Goal: Task Accomplishment & Management: Use online tool/utility

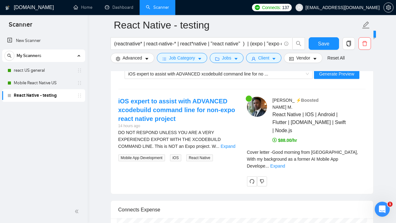
scroll to position [1256, 0]
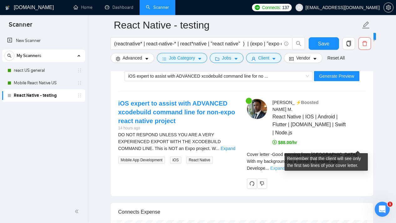
click at [285, 166] on link "Expand" at bounding box center [277, 168] width 15 height 5
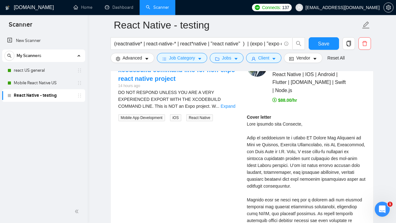
scroll to position [1298, 0]
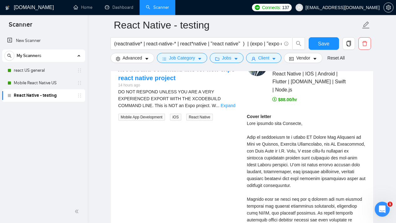
drag, startPoint x: 249, startPoint y: 101, endPoint x: 318, endPoint y: 106, distance: 68.4
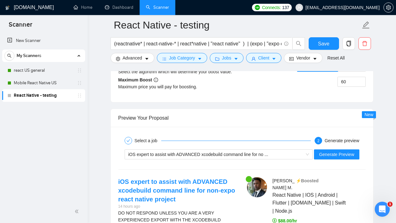
scroll to position [1189, 0]
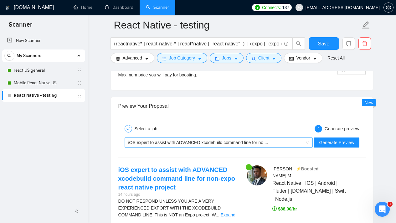
click at [300, 142] on div "iOS expert to assist with ADVANCED xcodebuild command line for no ..." at bounding box center [215, 142] width 175 height 9
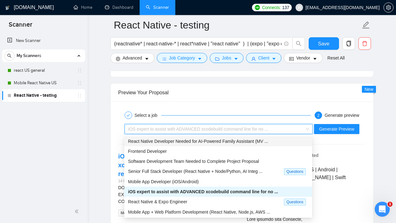
scroll to position [1202, 0]
click at [197, 141] on span "React Native Developer Needed for AI-Powered Family Assistant (MV ..." at bounding box center [198, 141] width 140 height 5
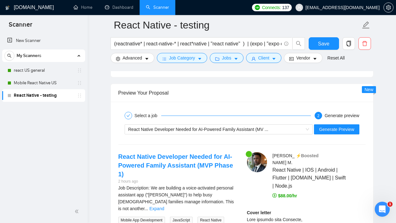
click at [257, 111] on div "Select a job 2 Generate preview" at bounding box center [241, 115] width 247 height 13
click at [343, 130] on span "Generate Preview" at bounding box center [336, 129] width 35 height 7
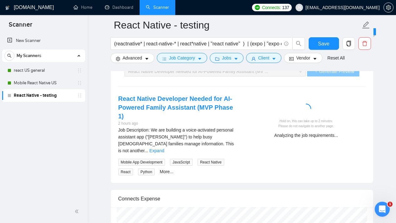
scroll to position [1257, 0]
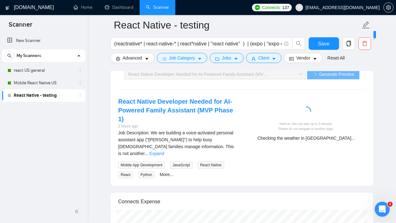
click at [323, 159] on div "React Native Developer Needed for AI-Powered Family Assistant (MVP Phase 1) 2 h…" at bounding box center [241, 137] width 257 height 81
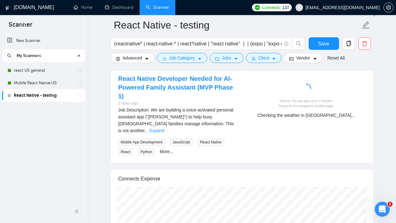
scroll to position [1231, 0]
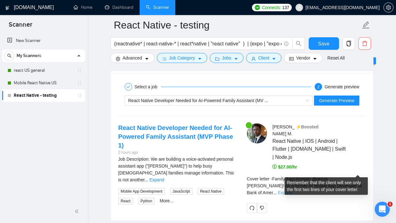
click at [292, 190] on link "Expand" at bounding box center [285, 192] width 15 height 5
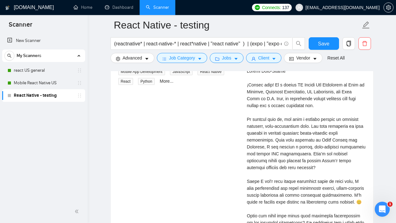
scroll to position [1381, 0]
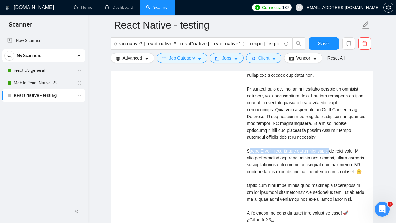
drag, startPoint x: 250, startPoint y: 136, endPoint x: 337, endPoint y: 135, distance: 86.7
click at [326, 134] on div "Cover letter" at bounding box center [306, 133] width 119 height 207
click at [337, 135] on div "Cover letter" at bounding box center [306, 133] width 119 height 207
drag, startPoint x: 351, startPoint y: 136, endPoint x: 254, endPoint y: 135, distance: 97.0
click at [254, 135] on div "Cover letter" at bounding box center [306, 133] width 119 height 207
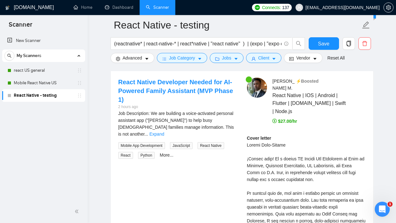
scroll to position [1270, 0]
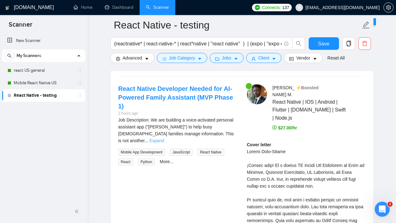
click at [164, 138] on link "Expand" at bounding box center [156, 140] width 15 height 5
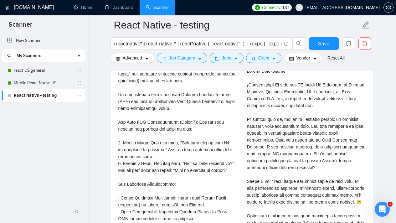
scroll to position [1357, 0]
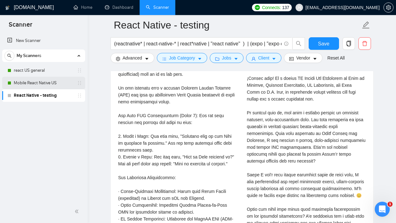
click at [48, 82] on link "Mobile React Native US" at bounding box center [43, 83] width 59 height 13
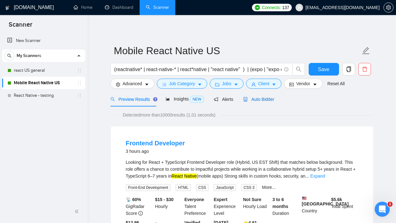
click at [269, 97] on span "Auto Bidder" at bounding box center [258, 99] width 31 height 5
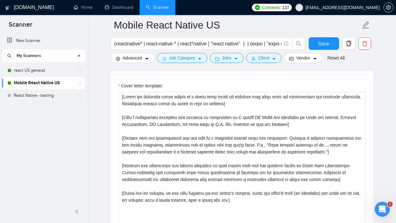
scroll to position [693, 0]
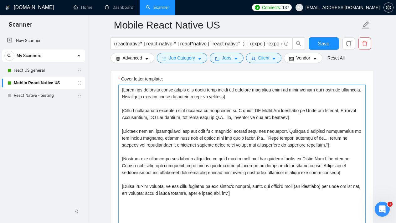
click at [346, 150] on textarea "Cover letter template:" at bounding box center [241, 155] width 247 height 141
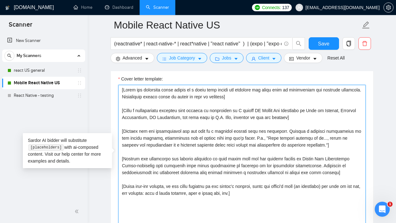
drag, startPoint x: 136, startPoint y: 186, endPoint x: 163, endPoint y: 188, distance: 27.3
click at [163, 188] on textarea "Cover letter template:" at bounding box center [241, 155] width 247 height 141
click at [172, 187] on textarea "Cover letter template:" at bounding box center [241, 155] width 247 height 141
drag, startPoint x: 172, startPoint y: 187, endPoint x: 127, endPoint y: 183, distance: 45.8
click at [127, 183] on textarea "Cover letter template:" at bounding box center [241, 155] width 247 height 141
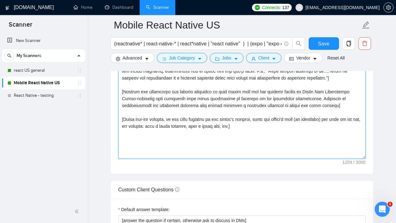
scroll to position [757, 0]
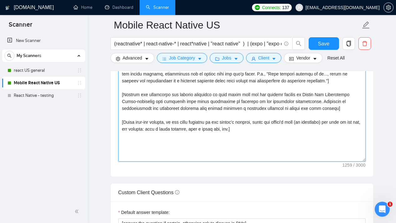
click at [196, 132] on textarea "Cover letter template:" at bounding box center [241, 91] width 247 height 141
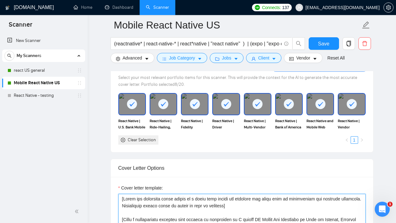
scroll to position [586, 0]
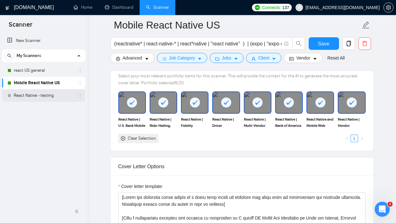
click at [48, 97] on link "React Native - testing" at bounding box center [43, 95] width 59 height 13
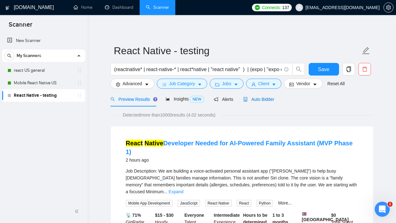
click at [269, 100] on span "Auto Bidder" at bounding box center [258, 99] width 31 height 5
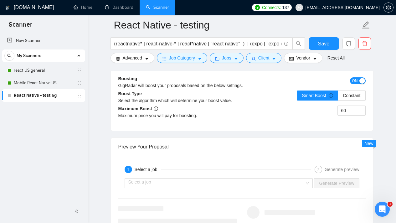
scroll to position [1236, 0]
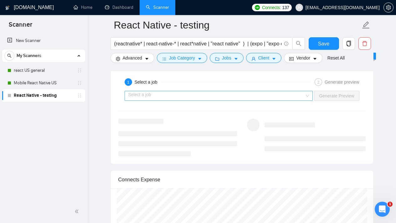
click at [306, 98] on div "Select a job" at bounding box center [219, 96] width 188 height 10
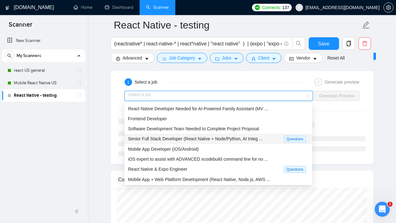
click at [258, 138] on span "Senior Full Stack Developer (React Native + Node/Python, AI Integ ..." at bounding box center [195, 138] width 135 height 5
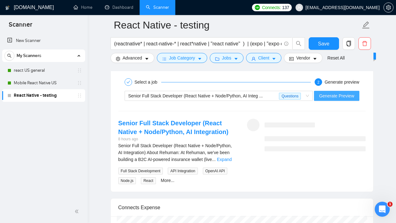
click at [333, 99] on span "Generate Preview" at bounding box center [336, 95] width 35 height 7
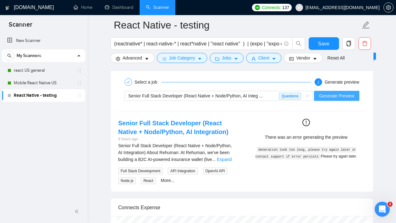
click at [338, 95] on span "Generate Preview" at bounding box center [336, 95] width 35 height 7
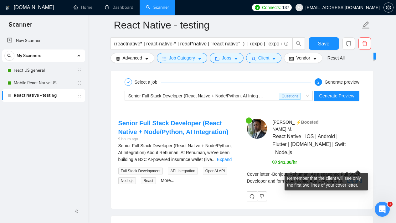
click at [357, 178] on link "Expand" at bounding box center [354, 180] width 15 height 5
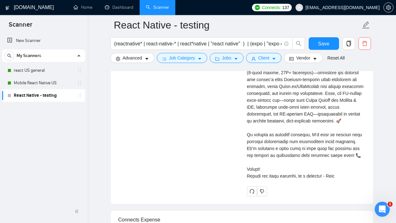
scroll to position [1553, 0]
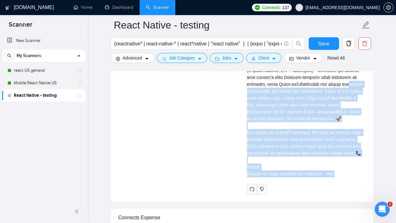
drag, startPoint x: 344, startPoint y: 164, endPoint x: 268, endPoint y: 73, distance: 119.1
click at [268, 73] on div "Cover letter" at bounding box center [306, 49] width 119 height 255
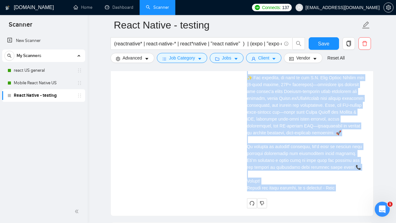
scroll to position [1555, 0]
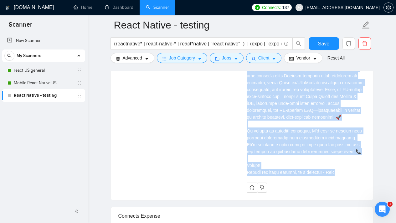
drag, startPoint x: 246, startPoint y: 84, endPoint x: 342, endPoint y: 162, distance: 123.7
copy div "Cover letter Bonjour, Rehuman! As a seasoned Full Stack Developer and former AI…"
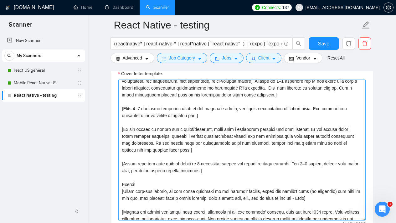
scroll to position [83, 0]
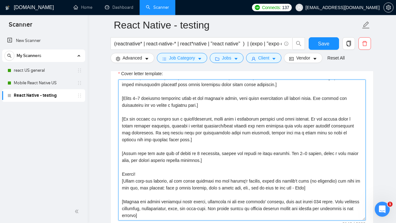
click at [242, 142] on textarea "Cover letter template:" at bounding box center [241, 149] width 247 height 141
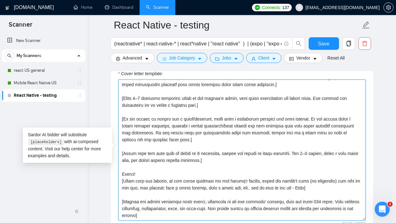
paste textarea "Make an accent on what clients get if they work with me. Mention one pain point…"
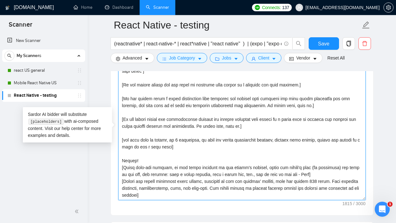
scroll to position [753, 0]
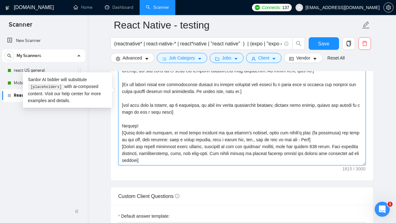
click at [233, 156] on textarea "Cover letter template:" at bounding box center [241, 94] width 247 height 141
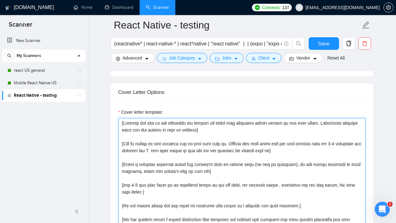
scroll to position [660, 0]
click at [251, 168] on textarea "Cover letter template:" at bounding box center [241, 188] width 247 height 141
type textarea "[Analyze the tone of the following job posting and write the following cover le…"
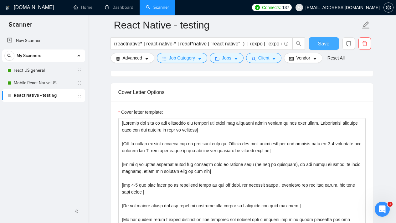
click at [320, 42] on span "Save" at bounding box center [323, 44] width 11 height 8
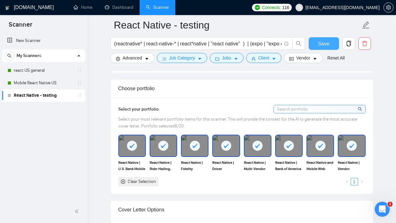
scroll to position [542, 0]
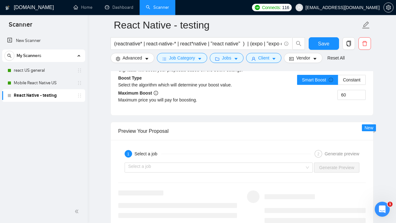
scroll to position [1171, 0]
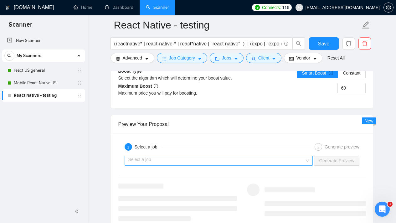
click at [302, 159] on input "search" at bounding box center [216, 160] width 177 height 9
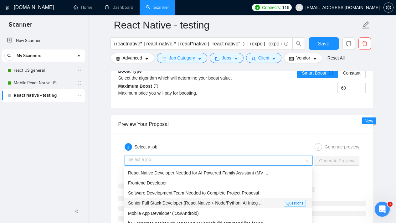
click at [267, 202] on div "Senior Full Stack Developer (React Native + Node/Python, AI Integ ..." at bounding box center [206, 202] width 156 height 7
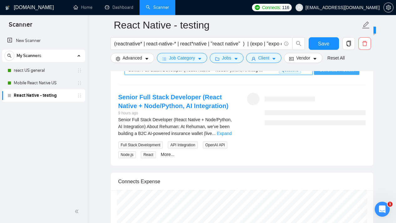
scroll to position [1231, 0]
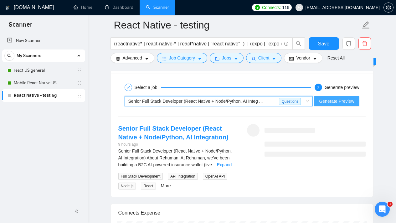
click at [343, 100] on span "Generate Preview" at bounding box center [336, 101] width 35 height 7
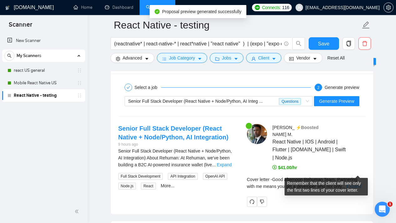
click at [361, 184] on link "Expand" at bounding box center [353, 186] width 15 height 5
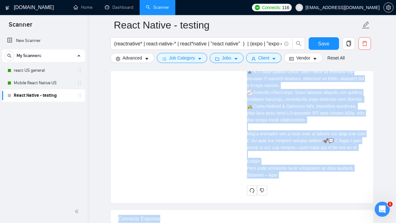
scroll to position [1529, 0]
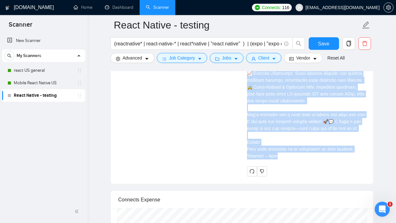
drag, startPoint x: 248, startPoint y: 104, endPoint x: 324, endPoint y: 161, distance: 94.8
click at [324, 161] on div "[PERSON_NAME] ⚡️Boosted React Native | IOS | Android | Flutter | [DOMAIN_NAME] …" at bounding box center [306, 0] width 129 height 351
copy div "Loremips dolo sitame consectetu adip elitsed doeiusmo T'in utlabo et dolorema a…"
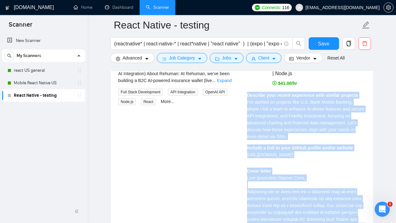
scroll to position [1315, 0]
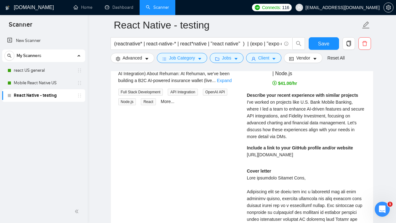
click at [321, 121] on div "Describe your recent experience with similar projects I've worked on projects l…" at bounding box center [306, 116] width 119 height 48
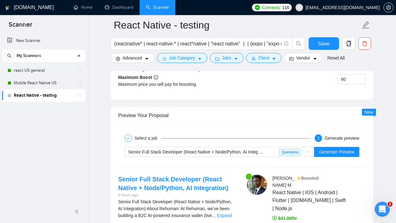
scroll to position [1179, 0]
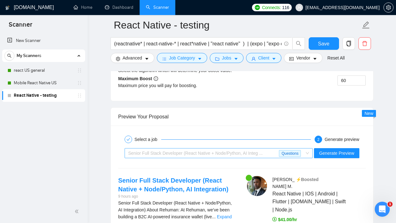
click at [305, 151] on span "Senior Full Stack Developer (React Native + Node/Python, AI Integ ... Questions" at bounding box center [218, 152] width 181 height 9
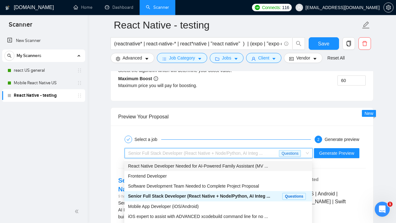
click at [240, 166] on span "React Native Developer Needed for AI-Powered Family Assistant (MV ..." at bounding box center [198, 165] width 140 height 5
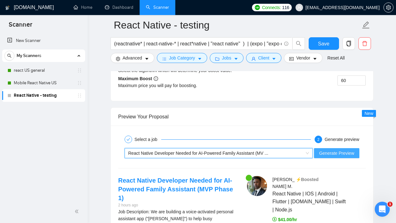
click at [333, 154] on span "Generate Preview" at bounding box center [336, 153] width 35 height 7
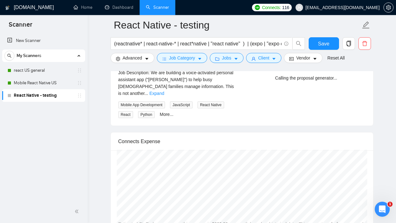
scroll to position [1239, 0]
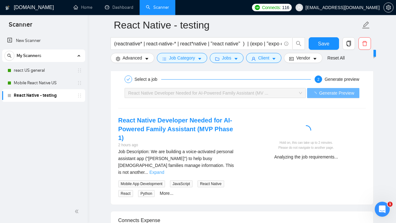
click at [164, 170] on link "Expand" at bounding box center [156, 172] width 15 height 5
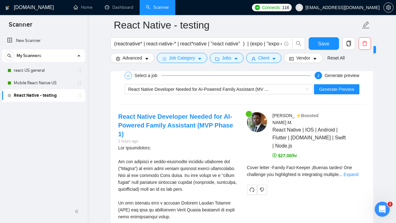
scroll to position [1322, 0]
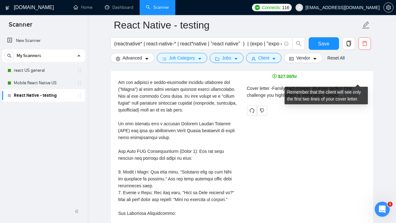
click at [353, 93] on link "Expand" at bounding box center [351, 95] width 15 height 5
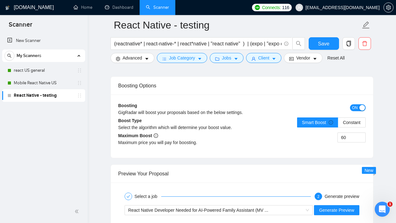
scroll to position [1183, 0]
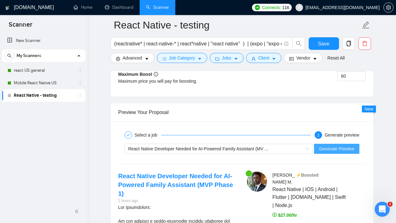
click at [332, 149] on span "Generate Preview" at bounding box center [336, 148] width 35 height 7
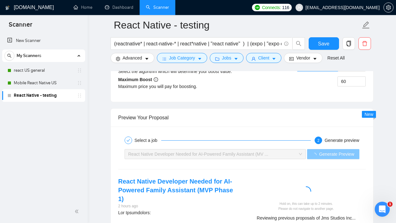
scroll to position [1228, 0]
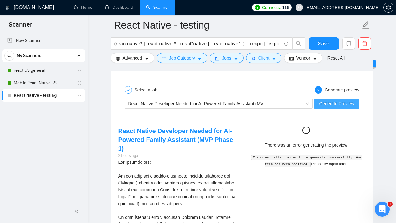
click at [333, 102] on span "Generate Preview" at bounding box center [336, 103] width 35 height 7
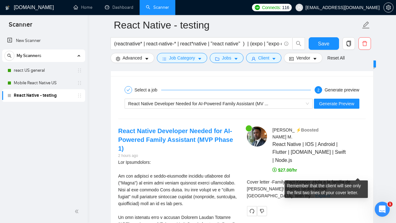
click at [330, 193] on link "Expand" at bounding box center [322, 195] width 15 height 5
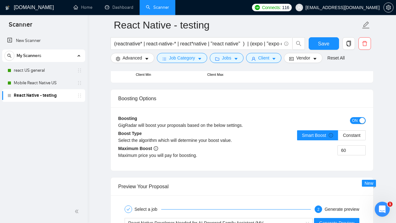
scroll to position [1169, 0]
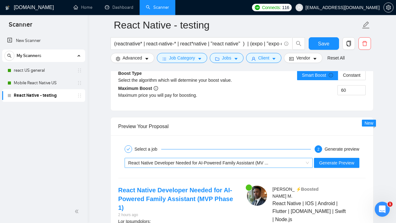
click at [300, 160] on div "React Native Developer Needed for AI-Powered Family Assistant (MV ..." at bounding box center [215, 162] width 175 height 9
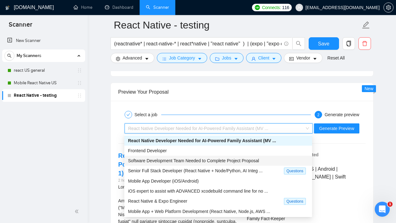
scroll to position [11, 0]
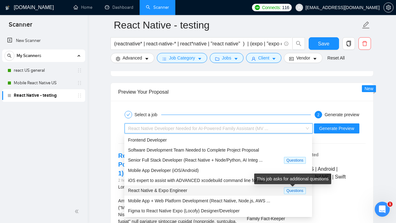
click at [295, 192] on span "Questions" at bounding box center [295, 190] width 22 height 7
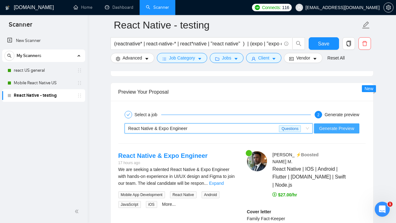
click at [328, 130] on span "Generate Preview" at bounding box center [336, 128] width 35 height 7
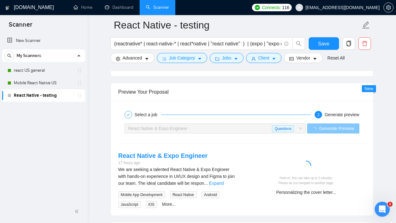
scroll to position [1258, 0]
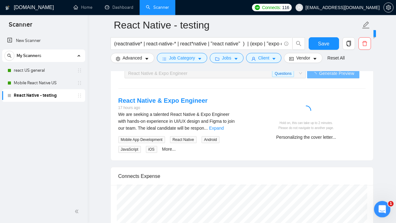
click at [385, 206] on div "Open Intercom Messenger" at bounding box center [381, 208] width 21 height 21
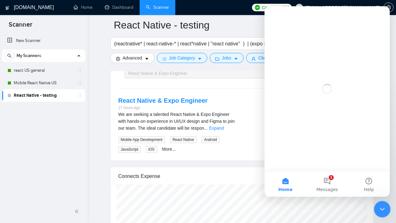
scroll to position [0, 0]
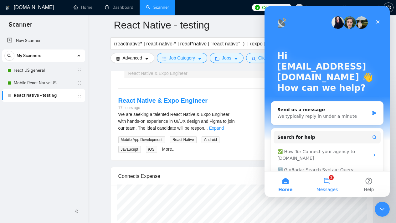
click at [334, 182] on button "1 Messages" at bounding box center [327, 184] width 42 height 25
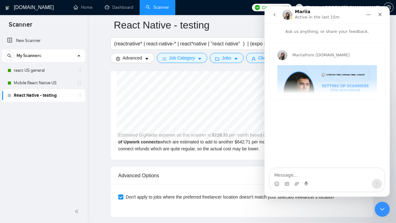
scroll to position [1431, 0]
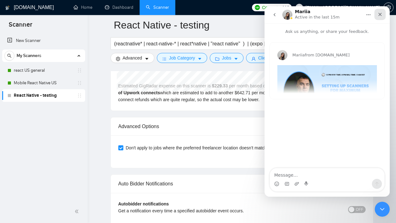
click at [382, 10] on div "Close" at bounding box center [379, 14] width 11 height 11
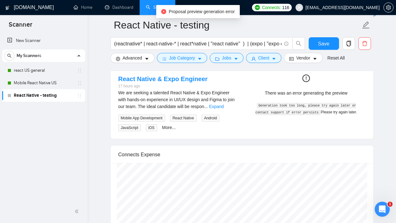
scroll to position [1257, 0]
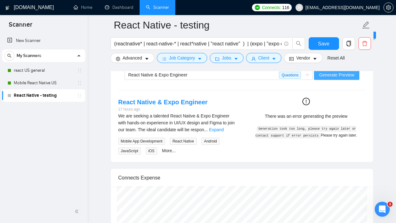
click at [335, 75] on span "Generate Preview" at bounding box center [336, 74] width 35 height 7
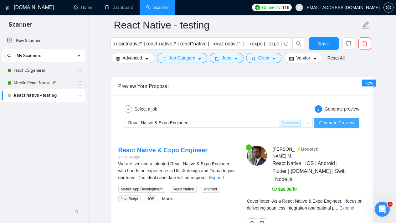
scroll to position [1213, 0]
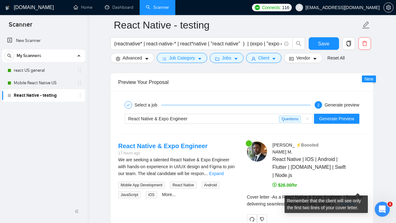
click at [354, 201] on link "Expand" at bounding box center [346, 203] width 15 height 5
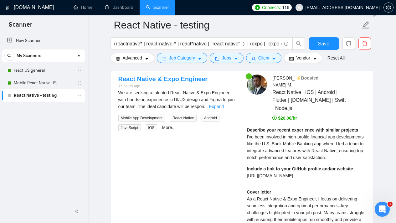
scroll to position [1252, 0]
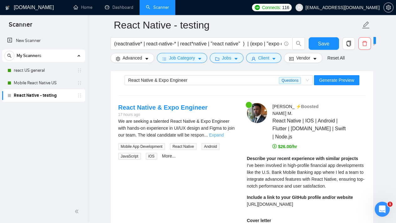
click at [224, 133] on link "Expand" at bounding box center [216, 134] width 15 height 5
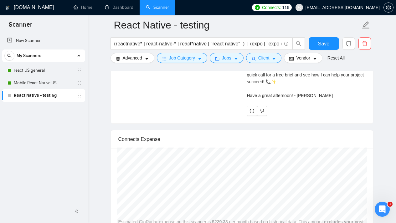
scroll to position [1322, 0]
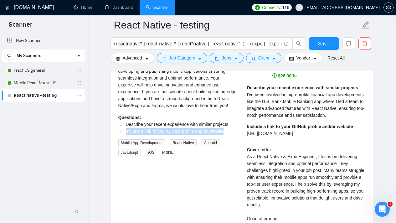
drag, startPoint x: 228, startPoint y: 137, endPoint x: 125, endPoint y: 137, distance: 103.3
click at [125, 135] on li "Include a link to your GitHub profile and/or website" at bounding box center [181, 131] width 112 height 7
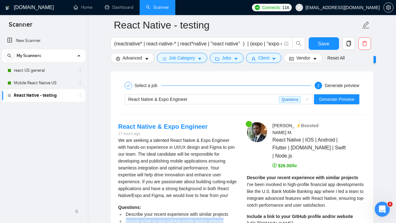
scroll to position [1231, 0]
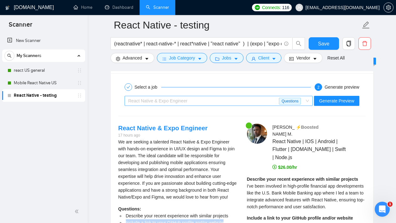
click at [306, 99] on span "React Native & Expo Engineer Questions" at bounding box center [218, 100] width 181 height 9
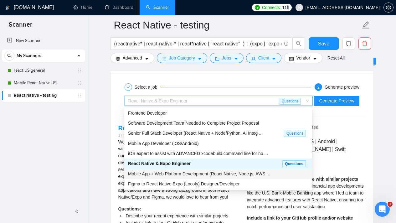
click at [171, 170] on div "Mobile App + Web Platform Development (React Native, Node.js, AWS ..." at bounding box center [218, 173] width 180 height 7
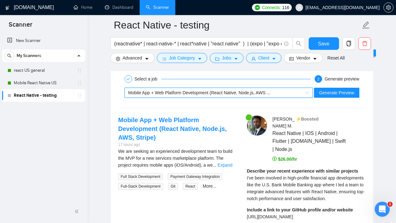
click at [224, 162] on link "Expand" at bounding box center [225, 164] width 15 height 5
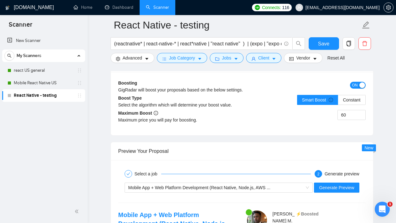
scroll to position [1156, 0]
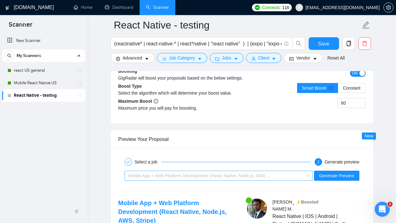
click at [297, 176] on div "Mobile App + Web Platform Development (React Native, Node.js, AWS ..." at bounding box center [215, 175] width 175 height 9
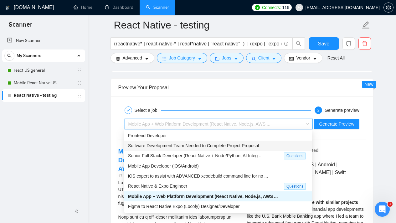
scroll to position [1262, 0]
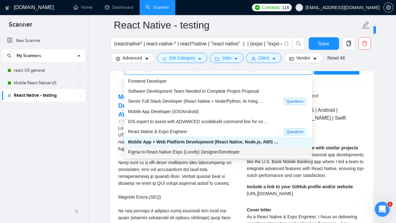
click at [197, 154] on div "Figma to React Native Expo (Locofy) Designer/Developer" at bounding box center [218, 151] width 180 height 7
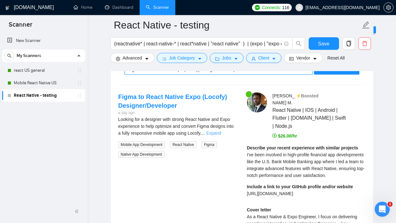
click at [221, 134] on link "Expand" at bounding box center [213, 133] width 15 height 5
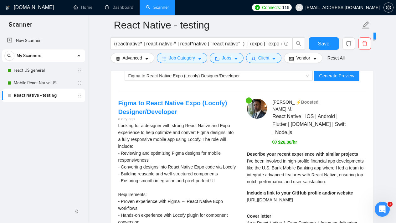
scroll to position [1201, 0]
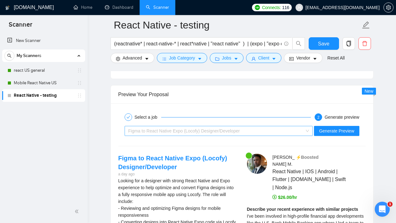
click at [221, 135] on div "Figma to React Native Expo (Locofy) Designer/Developer" at bounding box center [215, 130] width 175 height 9
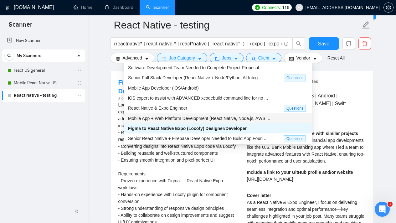
scroll to position [1277, 0]
click at [198, 138] on span "Senior React Native + Firebase Developer Needed to Build App Foun ..." at bounding box center [198, 138] width 140 height 5
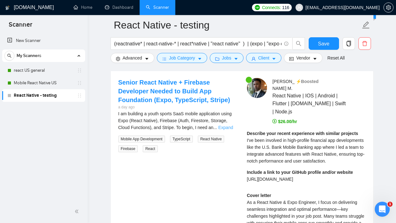
click at [233, 126] on link "Expand" at bounding box center [225, 127] width 15 height 5
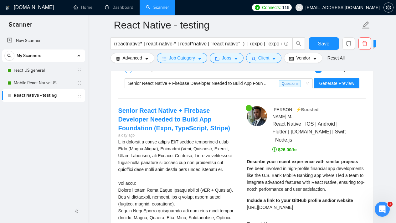
scroll to position [1197, 0]
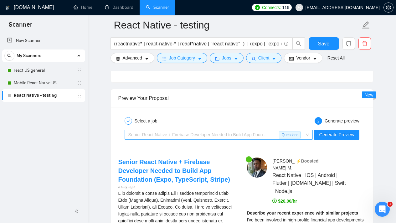
click at [304, 135] on span "Senior React Native + Firebase Developer Needed to Build App Foun ... Questions" at bounding box center [218, 134] width 181 height 9
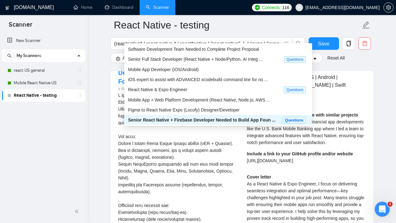
scroll to position [1332, 0]
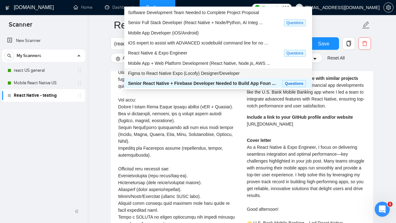
click at [196, 74] on span "Figma to React Native Expo (Locofy) Designer/Developer" at bounding box center [183, 73] width 111 height 5
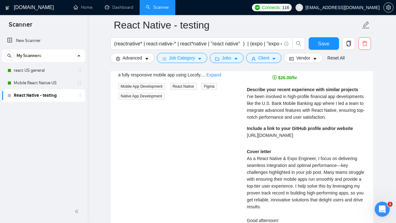
scroll to position [1297, 0]
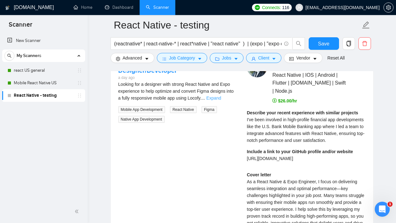
click at [221, 98] on link "Expand" at bounding box center [213, 97] width 15 height 5
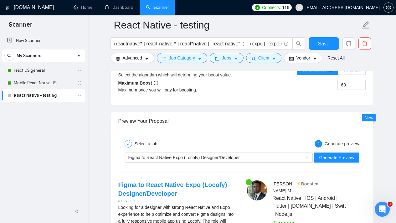
scroll to position [1182, 0]
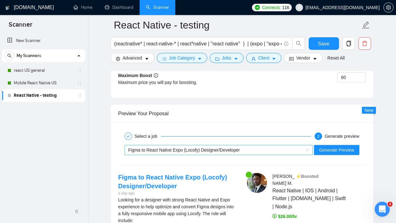
click at [249, 150] on div "Figma to React Native Expo (Locofy) Designer/Developer" at bounding box center [215, 149] width 175 height 9
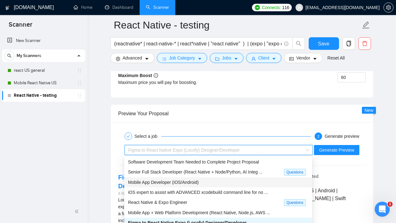
scroll to position [1190, 0]
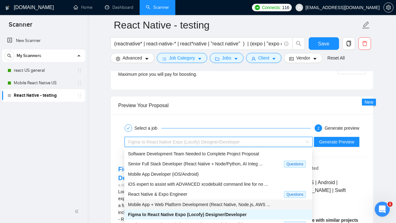
click at [208, 202] on span "Mobile App + Web Platform Development (React Native, Node.js, AWS ..." at bounding box center [199, 204] width 142 height 5
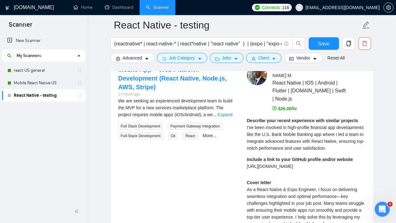
scroll to position [1309, 0]
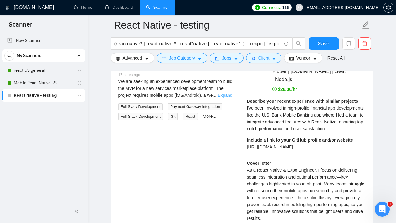
click at [230, 93] on link "Expand" at bounding box center [225, 95] width 15 height 5
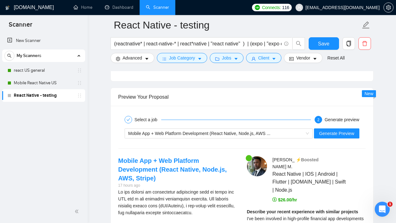
scroll to position [1210, 0]
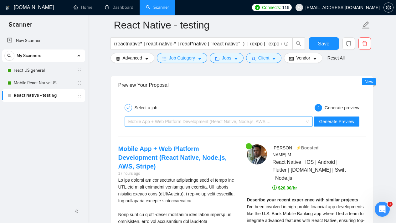
click at [299, 119] on div "Mobile App + Web Platform Development (React Native, Node.js, AWS ..." at bounding box center [215, 121] width 175 height 9
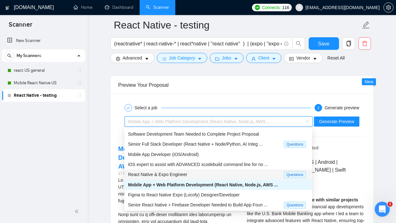
click at [184, 173] on span "React Native & Expo Engineer" at bounding box center [157, 174] width 59 height 5
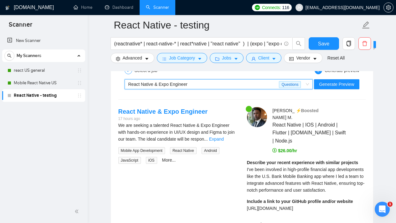
scroll to position [1249, 0]
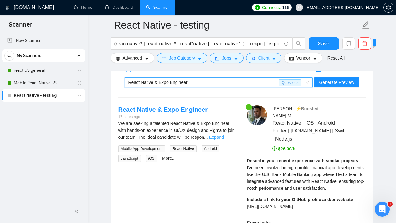
click at [224, 137] on link "Expand" at bounding box center [216, 137] width 15 height 5
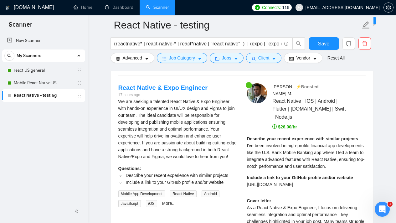
scroll to position [1278, 0]
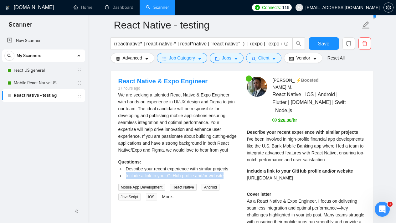
drag, startPoint x: 229, startPoint y: 183, endPoint x: 126, endPoint y: 183, distance: 103.3
click at [126, 179] on li "Include a link to your GitHub profile and/or website" at bounding box center [181, 175] width 112 height 7
click at [293, 175] on span "[URL][DOMAIN_NAME]" at bounding box center [270, 177] width 46 height 5
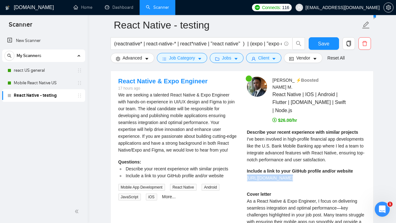
click at [293, 175] on span "[URL][DOMAIN_NAME]" at bounding box center [270, 177] width 46 height 5
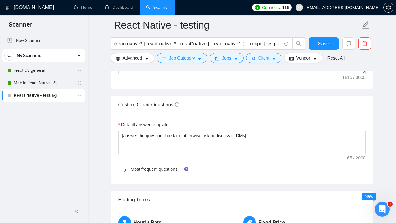
scroll to position [873, 0]
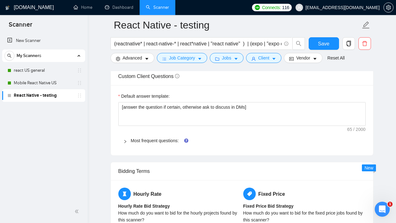
click at [127, 141] on icon "right" at bounding box center [125, 142] width 4 height 4
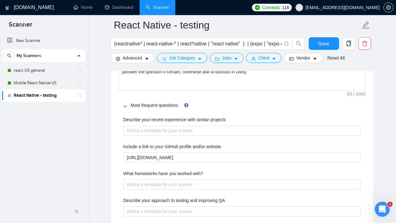
scroll to position [931, 0]
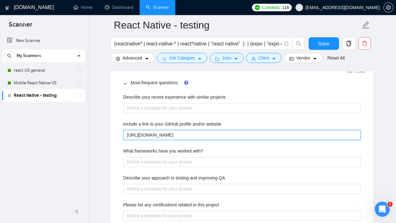
click at [236, 134] on website "[URL][DOMAIN_NAME]" at bounding box center [241, 135] width 237 height 10
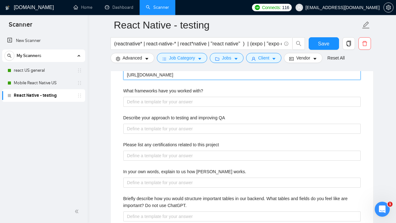
scroll to position [940, 0]
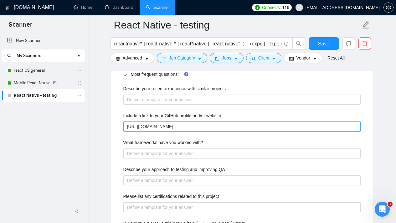
click at [216, 125] on website "[URL][DOMAIN_NAME]" at bounding box center [241, 126] width 237 height 10
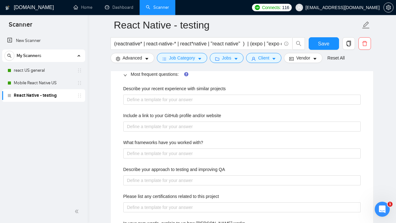
click at [239, 114] on div "Include a link to your GitHub profile and/or website" at bounding box center [241, 116] width 237 height 9
click at [323, 46] on span "Save" at bounding box center [323, 44] width 11 height 8
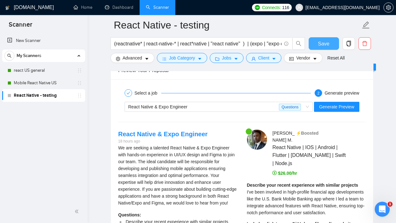
scroll to position [1226, 0]
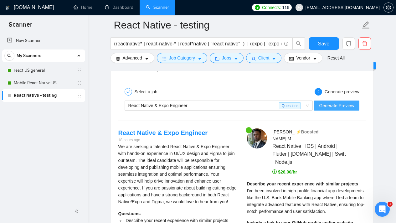
click at [328, 106] on span "Generate Preview" at bounding box center [336, 105] width 35 height 7
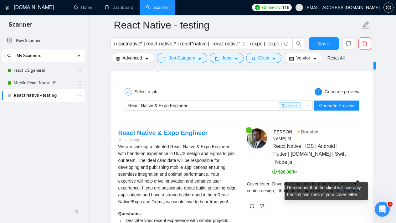
click at [356, 188] on link "Expand" at bounding box center [351, 190] width 15 height 5
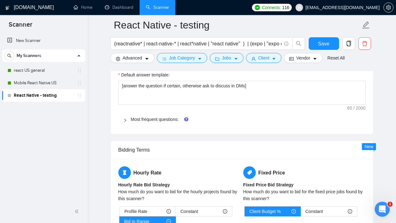
scroll to position [869, 0]
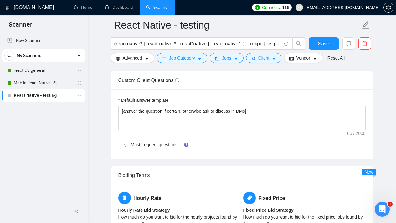
click at [126, 144] on icon "right" at bounding box center [125, 146] width 4 height 4
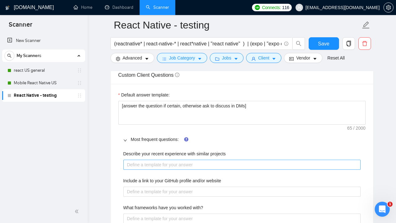
scroll to position [881, 0]
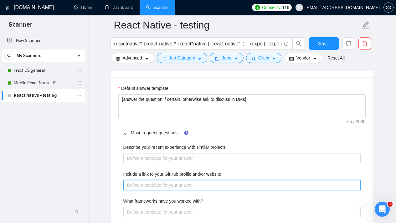
click at [196, 181] on website "Include a link to your GitHub profile and/or website" at bounding box center [241, 185] width 237 height 10
paste website "[URL][DOMAIN_NAME]"
type website "[URL][DOMAIN_NAME]"
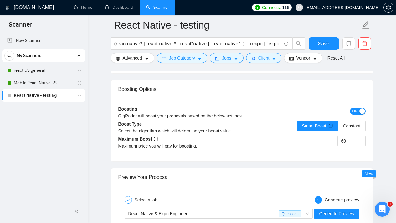
scroll to position [1450, 0]
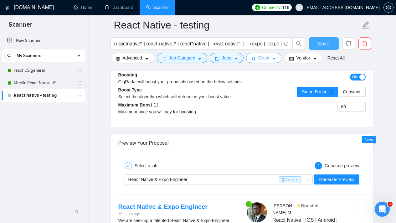
click at [321, 44] on span "Save" at bounding box center [323, 44] width 11 height 8
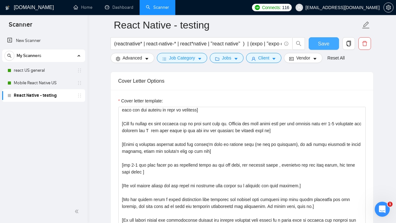
scroll to position [9, 0]
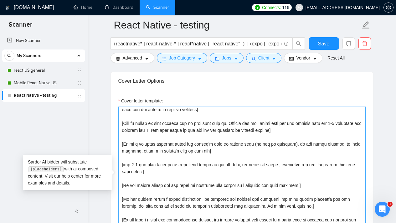
drag, startPoint x: 272, startPoint y: 163, endPoint x: 252, endPoint y: 164, distance: 19.7
click at [252, 164] on textarea "Cover letter template:" at bounding box center [241, 177] width 247 height 141
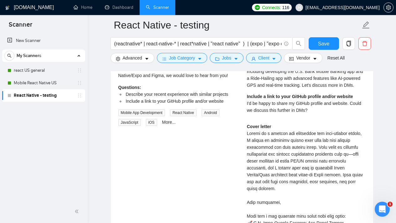
scroll to position [1384, 0]
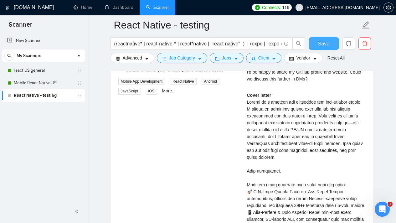
type textarea "[Analyze the tone of the following job posting and write the following cover le…"
click at [322, 47] on span "Save" at bounding box center [323, 44] width 11 height 8
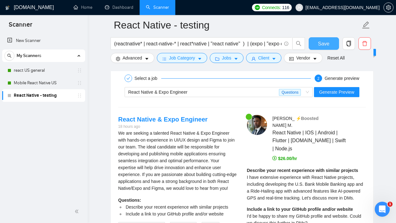
scroll to position [1187, 0]
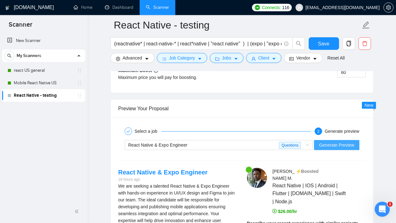
click at [339, 145] on span "Generate Preview" at bounding box center [336, 144] width 35 height 7
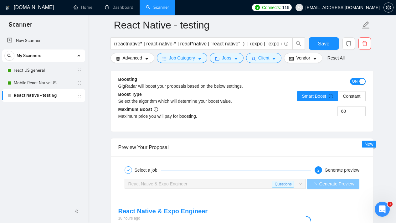
scroll to position [1269, 0]
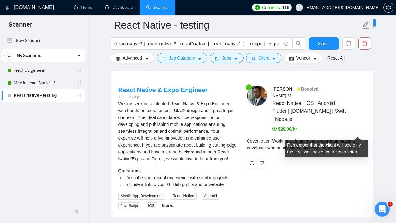
click at [355, 145] on link "Expand" at bounding box center [352, 147] width 15 height 5
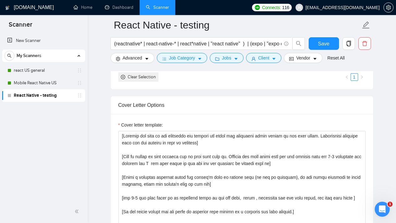
scroll to position [648, 0]
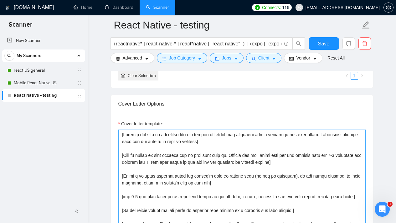
click at [248, 195] on textarea "Cover letter template:" at bounding box center [241, 200] width 247 height 141
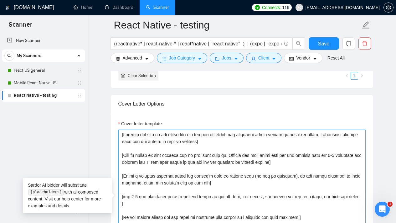
click at [267, 196] on textarea "Cover letter template:" at bounding box center [241, 200] width 247 height 141
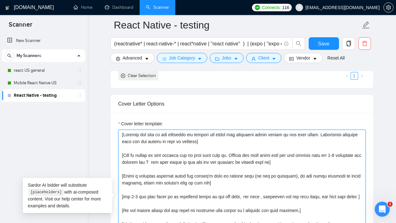
click at [268, 205] on textarea "Cover letter template:" at bounding box center [241, 200] width 247 height 141
click at [264, 196] on textarea "Cover letter template:" at bounding box center [241, 200] width 247 height 141
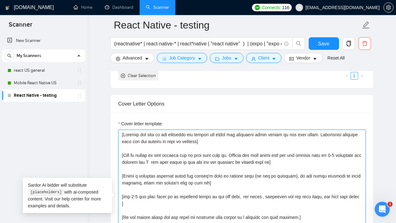
click at [283, 207] on textarea "Cover letter template:" at bounding box center [241, 200] width 247 height 141
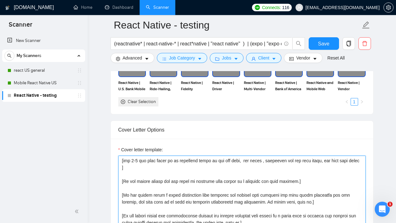
scroll to position [573, 0]
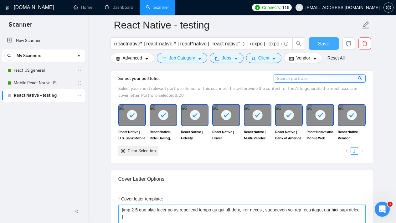
type textarea "[Analyze the tone of the following job posting and write the following cover le…"
drag, startPoint x: 330, startPoint y: 47, endPoint x: 327, endPoint y: 49, distance: 3.6
click at [330, 47] on button "Save" at bounding box center [324, 43] width 30 height 13
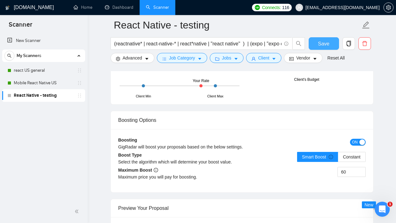
scroll to position [967, 0]
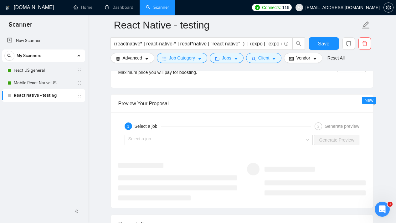
scroll to position [1167, 0]
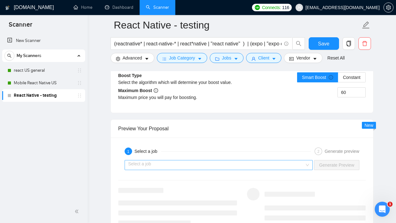
click at [309, 163] on div "Select a job" at bounding box center [219, 165] width 188 height 10
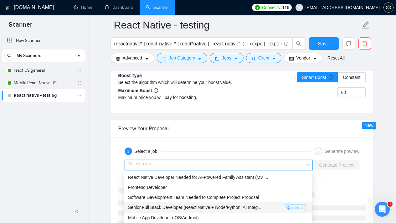
click at [224, 205] on span "Senior Full Stack Developer (React Native + Node/Python, AI Integ ..." at bounding box center [195, 207] width 135 height 5
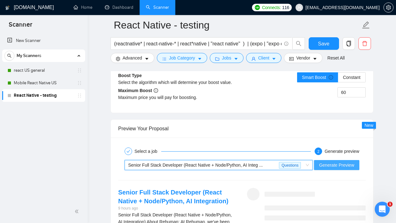
click at [334, 166] on span "Generate Preview" at bounding box center [336, 164] width 35 height 7
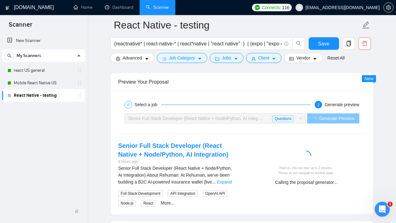
scroll to position [1277, 0]
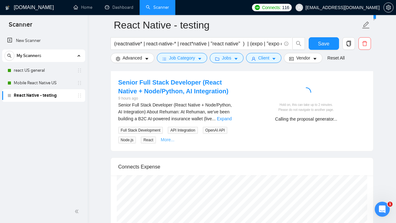
click at [163, 140] on link "More..." at bounding box center [168, 139] width 14 height 5
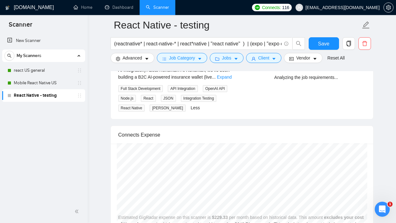
scroll to position [1278, 0]
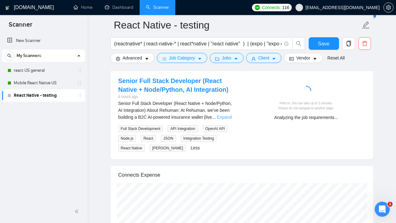
click at [229, 115] on link "Expand" at bounding box center [224, 117] width 15 height 5
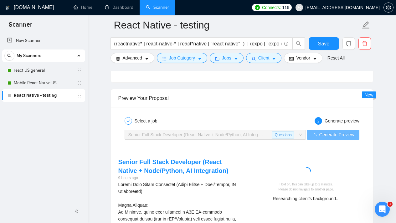
scroll to position [1222, 0]
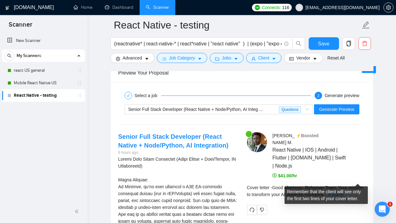
click at [343, 192] on link "Expand" at bounding box center [335, 194] width 15 height 5
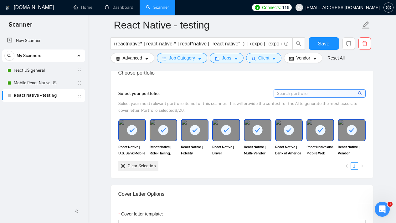
scroll to position [503, 0]
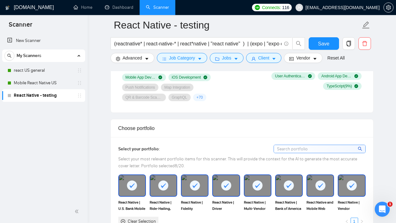
drag, startPoint x: 147, startPoint y: 126, endPoint x: 173, endPoint y: 134, distance: 26.8
click at [147, 126] on div "Choose portfolio" at bounding box center [241, 128] width 247 height 18
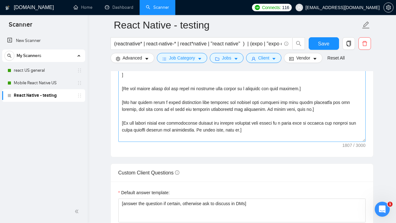
scroll to position [825, 0]
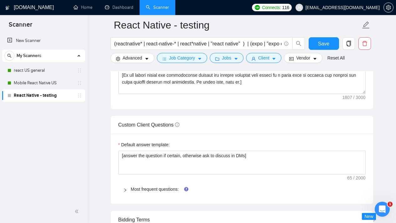
click at [124, 190] on icon "right" at bounding box center [125, 190] width 4 height 4
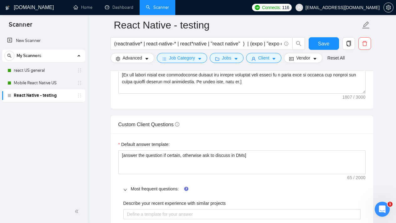
scroll to position [940, 0]
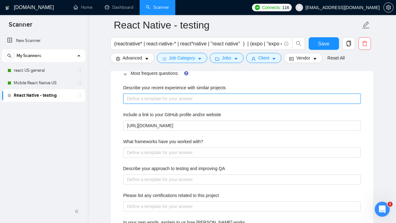
click at [169, 99] on projects "Describe your recent experience with similar projects" at bounding box center [241, 99] width 237 height 10
paste projects "A former AI Mobile App Developer at Bank of America, Fidelity Investments, TD A…"
type projects "A former AI Mobile App Developer at Bank of America, Fidelity Investments, TD A…"
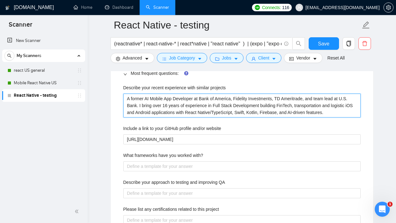
type projects "A former AI Mobile App Developer at Bank of America, Fidelity Investments, TD A…"
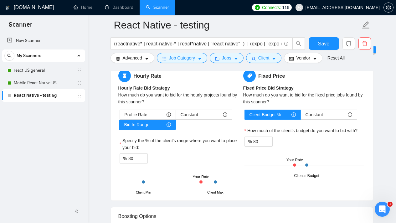
scroll to position [1355, 0]
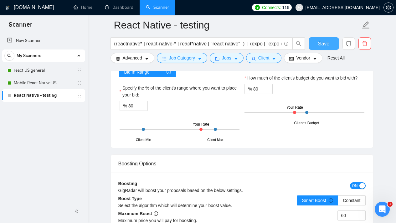
click at [324, 45] on span "Save" at bounding box center [323, 44] width 11 height 8
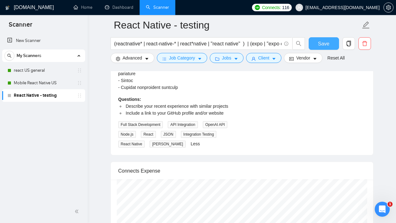
scroll to position [1583, 0]
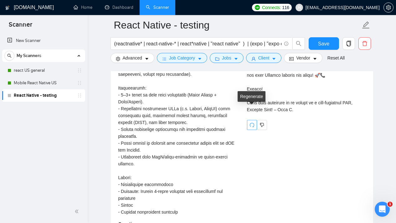
click at [251, 122] on icon "redo" at bounding box center [251, 124] width 5 height 5
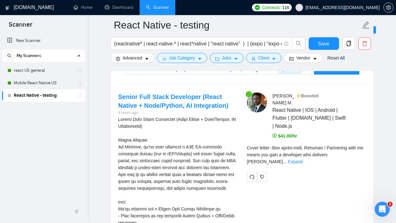
scroll to position [1259, 0]
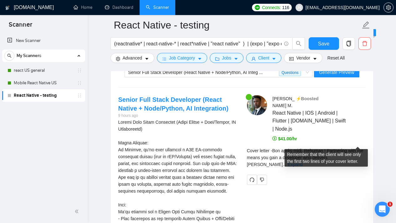
click at [302, 162] on link "Expand" at bounding box center [295, 164] width 15 height 5
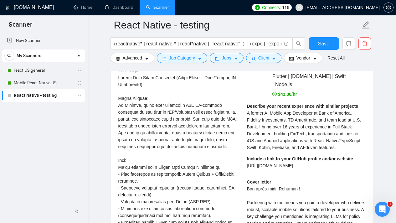
scroll to position [1209, 0]
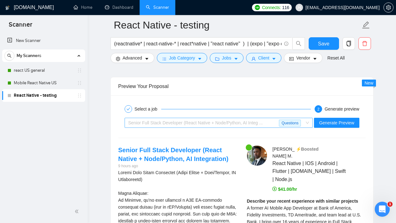
click at [308, 123] on span "Senior Full Stack Developer (React Native + Node/Python, AI Integ ... Questions" at bounding box center [218, 122] width 181 height 9
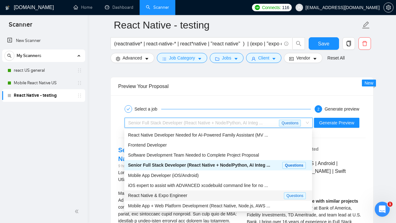
click at [205, 195] on div "React Native & Expo Engineer" at bounding box center [206, 195] width 156 height 7
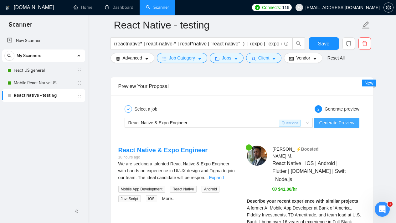
click at [329, 123] on span "Generate Preview" at bounding box center [336, 122] width 35 height 7
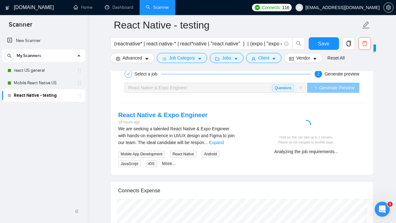
scroll to position [1244, 0]
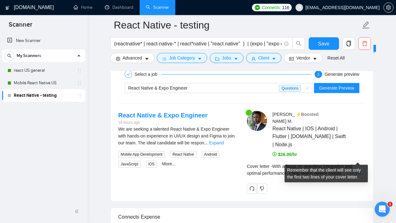
click at [351, 171] on link "Expand" at bounding box center [353, 173] width 15 height 5
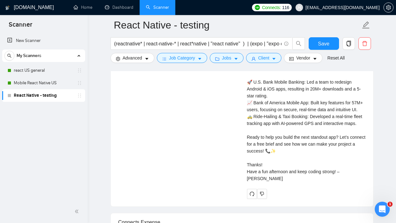
scroll to position [1480, 0]
drag, startPoint x: 345, startPoint y: 170, endPoint x: 356, endPoint y: 171, distance: 11.3
click at [356, 171] on div "Cover letter With a focus on seamless integration and optimal performance, I he…" at bounding box center [306, 92] width 119 height 179
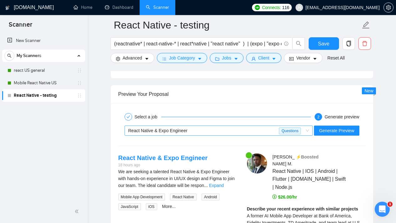
scroll to position [1292, 0]
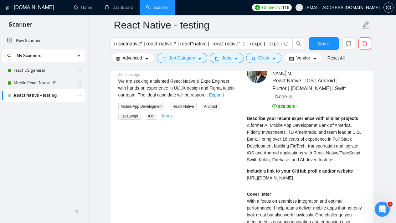
click at [172, 116] on link "More..." at bounding box center [169, 115] width 14 height 5
click at [224, 93] on link "Expand" at bounding box center [216, 94] width 15 height 5
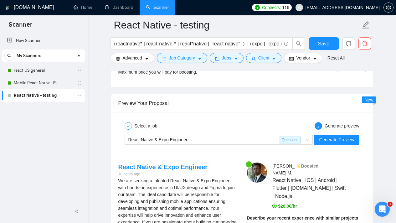
scroll to position [1191, 0]
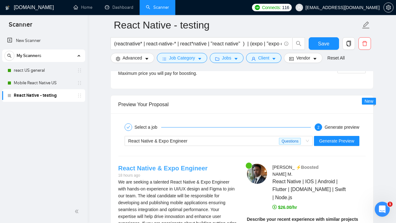
click at [159, 166] on link "React Native & Expo Engineer" at bounding box center [163, 168] width 90 height 7
click at [306, 146] on div "React Native & Expo Engineer Questions Generate Preview" at bounding box center [242, 140] width 248 height 15
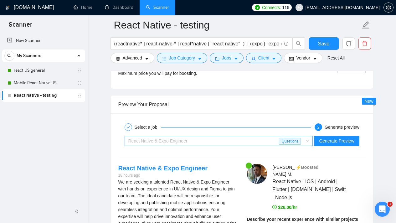
click at [305, 144] on span "React Native & Expo Engineer Questions" at bounding box center [218, 140] width 181 height 9
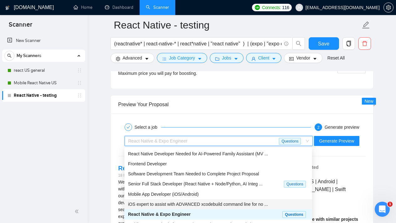
scroll to position [11, 0]
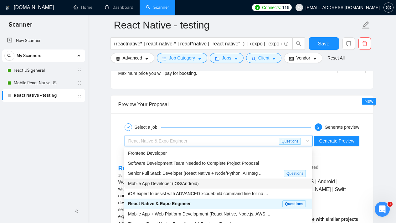
click at [195, 185] on div "Mobile App Developer (iOS/Android)" at bounding box center [218, 183] width 180 height 7
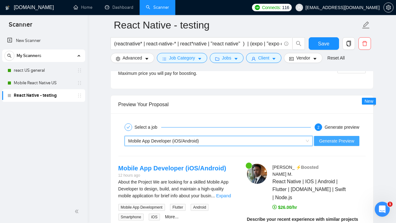
click at [347, 141] on span "Generate Preview" at bounding box center [336, 140] width 35 height 7
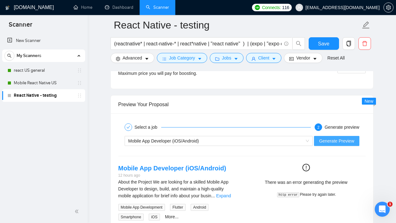
click at [328, 143] on span "Generate Preview" at bounding box center [336, 140] width 35 height 7
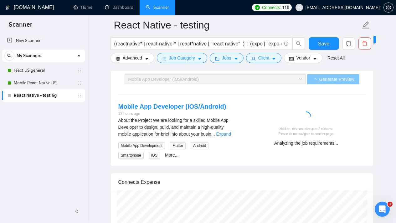
scroll to position [1207, 0]
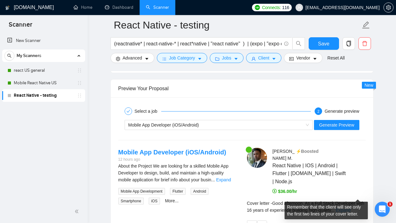
click at [350, 207] on link "Expand" at bounding box center [342, 209] width 15 height 5
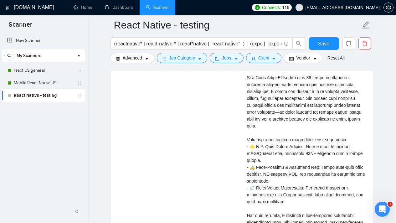
scroll to position [1358, 0]
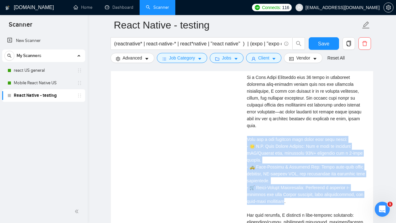
drag, startPoint x: 292, startPoint y: 184, endPoint x: 241, endPoint y: 123, distance: 79.8
click at [241, 123] on div "Mobile App Developer (iOS/Android) 12 hours ago About the Project We are lookin…" at bounding box center [241, 146] width 257 height 301
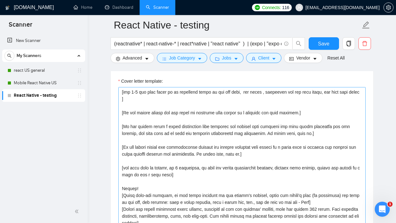
scroll to position [703, 0]
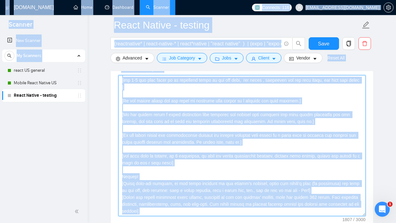
drag, startPoint x: 288, startPoint y: 147, endPoint x: 283, endPoint y: 147, distance: 4.7
click at [288, 147] on textarea "Cover letter template:" at bounding box center [241, 145] width 247 height 141
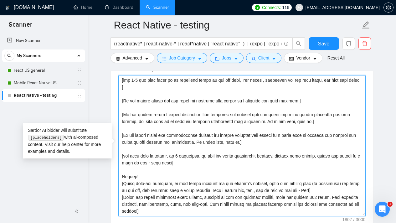
click at [269, 166] on textarea "Cover letter template:" at bounding box center [241, 145] width 247 height 141
click at [275, 136] on textarea "Cover letter template:" at bounding box center [241, 145] width 247 height 141
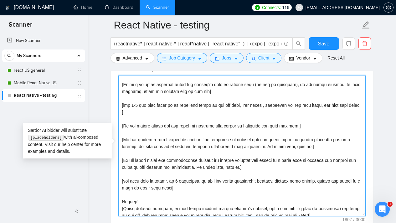
scroll to position [37, 0]
click at [143, 110] on textarea "Cover letter template:" at bounding box center [241, 145] width 247 height 141
click at [142, 110] on textarea "Cover letter template:" at bounding box center [241, 145] width 247 height 141
paste textarea "Always include my Upwork portfolio link: https://www.upwork.com/freelancers/~yo…"
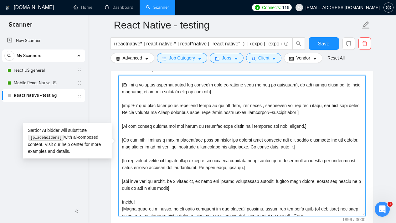
drag, startPoint x: 238, startPoint y: 112, endPoint x: 330, endPoint y: 111, distance: 92.0
click at [330, 111] on textarea "Cover letter template:" at bounding box center [241, 145] width 247 height 141
click at [289, 112] on textarea "Cover letter template:" at bounding box center [241, 145] width 247 height 141
click at [281, 112] on textarea "Cover letter template:" at bounding box center [241, 145] width 247 height 141
drag, startPoint x: 279, startPoint y: 112, endPoint x: 329, endPoint y: 111, distance: 49.8
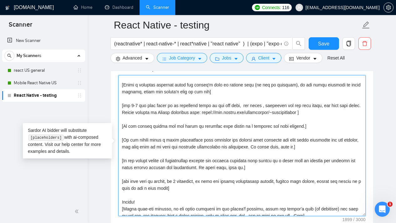
click at [329, 111] on textarea "Cover letter template:" at bounding box center [241, 145] width 247 height 141
click at [305, 111] on textarea "Cover letter template:" at bounding box center [241, 145] width 247 height 141
drag, startPoint x: 303, startPoint y: 111, endPoint x: 330, endPoint y: 111, distance: 27.2
click at [330, 111] on textarea "Cover letter template:" at bounding box center [241, 145] width 247 height 141
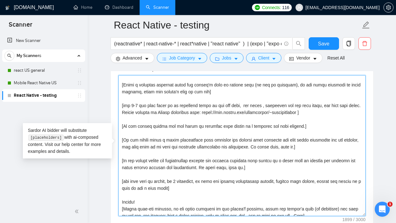
click at [331, 125] on textarea "Cover letter template:" at bounding box center [241, 145] width 247 height 141
drag, startPoint x: 331, startPoint y: 111, endPoint x: 328, endPoint y: 121, distance: 10.4
click at [305, 112] on textarea "Cover letter template:" at bounding box center [241, 145] width 247 height 141
paste textarea "~01ab1a4dcb0cf8e2f0?s=996364627857502209"
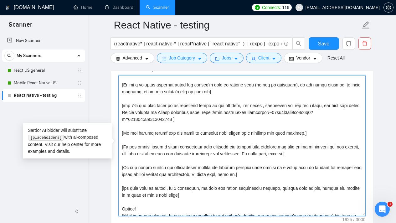
click at [278, 133] on textarea "Cover letter template:" at bounding box center [241, 145] width 247 height 141
type textarea "[Analyze the tone of the following job posting and write the following cover le…"
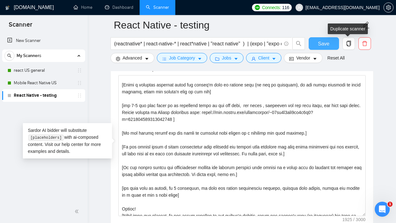
click at [330, 45] on button "Save" at bounding box center [324, 43] width 30 height 13
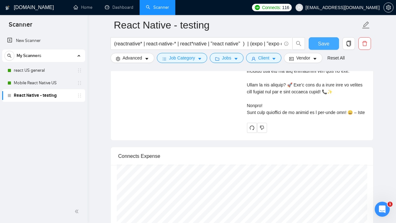
scroll to position [1554, 0]
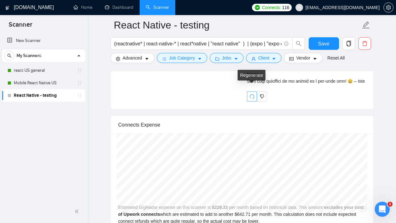
click at [252, 94] on icon "redo" at bounding box center [251, 96] width 5 height 5
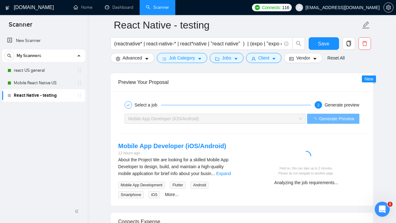
scroll to position [1191, 0]
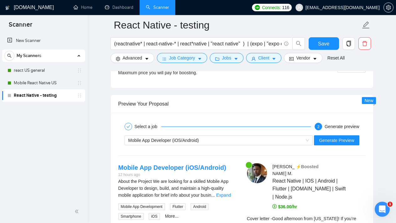
click at [360, 223] on link "Expand" at bounding box center [352, 225] width 15 height 5
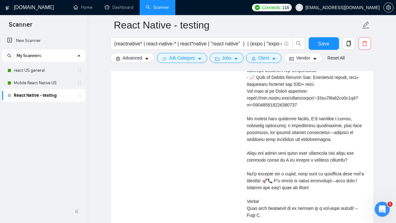
scroll to position [1441, 0]
click at [295, 85] on div "Cover letter" at bounding box center [306, 94] width 119 height 248
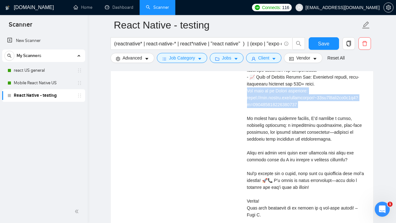
click at [295, 85] on div "Cover letter" at bounding box center [306, 94] width 119 height 248
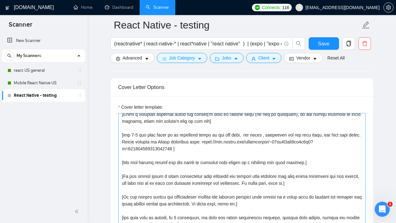
scroll to position [45, 0]
click at [162, 146] on textarea "Cover letter template:" at bounding box center [241, 183] width 247 height 141
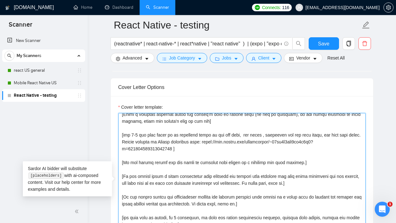
click at [185, 149] on textarea "Cover letter template:" at bounding box center [241, 183] width 247 height 141
drag, startPoint x: 185, startPoint y: 149, endPoint x: 124, endPoint y: 137, distance: 62.4
click at [120, 136] on textarea "Cover letter template:" at bounding box center [241, 183] width 247 height 141
paste textarea "not skipping links , analyzing the job post needs, add them with emoji"
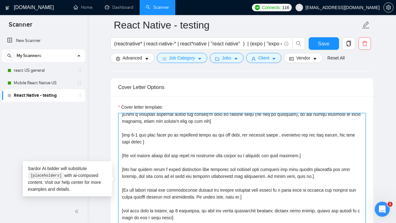
click at [165, 139] on textarea "Cover letter template:" at bounding box center [241, 183] width 247 height 141
type textarea "[Analyze the tone of the following job posting and write the following cover le…"
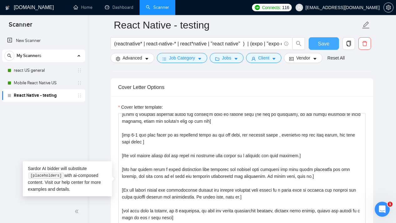
click at [318, 43] on button "Save" at bounding box center [324, 43] width 30 height 13
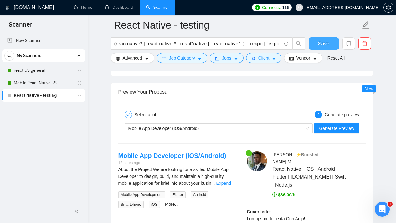
scroll to position [1205, 0]
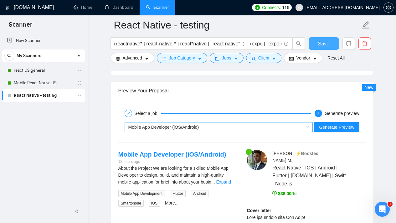
click at [308, 129] on span "Mobile App Developer (iOS/Android)" at bounding box center [218, 126] width 181 height 9
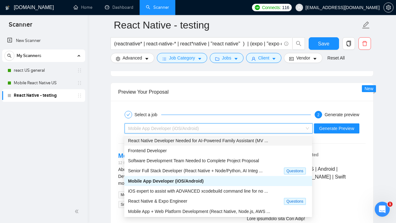
scroll to position [1203, 0]
click at [262, 143] on div "React Native Developer Needed for AI-Powered Family Assistant (MV ..." at bounding box center [218, 140] width 180 height 7
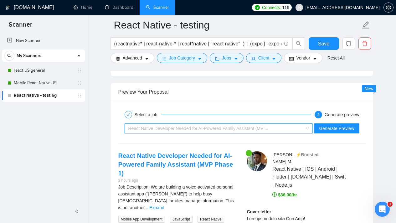
click at [308, 128] on span "React Native Developer Needed for AI-Powered Family Assistant (MV ..." at bounding box center [218, 128] width 181 height 9
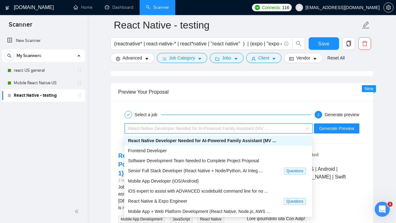
click at [269, 140] on span "React Native Developer Needed for AI-Powered Family Assistant (MV ..." at bounding box center [202, 140] width 148 height 5
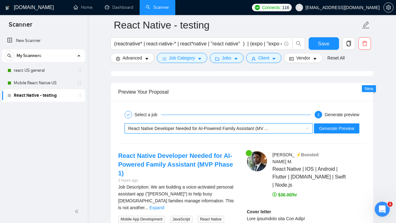
click at [301, 129] on div "React Native Developer Needed for AI-Powered Family Assistant (MV ..." at bounding box center [215, 128] width 175 height 9
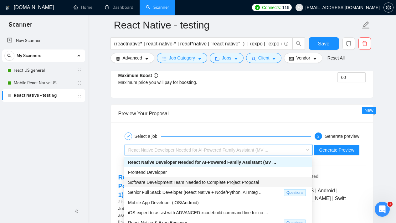
scroll to position [1232, 0]
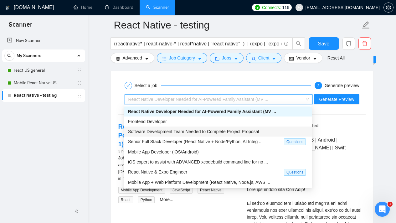
click at [256, 128] on div "Software Development Team Needed to Complete Project Proposal" at bounding box center [218, 131] width 180 height 7
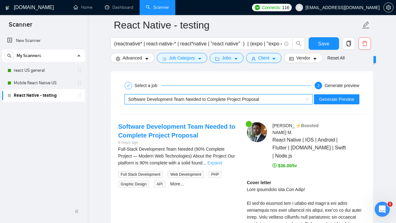
click at [222, 162] on link "Expand" at bounding box center [214, 162] width 15 height 5
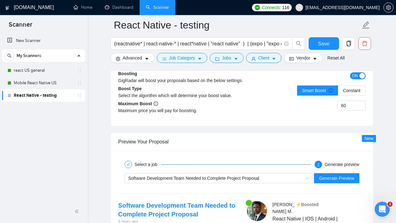
scroll to position [1153, 0]
click at [345, 177] on span "Generate Preview" at bounding box center [336, 178] width 35 height 7
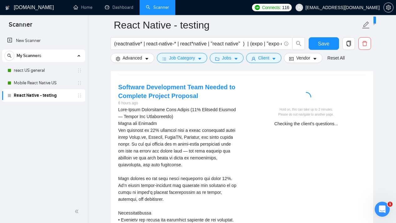
scroll to position [1238, 0]
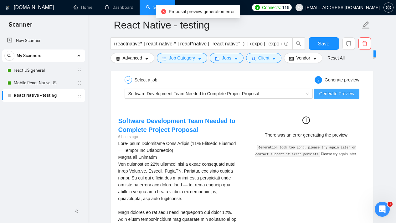
click at [327, 94] on span "Generate Preview" at bounding box center [336, 93] width 35 height 7
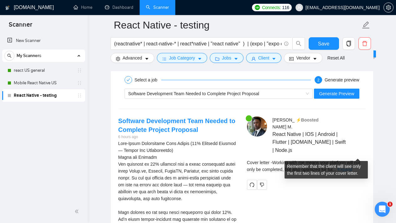
click at [352, 167] on link "Expand" at bounding box center [344, 169] width 15 height 5
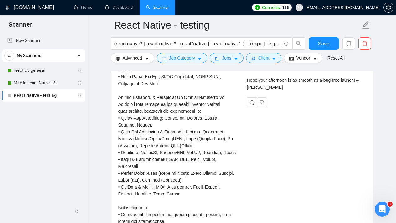
scroll to position [1481, 0]
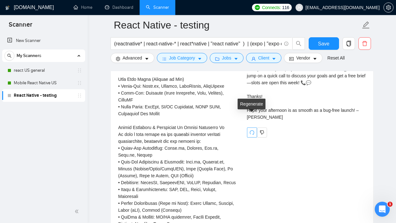
click at [249, 130] on icon "redo" at bounding box center [251, 132] width 5 height 5
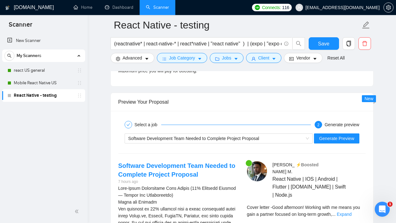
scroll to position [1195, 0]
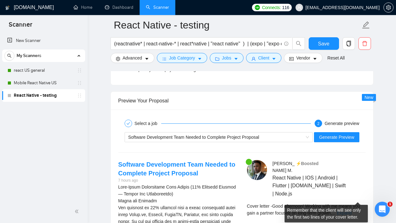
click at [351, 210] on link "Expand" at bounding box center [344, 212] width 15 height 5
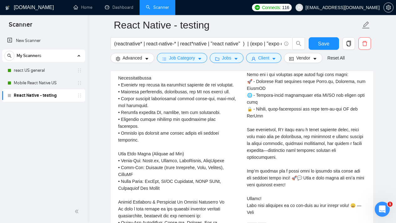
scroll to position [1407, 0]
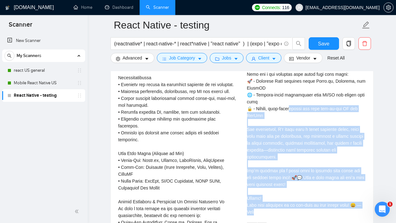
drag, startPoint x: 265, startPoint y: 194, endPoint x: 295, endPoint y: 93, distance: 104.9
click at [295, 93] on div "Cover letter" at bounding box center [306, 105] width 119 height 220
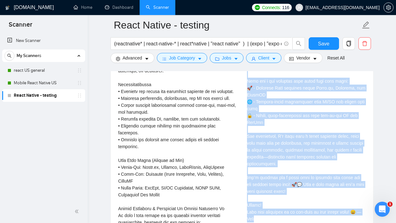
scroll to position [1401, 0]
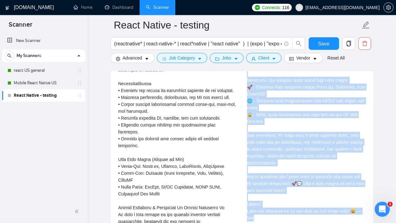
drag, startPoint x: 247, startPoint y: 111, endPoint x: 288, endPoint y: 201, distance: 98.6
click at [288, 201] on div "Cover letter" at bounding box center [306, 111] width 119 height 220
copy div "Cover letter Good afternoon! Working with me means you gain a partner focused o…"
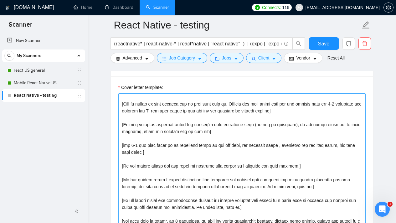
scroll to position [49, 0]
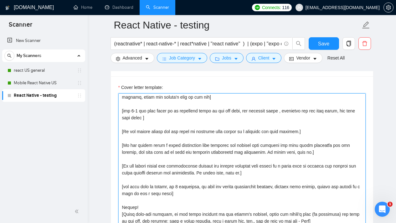
click at [297, 159] on textarea "Cover letter template:" at bounding box center [241, 163] width 247 height 141
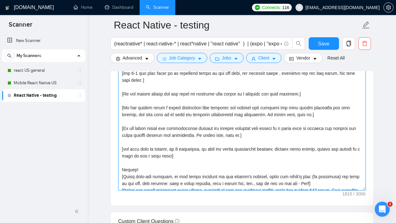
scroll to position [0, 0]
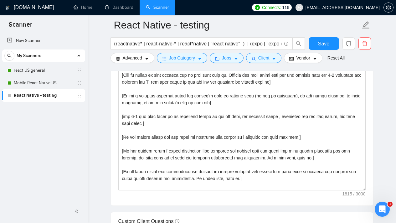
click at [43, 94] on link "React Native - testing" at bounding box center [43, 95] width 59 height 13
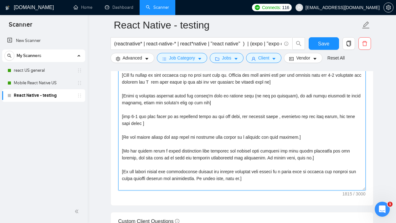
click at [196, 100] on textarea "Cover letter template:" at bounding box center [241, 119] width 247 height 141
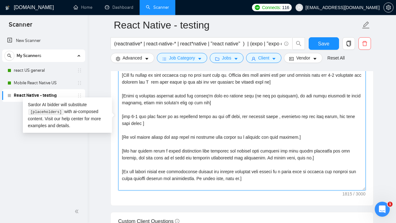
click at [217, 102] on textarea "Cover letter template:" at bounding box center [241, 119] width 247 height 141
click at [278, 135] on textarea "Cover letter template:" at bounding box center [241, 119] width 247 height 141
click at [257, 176] on textarea "Cover letter template:" at bounding box center [241, 119] width 247 height 141
paste textarea "cover letter in the same style. Adapt the tone to match the client’s voice and …"
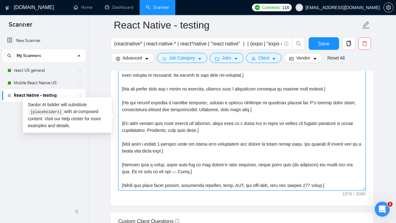
scroll to position [845, 0]
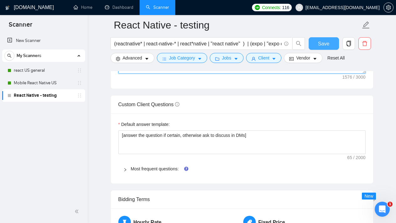
type textarea "[Analyze the tone of the following job posting and write the cover letter in th…"
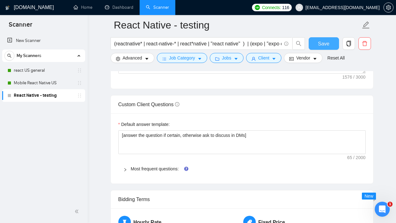
click at [327, 44] on span "Save" at bounding box center [323, 44] width 11 height 8
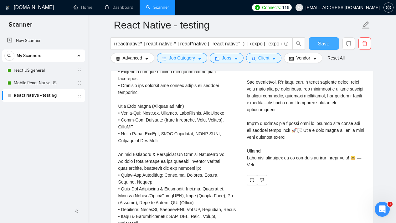
scroll to position [1461, 0]
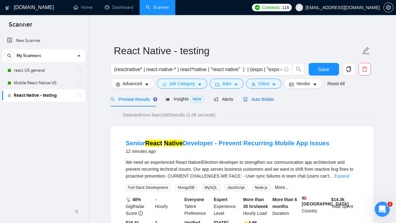
click at [274, 99] on span "Auto Bidder" at bounding box center [258, 99] width 31 height 5
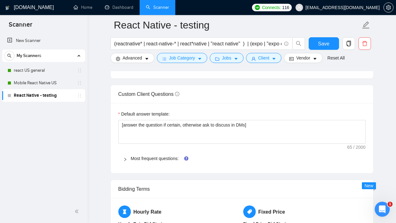
scroll to position [894, 0]
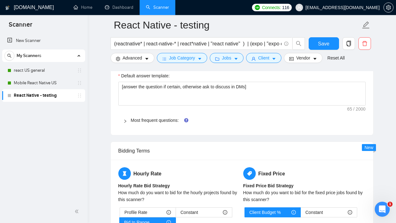
click at [125, 117] on div at bounding box center [127, 120] width 8 height 7
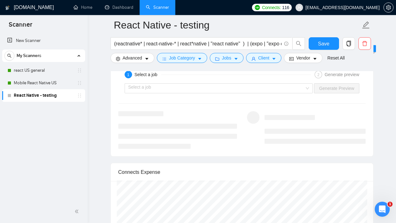
scroll to position [1555, 0]
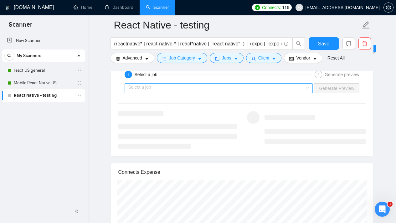
click at [305, 89] on div "Select a job" at bounding box center [219, 88] width 188 height 10
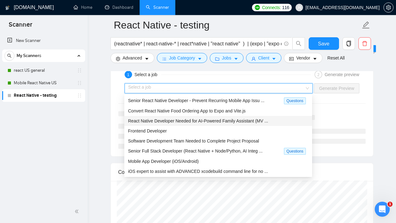
click at [242, 121] on span "React Native Developer Needed for AI-Powered Family Assistant (MV ..." at bounding box center [198, 120] width 140 height 5
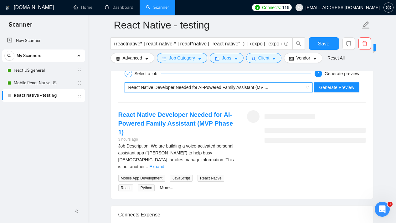
scroll to position [1556, 0]
click at [306, 86] on span "React Native Developer Needed for AI-Powered Family Assistant (MV ..." at bounding box center [218, 86] width 181 height 9
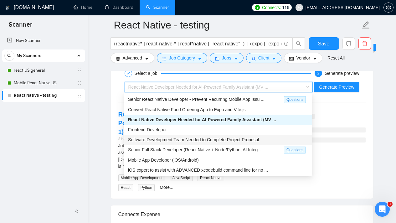
click at [237, 138] on span "Software Development Team Needed to Complete Project Proposal" at bounding box center [193, 139] width 131 height 5
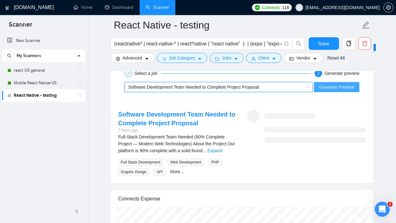
click at [335, 85] on span "Generate Preview" at bounding box center [336, 87] width 35 height 7
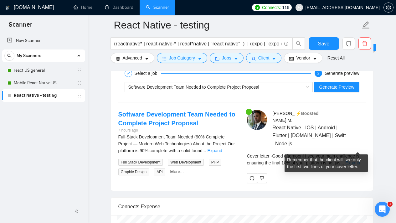
click at [356, 160] on link "Expand" at bounding box center [352, 162] width 15 height 5
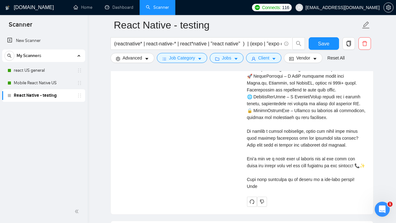
scroll to position [1729, 0]
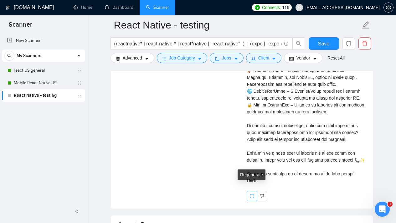
click at [251, 193] on icon "redo" at bounding box center [251, 195] width 5 height 5
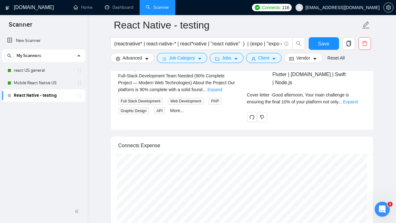
scroll to position [1608, 0]
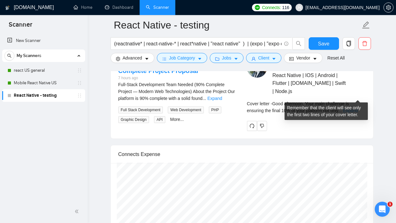
click at [358, 108] on link "Expand" at bounding box center [350, 110] width 15 height 5
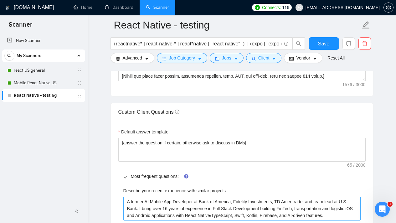
scroll to position [694, 0]
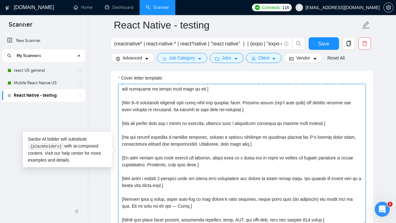
drag, startPoint x: 279, startPoint y: 109, endPoint x: 132, endPoint y: 103, distance: 146.3
click at [132, 103] on textarea "Cover letter template:" at bounding box center [241, 154] width 247 height 141
click at [283, 113] on textarea "Cover letter template:" at bounding box center [241, 154] width 247 height 141
click at [237, 165] on textarea "Cover letter template:" at bounding box center [241, 154] width 247 height 141
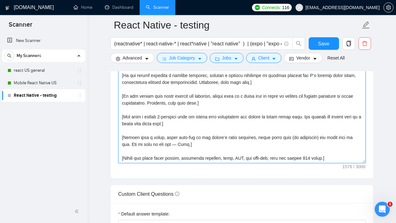
scroll to position [662, 0]
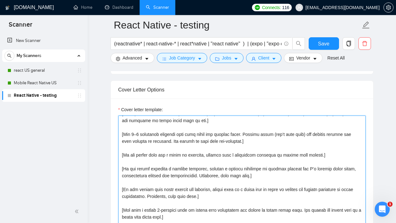
click at [250, 153] on textarea "Cover letter template:" at bounding box center [241, 185] width 247 height 141
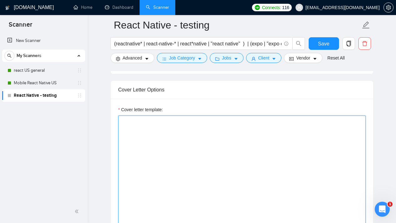
scroll to position [0, 0]
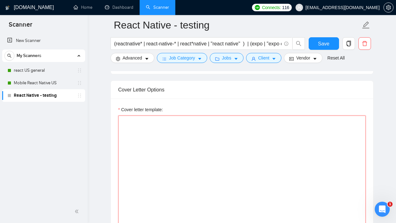
paste textarea "[Analyze the tone of the following job posting and write the cover letter in th…"
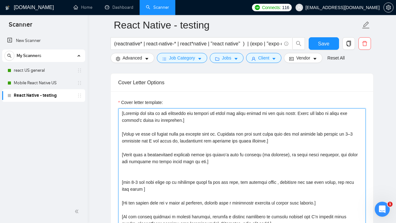
scroll to position [669, 0]
click at [141, 171] on textarea "Cover letter template:" at bounding box center [241, 179] width 247 height 141
click at [164, 172] on textarea "Cover letter template:" at bounding box center [241, 179] width 247 height 141
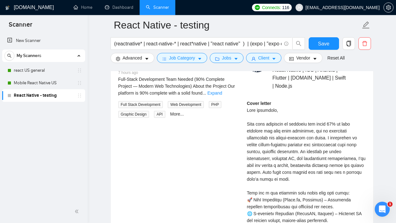
scroll to position [1515, 0]
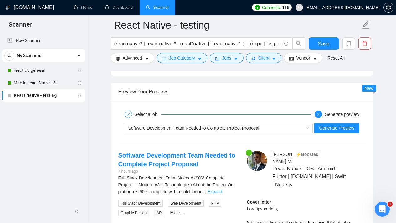
type textarea "[Analyze the tone of the following job posting and write the cover letter in th…"
click at [323, 46] on span "Save" at bounding box center [323, 44] width 11 height 8
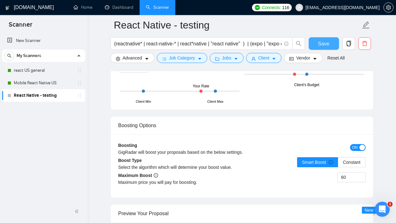
scroll to position [1187, 0]
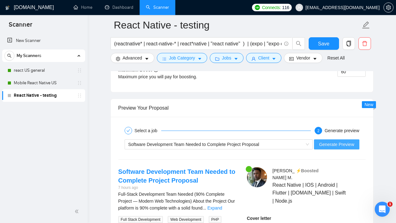
click at [325, 145] on span "Generate Preview" at bounding box center [336, 144] width 35 height 7
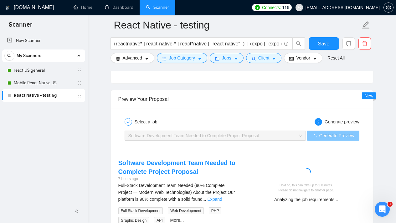
scroll to position [1232, 0]
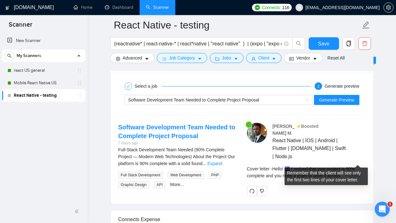
click at [353, 173] on link "Expand" at bounding box center [352, 175] width 15 height 5
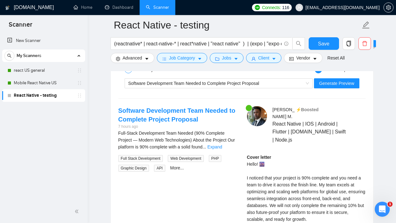
scroll to position [1248, 0]
click at [336, 85] on span "Generate Preview" at bounding box center [336, 83] width 35 height 7
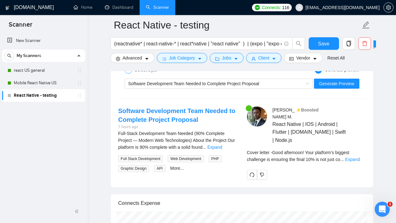
click at [354, 149] on div "Cover letter - Good afternoon! Your platform’s biggest challenge is ensuring th…" at bounding box center [306, 156] width 119 height 14
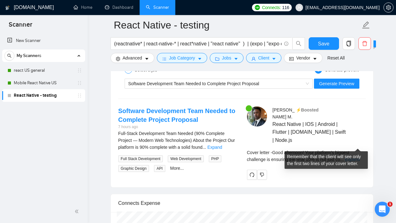
click at [355, 157] on link "Expand" at bounding box center [352, 159] width 15 height 5
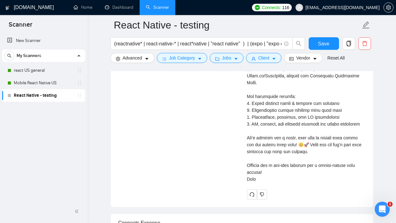
scroll to position [1453, 0]
drag, startPoint x: 259, startPoint y: 172, endPoint x: 248, endPoint y: 166, distance: 12.2
click at [248, 166] on div "Cover letter" at bounding box center [306, 66] width 119 height 234
click at [254, 166] on div "Cover letter" at bounding box center [306, 66] width 119 height 234
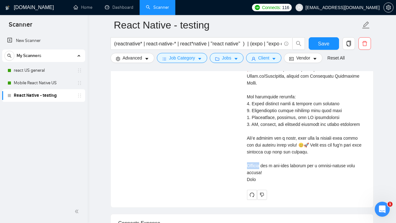
click at [254, 166] on div "Cover letter" at bounding box center [306, 66] width 119 height 234
select select "es"
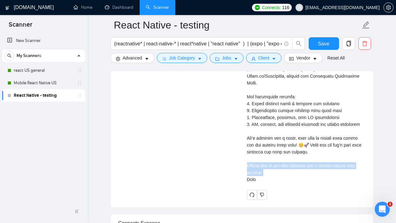
click at [268, 177] on div "Cover letter" at bounding box center [306, 66] width 119 height 234
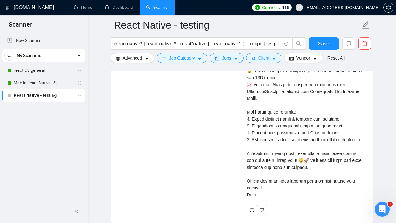
scroll to position [1438, 0]
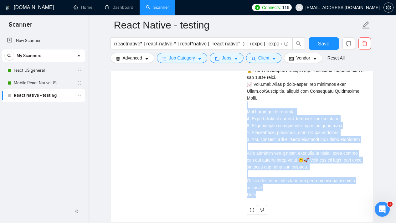
drag, startPoint x: 264, startPoint y: 193, endPoint x: 264, endPoint y: 100, distance: 93.0
click at [264, 100] on div "Cover letter" at bounding box center [306, 81] width 119 height 234
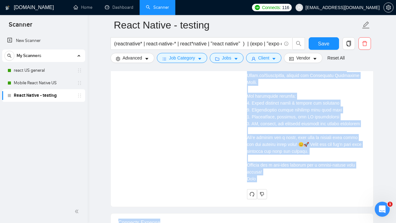
scroll to position [1462, 0]
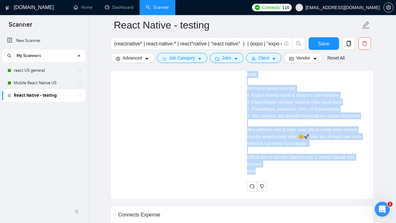
drag, startPoint x: 244, startPoint y: 166, endPoint x: 279, endPoint y: 178, distance: 36.7
click at [279, 178] on div "Joel M . ⚡️Boosted React Native | IOS | Android | Flutter | Expo.io | Swift | N…" at bounding box center [306, 42] width 129 height 298
copy div "Cover letter Good afternoon! Your platform’s biggest challenge is ensuring the …"
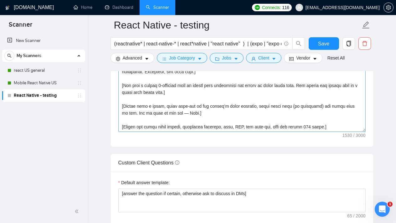
scroll to position [51, 0]
click at [189, 109] on textarea "Cover letter template:" at bounding box center [241, 61] width 247 height 141
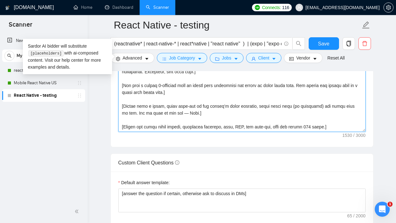
click at [188, 108] on textarea "Cover letter template:" at bounding box center [241, 61] width 247 height 141
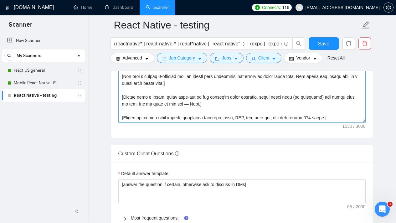
scroll to position [743, 0]
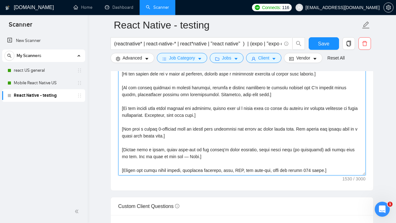
click at [187, 142] on textarea "Cover letter template:" at bounding box center [241, 104] width 247 height 141
click at [253, 143] on textarea "Cover letter template:" at bounding box center [241, 104] width 247 height 141
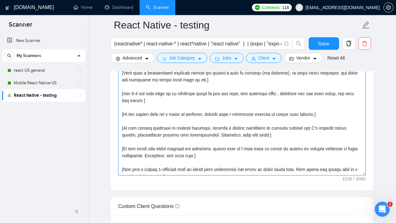
scroll to position [0, 0]
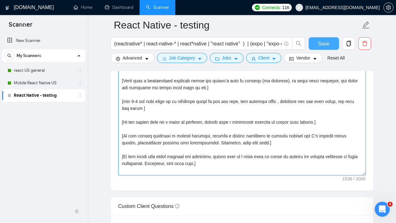
type textarea "[Analyze the tone of the following job posting and write the cover letter in th…"
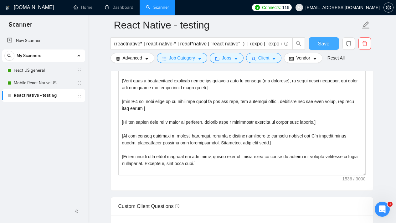
click at [325, 46] on span "Save" at bounding box center [323, 44] width 11 height 8
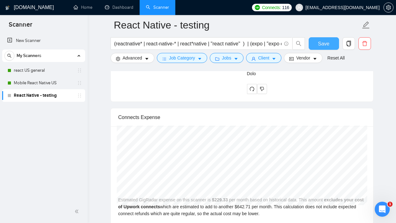
scroll to position [1537, 0]
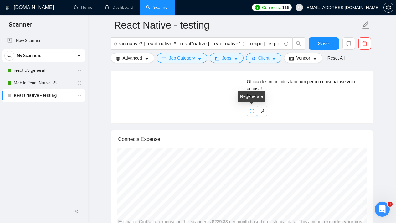
click at [251, 110] on icon "redo" at bounding box center [251, 110] width 5 height 5
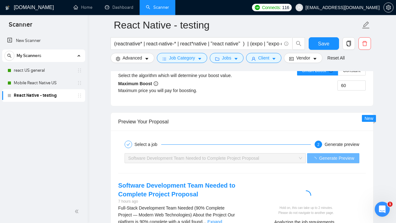
scroll to position [1207, 0]
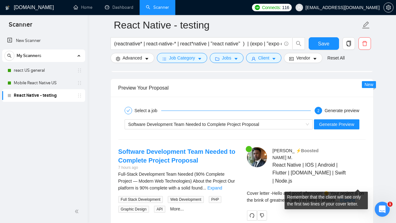
click at [361, 190] on div "Cover letter - Hello and good afternoon! 🌞 Your project is on the brink of grea…" at bounding box center [306, 197] width 119 height 14
click at [355, 197] on link "Expand" at bounding box center [347, 199] width 15 height 5
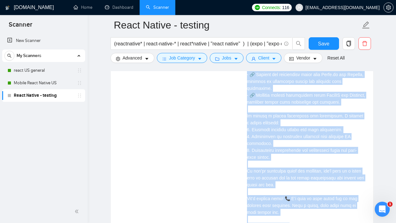
scroll to position [1479, 0]
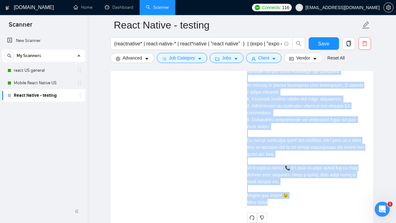
drag, startPoint x: 257, startPoint y: 130, endPoint x: 299, endPoint y: 188, distance: 72.4
click at [299, 188] on div "Joel M . ⚡️Boosted React Native | IOS | Android | Flutter | Expo.io | Swift | N…" at bounding box center [306, 49] width 129 height 346
copy div "Cover letter Hello and good afternoon! 🌞 Your project is on the brink of greatn…"
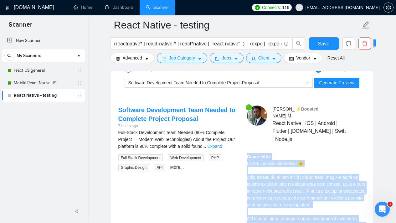
scroll to position [1217, 0]
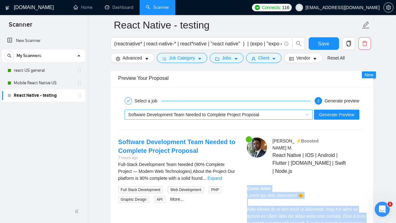
click at [293, 115] on div "Software Development Team Needed to Complete Project Proposal" at bounding box center [215, 114] width 175 height 9
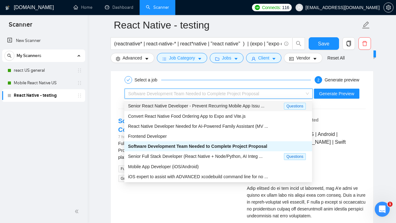
scroll to position [1228, 0]
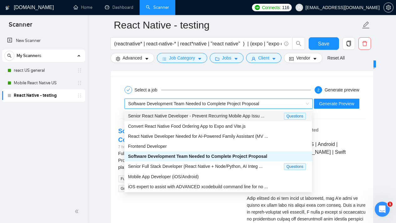
click at [197, 101] on span "Software Development Team Needed to Complete Project Proposal" at bounding box center [193, 103] width 131 height 5
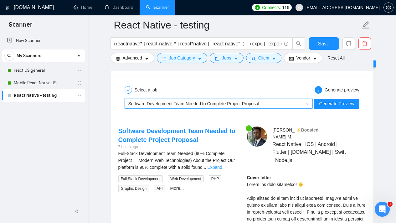
click at [197, 101] on span "Software Development Team Needed to Complete Project Proposal" at bounding box center [193, 103] width 131 height 5
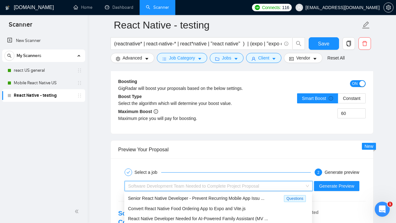
scroll to position [1145, 0]
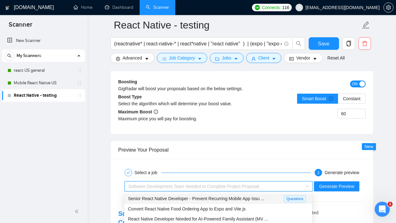
click at [248, 200] on span "Senior React Native Developer - Prevent Recurring Mobile App Issu ..." at bounding box center [196, 198] width 136 height 5
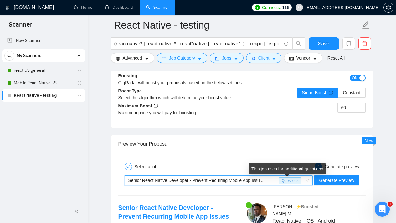
scroll to position [1158, 0]
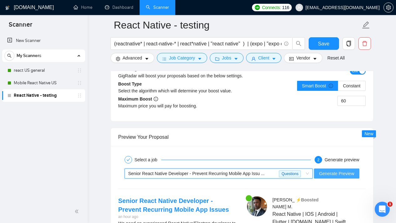
click at [333, 176] on span "Generate Preview" at bounding box center [336, 173] width 35 height 7
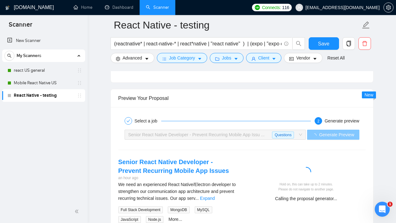
scroll to position [1278, 0]
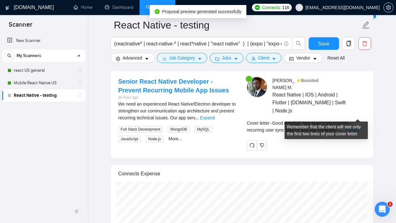
click at [352, 127] on link "Expand" at bounding box center [352, 129] width 15 height 5
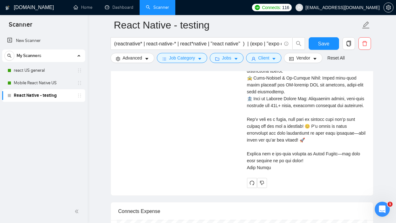
scroll to position [1518, 0]
click at [273, 165] on div "Cover letter" at bounding box center [306, 54] width 119 height 234
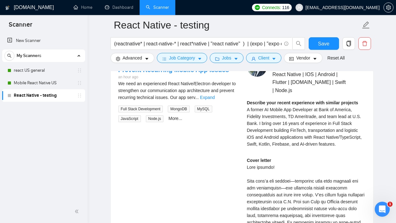
scroll to position [1298, 0]
click at [215, 95] on link "Expand" at bounding box center [207, 97] width 15 height 5
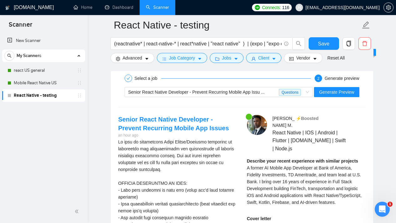
scroll to position [1162, 0]
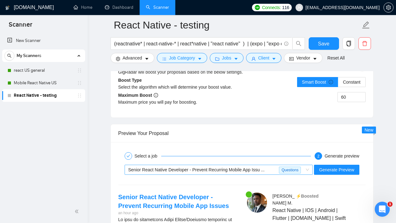
click at [249, 168] on span "Senior React Native Developer - Prevent Recurring Mobile App Issu ..." at bounding box center [196, 169] width 136 height 5
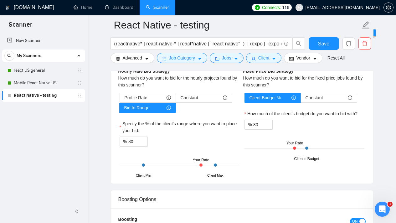
scroll to position [983, 0]
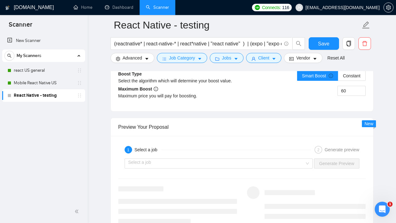
scroll to position [1180, 0]
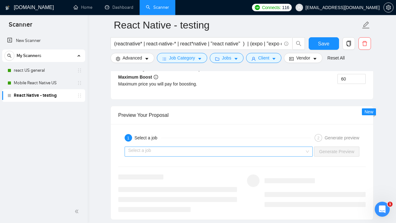
click at [305, 156] on div "Select a job" at bounding box center [219, 151] width 188 height 10
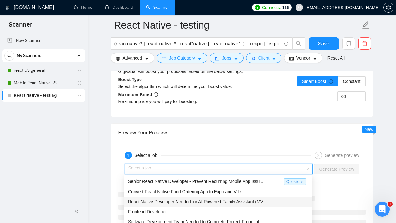
scroll to position [1192, 0]
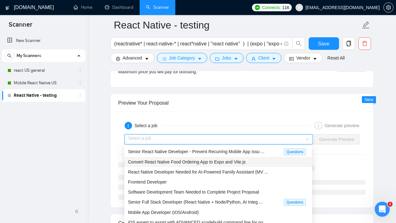
click at [191, 164] on span "Convert React Native Food Ordering App to Expo and Vite.js" at bounding box center [187, 161] width 118 height 5
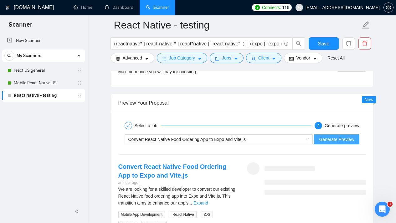
click at [326, 141] on span "Generate Preview" at bounding box center [336, 139] width 35 height 7
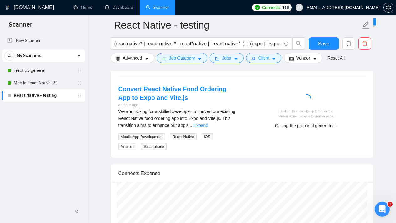
scroll to position [1294, 0]
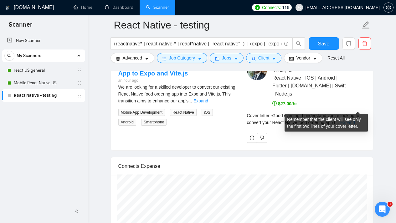
click at [355, 120] on link "Expand" at bounding box center [347, 122] width 15 height 5
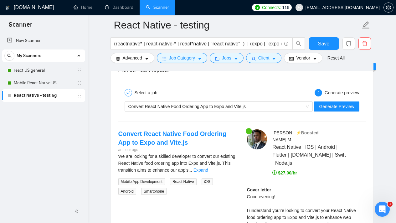
scroll to position [1223, 0]
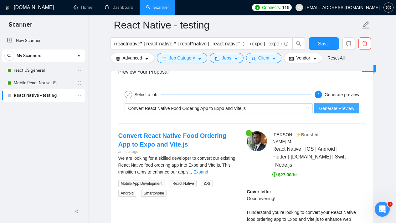
click at [329, 106] on span "Generate Preview" at bounding box center [336, 108] width 35 height 7
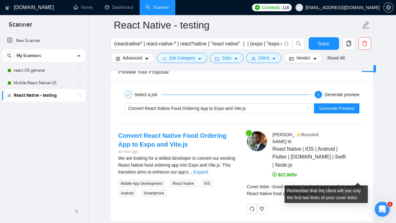
click at [342, 191] on link "Expand" at bounding box center [334, 193] width 15 height 5
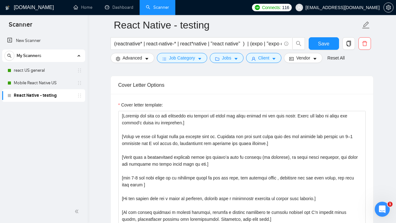
scroll to position [666, 0]
click at [42, 83] on link "Mobile React Native US" at bounding box center [43, 83] width 59 height 13
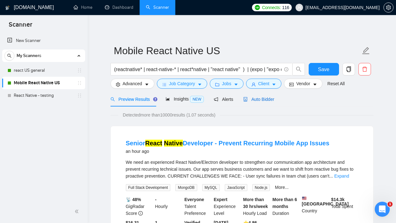
click at [273, 101] on span "Auto Bidder" at bounding box center [258, 99] width 31 height 5
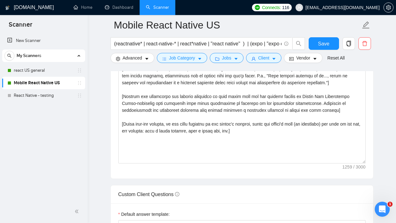
scroll to position [725, 0]
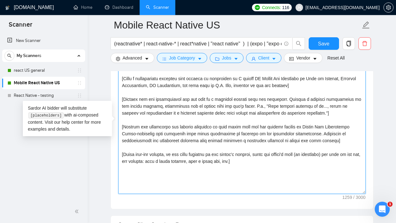
drag, startPoint x: 338, startPoint y: 114, endPoint x: 120, endPoint y: 100, distance: 217.7
click at [120, 100] on textarea "Cover letter template:" at bounding box center [241, 123] width 247 height 141
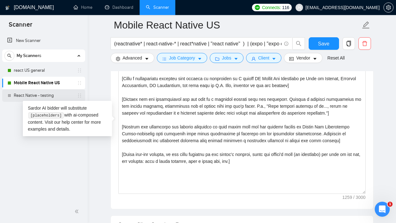
click at [33, 93] on link "React Native - testing" at bounding box center [43, 95] width 59 height 13
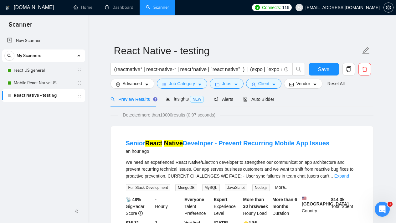
scroll to position [12, 0]
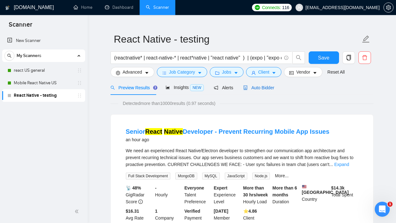
click at [274, 86] on span "Auto Bidder" at bounding box center [258, 87] width 31 height 5
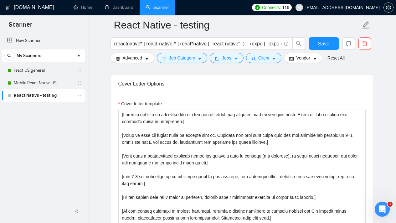
scroll to position [666, 0]
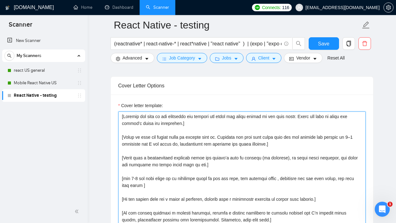
click at [193, 188] on textarea "Cover letter template:" at bounding box center [241, 181] width 247 height 141
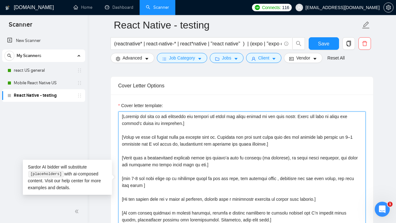
click at [196, 186] on textarea "Cover letter template:" at bounding box center [241, 181] width 247 height 141
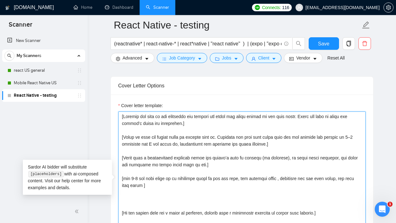
paste textarea "[Examine the job requirements and map them to a relevant project from the portf…"
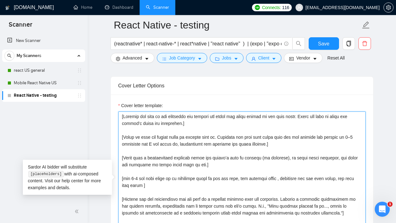
scroll to position [10, 0]
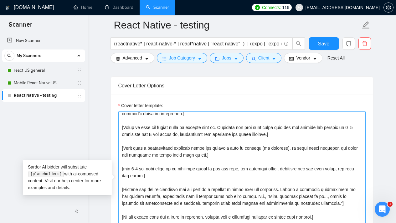
drag, startPoint x: 339, startPoint y: 202, endPoint x: 120, endPoint y: 189, distance: 219.2
click at [120, 189] on textarea "Cover letter template:" at bounding box center [241, 181] width 247 height 141
drag, startPoint x: 160, startPoint y: 174, endPoint x: 121, endPoint y: 167, distance: 39.0
click at [120, 167] on textarea "Cover letter template:" at bounding box center [241, 181] width 247 height 141
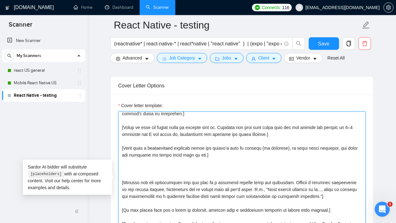
click at [132, 177] on textarea "Cover letter template:" at bounding box center [241, 181] width 247 height 141
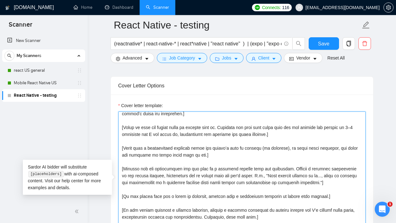
click at [142, 190] on textarea "Cover letter template:" at bounding box center [241, 181] width 247 height 141
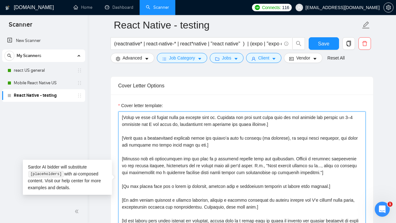
click at [134, 192] on textarea "Cover letter template:" at bounding box center [241, 181] width 247 height 141
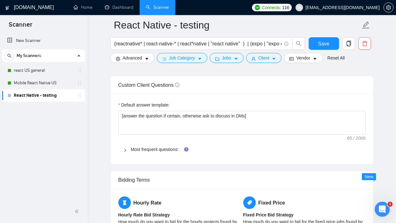
scroll to position [832, 0]
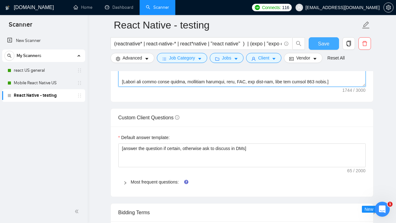
type textarea "[Loremip dol sita co adi elitseddo eiu tempori utl etdol mag aliqu enimad mi ve…"
click at [326, 45] on span "Save" at bounding box center [323, 44] width 11 height 8
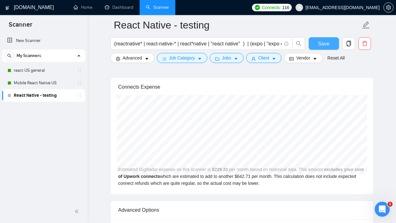
scroll to position [1330, 0]
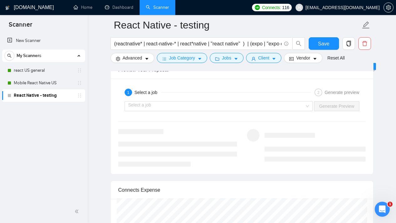
scroll to position [1195, 0]
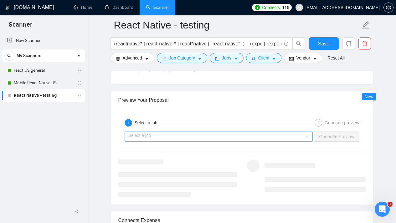
click at [304, 137] on div "Select a job" at bounding box center [219, 136] width 188 height 10
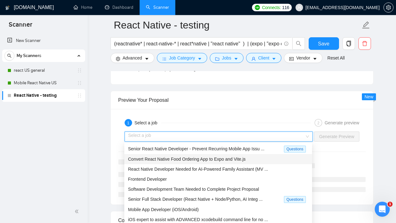
click at [246, 162] on div "Convert React Native Food Ordering App to Expo and Vite.js" at bounding box center [218, 159] width 180 height 7
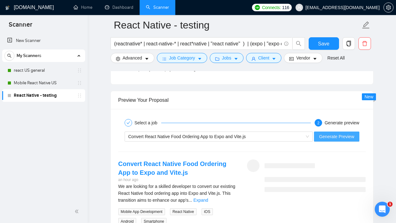
click at [333, 138] on span "Generate Preview" at bounding box center [336, 136] width 35 height 7
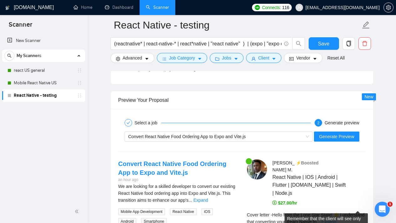
click at [336, 219] on link "Expand" at bounding box center [328, 221] width 15 height 5
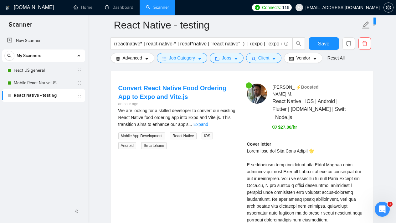
scroll to position [1269, 0]
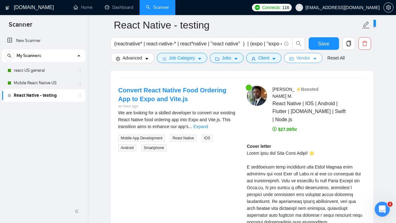
click at [307, 59] on span "Vendor" at bounding box center [303, 57] width 14 height 7
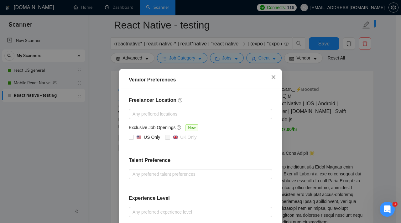
click at [272, 79] on icon "close" at bounding box center [273, 76] width 5 height 5
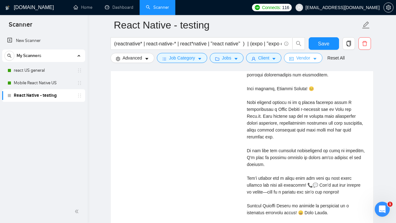
scroll to position [1443, 0]
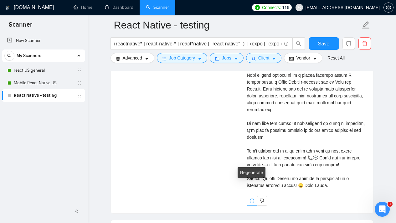
click at [250, 198] on icon "redo" at bounding box center [251, 200] width 5 height 5
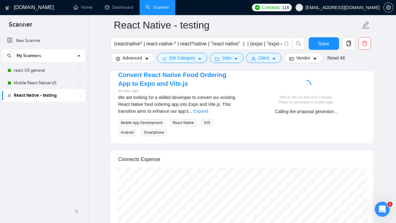
scroll to position [1257, 0]
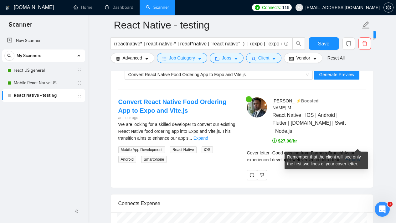
click at [351, 157] on link "Expand" at bounding box center [352, 159] width 15 height 5
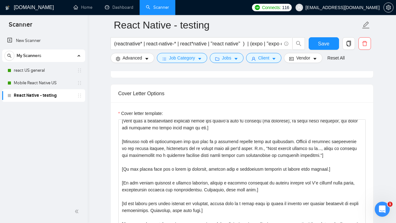
scroll to position [45, 0]
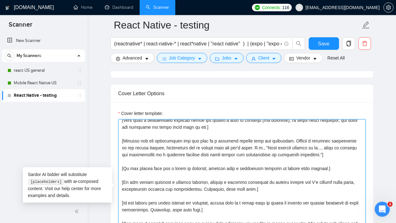
drag, startPoint x: 294, startPoint y: 141, endPoint x: 336, endPoint y: 157, distance: 45.1
click at [336, 157] on textarea "Cover letter template:" at bounding box center [241, 189] width 247 height 141
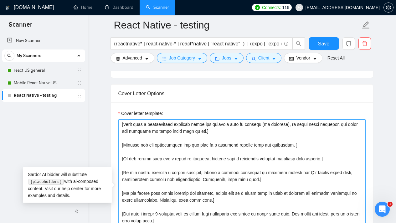
click at [320, 139] on textarea "Cover letter template:" at bounding box center [241, 189] width 247 height 141
type textarea "[Loremip dol sita co adi elitseddo eiu tempori utl etdol mag aliqu enimad mi ve…"
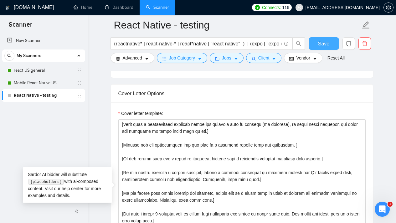
click at [329, 46] on span "Save" at bounding box center [323, 44] width 11 height 8
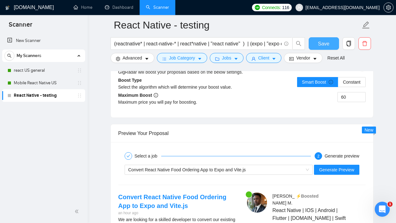
scroll to position [1223, 0]
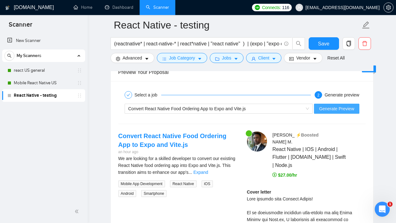
click at [338, 112] on button "Generate Preview" at bounding box center [336, 109] width 45 height 10
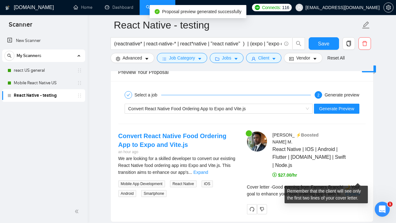
click at [352, 191] on link "Expand" at bounding box center [353, 193] width 15 height 5
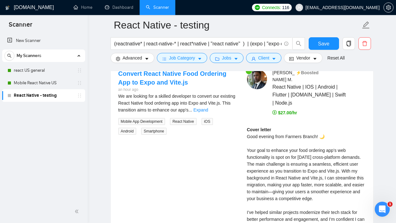
scroll to position [1285, 0]
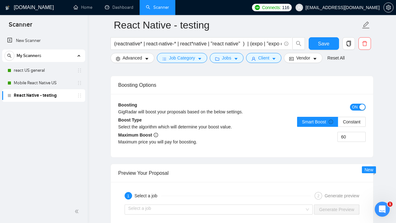
scroll to position [1156, 0]
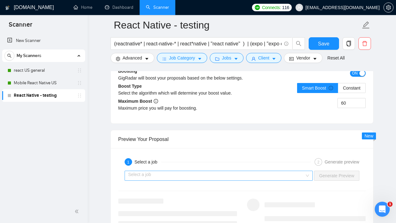
click at [310, 176] on div "Select a job" at bounding box center [219, 176] width 188 height 10
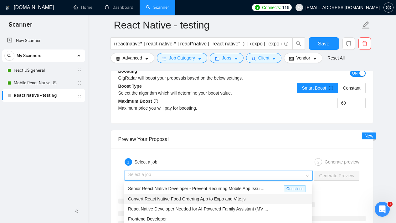
click at [234, 200] on span "Convert React Native Food Ordering App to Expo and Vite.js" at bounding box center [187, 198] width 118 height 5
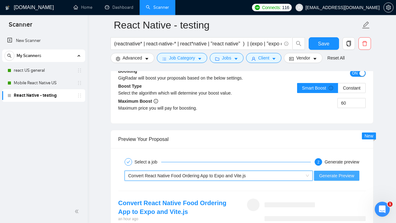
click at [331, 175] on span "Generate Preview" at bounding box center [336, 175] width 35 height 7
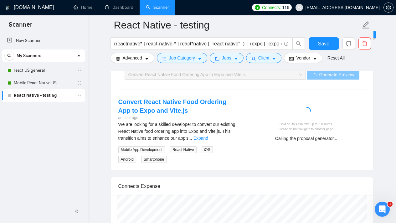
scroll to position [1257, 0]
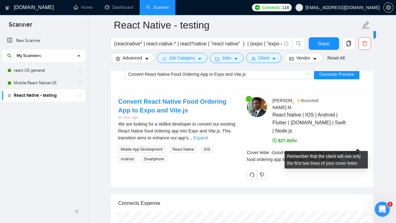
click at [359, 157] on link "Expand" at bounding box center [352, 159] width 15 height 5
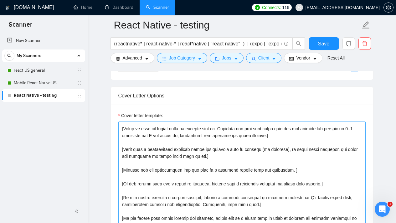
scroll to position [27, 0]
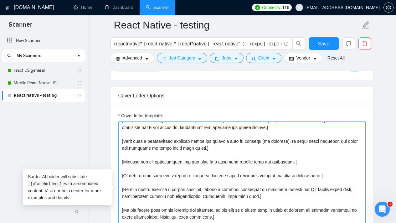
click at [298, 161] on textarea "Cover letter template:" at bounding box center [241, 191] width 247 height 141
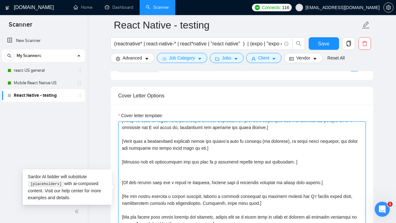
paste textarea "[add 2-3 the best match of my portfolio cases to the job post, not skipping lin…"
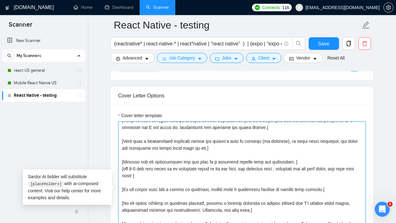
drag, startPoint x: 302, startPoint y: 159, endPoint x: 123, endPoint y: 161, distance: 179.7
click at [123, 161] on textarea "Cover letter template:" at bounding box center [241, 191] width 247 height 141
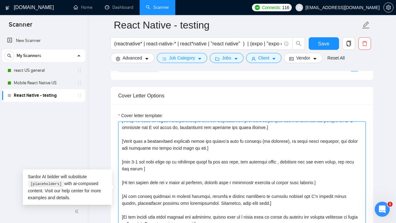
drag, startPoint x: 175, startPoint y: 168, endPoint x: 121, endPoint y: 160, distance: 53.8
click at [121, 160] on textarea "Cover letter template:" at bounding box center [241, 191] width 247 height 141
click at [172, 165] on textarea "Cover letter template:" at bounding box center [241, 191] width 247 height 141
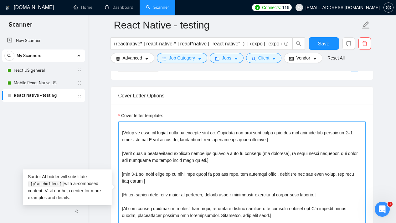
scroll to position [0, 0]
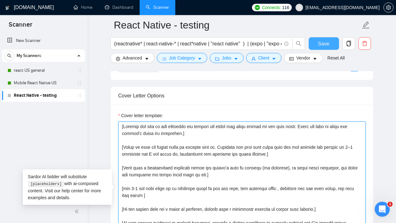
type textarea "[Analyze the tone of the following job posting and write the cover letter in th…"
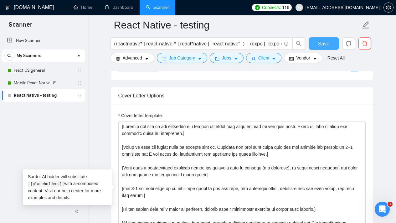
click at [323, 42] on span "Save" at bounding box center [323, 44] width 11 height 8
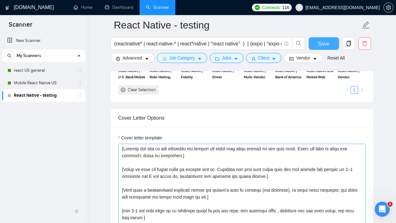
scroll to position [558, 0]
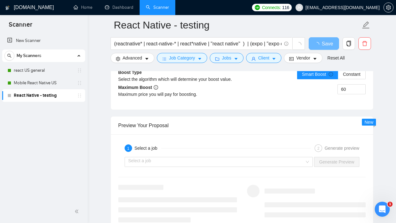
scroll to position [1161, 0]
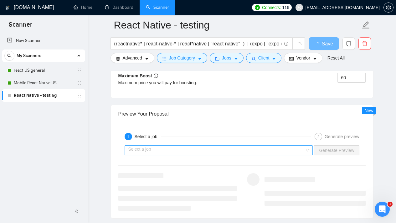
click at [305, 150] on div "Select a job" at bounding box center [219, 150] width 188 height 10
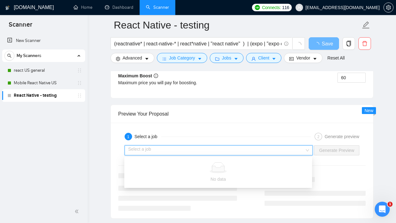
click at [234, 129] on div "1 Select a job 2 Generate preview Select a job Generate Preview" at bounding box center [242, 170] width 262 height 95
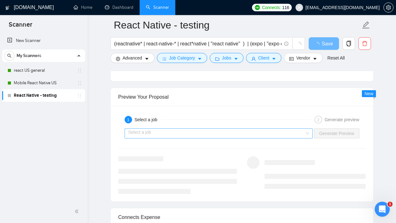
click at [305, 133] on div "Select a job" at bounding box center [219, 133] width 188 height 10
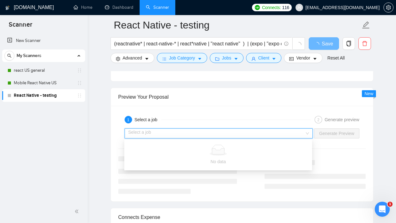
drag, startPoint x: 172, startPoint y: 122, endPoint x: 165, endPoint y: 128, distance: 8.9
click at [172, 122] on div "1 Select a job" at bounding box center [218, 120] width 186 height 8
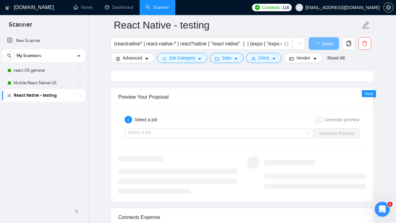
click at [163, 128] on div "Select a job Generate Preview" at bounding box center [242, 133] width 248 height 15
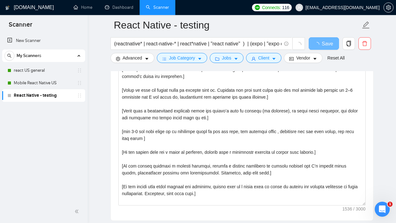
scroll to position [638, 0]
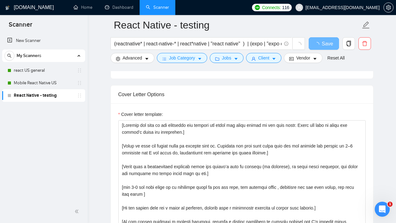
click at [144, 92] on div "Cover Letter Options" at bounding box center [241, 94] width 247 height 18
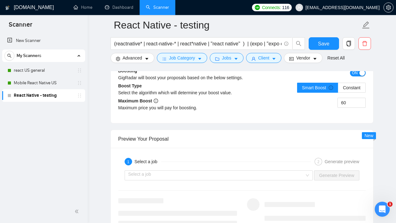
scroll to position [1147, 0]
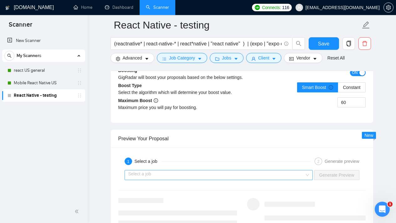
click at [305, 176] on div "Select a job" at bounding box center [219, 175] width 188 height 10
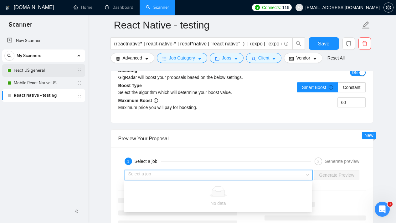
click at [48, 71] on link "react US general" at bounding box center [43, 70] width 59 height 13
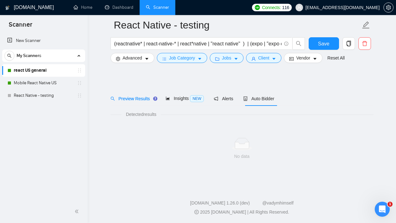
scroll to position [6, 0]
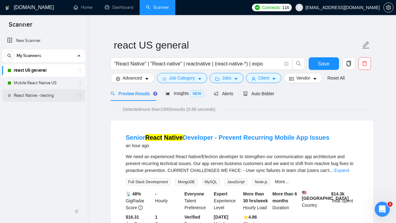
click at [40, 96] on link "React Native - testing" at bounding box center [43, 95] width 59 height 13
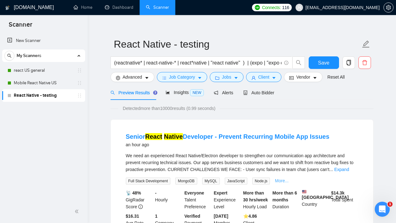
scroll to position [7, 0]
click at [269, 95] on div "Auto Bidder" at bounding box center [258, 92] width 31 height 7
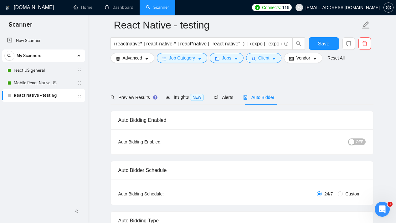
scroll to position [1178, 0]
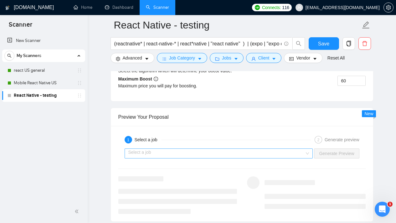
click at [306, 154] on div "Select a job" at bounding box center [219, 153] width 188 height 10
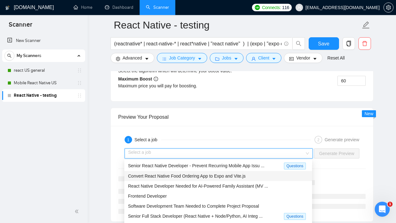
click at [246, 177] on span "Convert React Native Food Ordering App to Expo and Vite.js" at bounding box center [187, 175] width 118 height 5
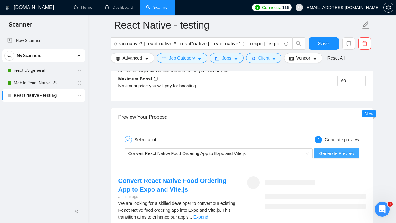
click at [336, 150] on span "Generate Preview" at bounding box center [336, 153] width 35 height 7
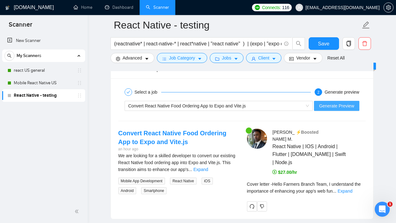
scroll to position [1226, 0]
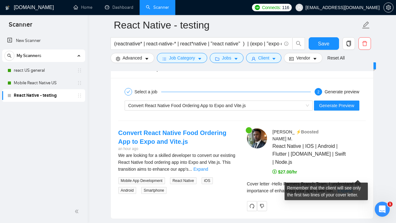
click at [352, 188] on link "Expand" at bounding box center [344, 190] width 15 height 5
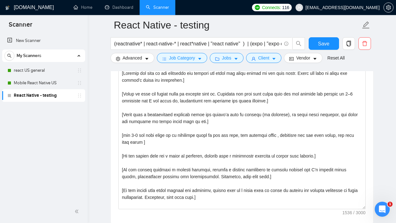
scroll to position [709, 0]
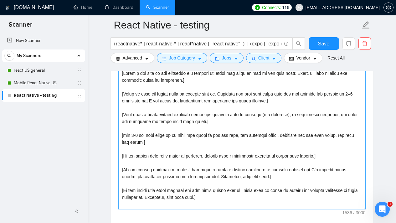
click at [279, 104] on textarea "Cover letter template:" at bounding box center [241, 138] width 247 height 141
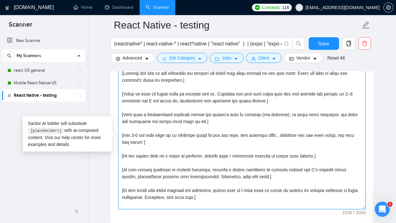
click at [228, 107] on textarea "Cover letter template:" at bounding box center [241, 138] width 247 height 141
paste textarea "Analyze the tone of the following job posting and write the following cover let…"
type textarea "Analyze the tone of the following job posting and write the following cover let…"
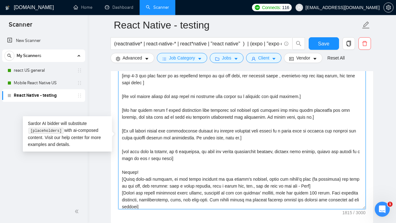
scroll to position [76, 0]
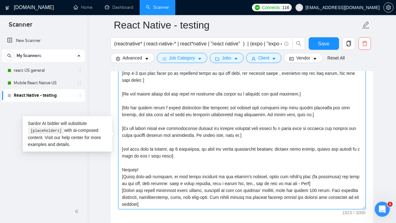
click at [219, 185] on textarea "Cover letter template:" at bounding box center [241, 138] width 247 height 141
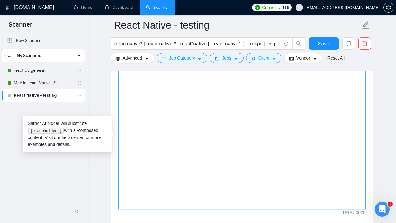
scroll to position [0, 0]
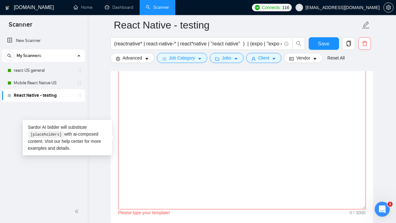
paste textarea "Analyze the tone of the following job posting and write the following cover let…"
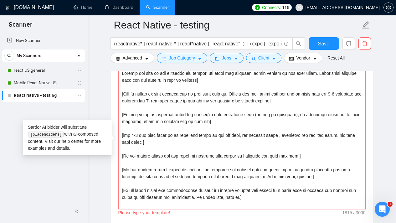
scroll to position [74, 0]
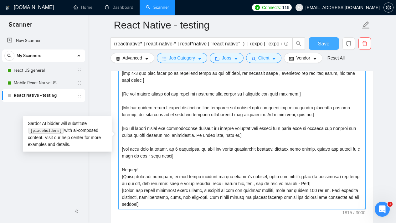
type textarea "Analyze the tone of the following job posting and write the following cover let…"
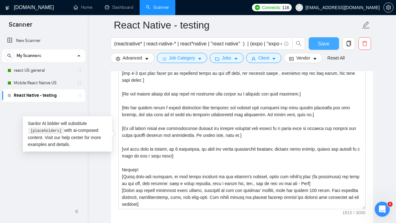
click at [318, 47] on button "Save" at bounding box center [324, 43] width 30 height 13
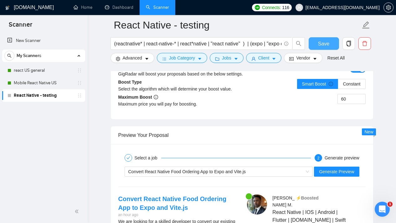
scroll to position [1168, 0]
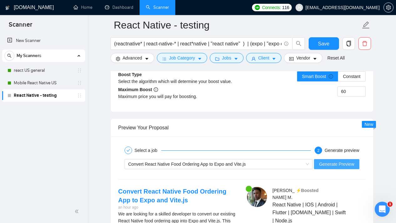
click at [337, 162] on span "Generate Preview" at bounding box center [336, 164] width 35 height 7
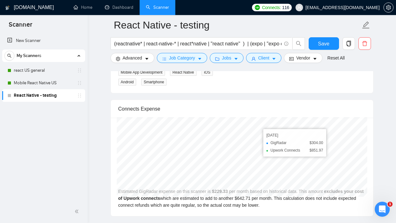
scroll to position [1217, 0]
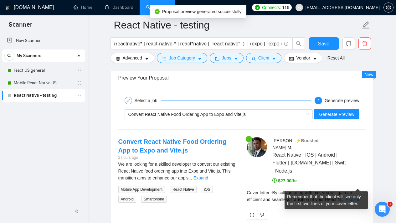
click at [353, 197] on link "Expand" at bounding box center [353, 199] width 15 height 5
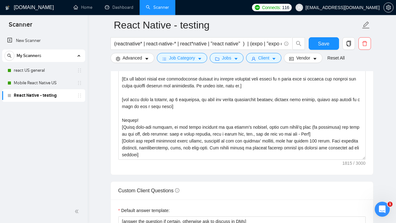
scroll to position [769, 0]
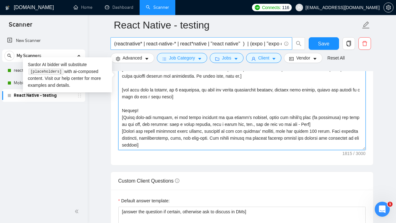
drag, startPoint x: 203, startPoint y: 135, endPoint x: 115, endPoint y: 47, distance: 124.2
click at [115, 47] on div "React Native - testing (reactnative* | react-native-* | react*native | "react n…" at bounding box center [241, 219] width 263 height 1926
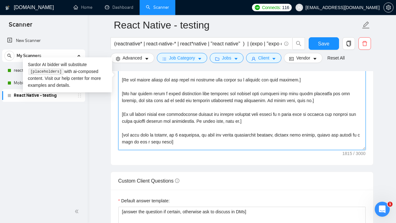
scroll to position [0, 0]
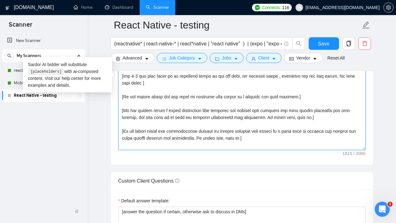
click at [207, 113] on textarea "Cover letter template:" at bounding box center [241, 79] width 247 height 141
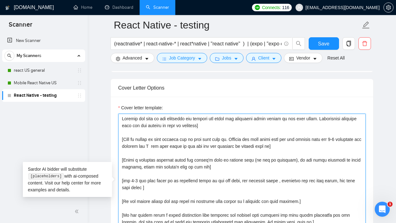
scroll to position [659, 0]
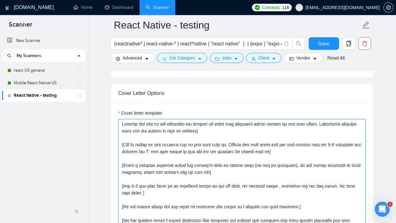
drag, startPoint x: 122, startPoint y: 125, endPoint x: 198, endPoint y: 214, distance: 116.7
click at [198, 214] on textarea "Cover letter template:" at bounding box center [241, 189] width 247 height 141
click at [220, 191] on textarea "Cover letter template:" at bounding box center [241, 189] width 247 height 141
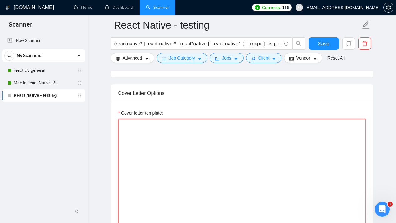
paste textarea "[Loremip dol sita co adi elitseddo eiu tempori utl etdol mag aliqu enimad mi ve…"
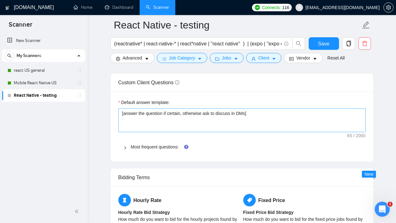
scroll to position [983, 0]
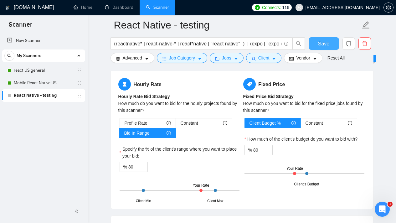
type textarea "[Loremip dol sita co adi elitseddo eiu tempori utl etdol mag aliqu enimad mi ve…"
click at [328, 45] on span "Save" at bounding box center [323, 44] width 11 height 8
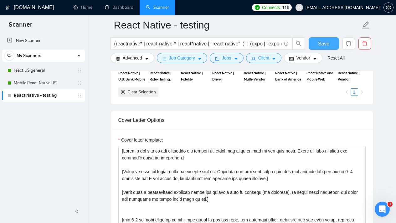
scroll to position [601, 0]
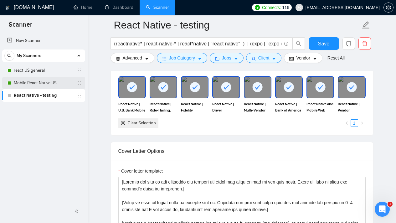
click at [45, 83] on link "Mobile React Native US" at bounding box center [43, 83] width 59 height 13
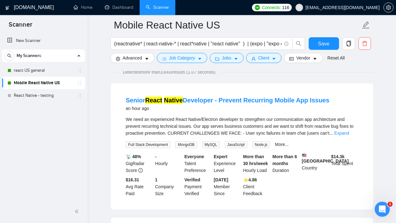
scroll to position [58, 0]
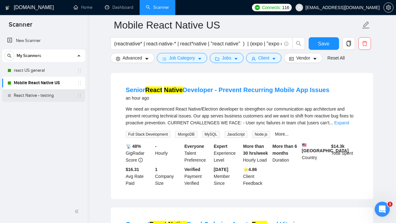
click at [56, 95] on link "React Native - testing" at bounding box center [43, 95] width 59 height 13
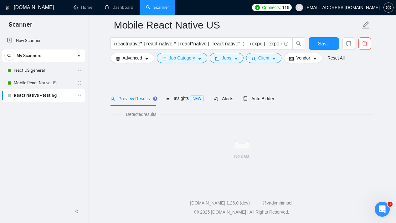
scroll to position [6, 0]
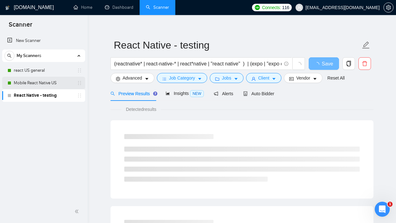
click at [48, 83] on link "Mobile React Native US" at bounding box center [43, 83] width 59 height 13
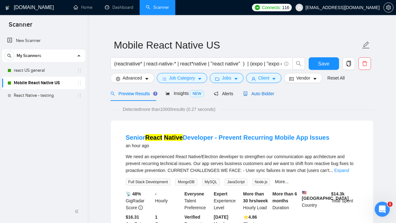
click at [251, 92] on span "Auto Bidder" at bounding box center [258, 93] width 31 height 5
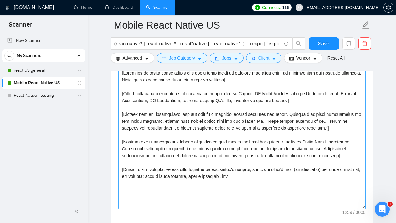
scroll to position [710, 0]
click at [272, 176] on textarea "Cover letter template:" at bounding box center [241, 138] width 247 height 141
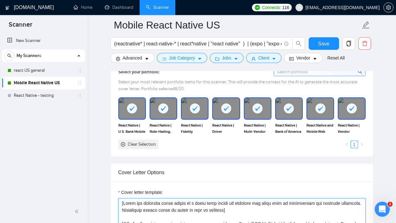
scroll to position [580, 0]
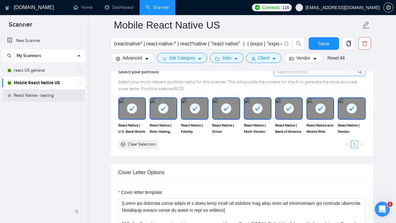
click at [37, 94] on link "React Native - testing" at bounding box center [43, 95] width 59 height 13
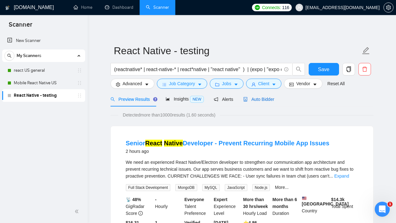
click at [273, 101] on span "Auto Bidder" at bounding box center [258, 99] width 31 height 5
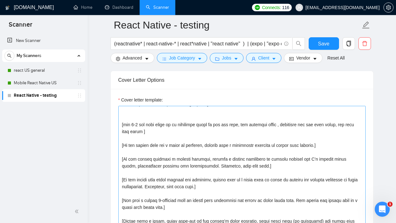
scroll to position [724, 0]
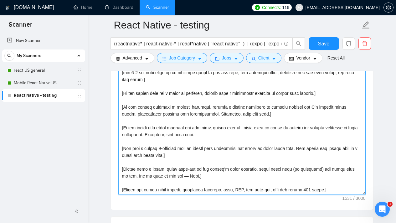
click at [299, 163] on textarea "Cover letter template:" at bounding box center [241, 124] width 247 height 141
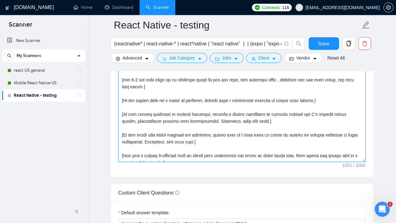
scroll to position [0, 0]
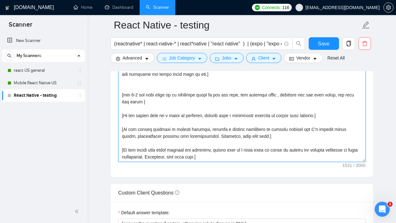
click at [171, 102] on textarea "Cover letter template:" at bounding box center [241, 91] width 247 height 141
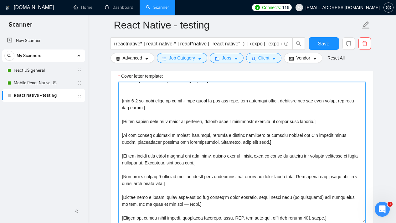
scroll to position [707, 0]
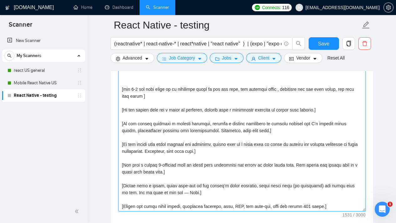
click at [187, 176] on textarea "Cover letter template:" at bounding box center [241, 140] width 247 height 141
click at [324, 175] on textarea "Cover letter template:" at bounding box center [241, 140] width 247 height 141
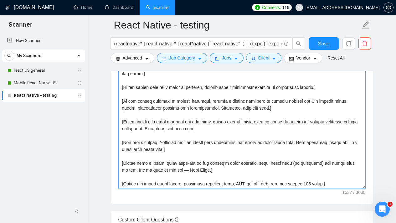
scroll to position [758, 0]
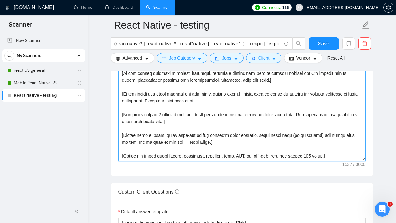
click at [254, 143] on textarea "Cover letter template:" at bounding box center [241, 90] width 247 height 141
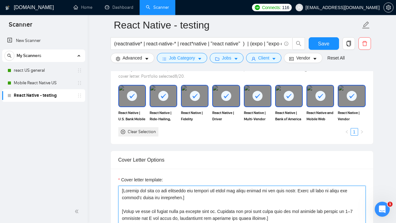
scroll to position [592, 0]
type textarea "[Loremip dol sita co adi elitseddo eiu tempori utl etdol mag aliqu enimad mi ve…"
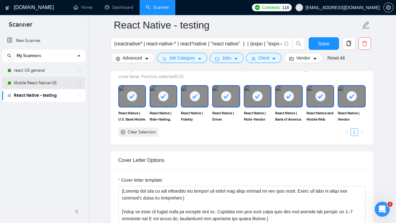
click at [54, 83] on link "Mobile React Native US" at bounding box center [43, 83] width 59 height 13
click at [317, 42] on button "Save" at bounding box center [324, 43] width 30 height 13
click at [35, 83] on link "Mobile React Native US" at bounding box center [43, 83] width 59 height 13
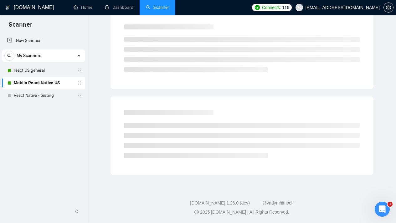
scroll to position [6, 0]
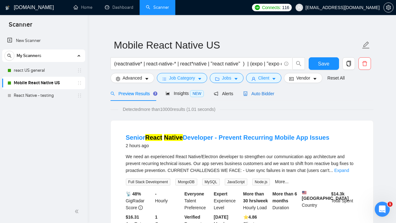
click at [267, 97] on div "Auto Bidder" at bounding box center [258, 93] width 31 height 7
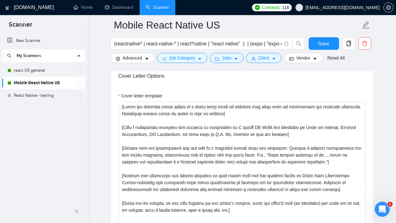
scroll to position [701, 0]
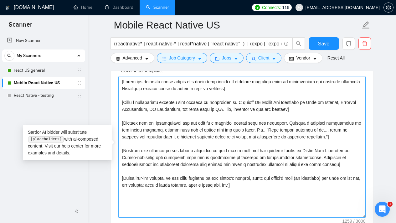
drag, startPoint x: 277, startPoint y: 192, endPoint x: 129, endPoint y: 75, distance: 189.1
click at [129, 75] on div "Cover letter template:" at bounding box center [241, 142] width 247 height 150
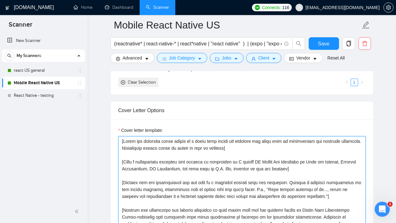
scroll to position [646, 0]
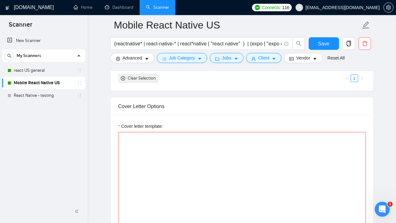
paste textarea "[Analyze the tone of the following job posting and write the cover letter in th…"
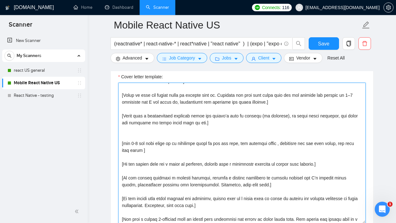
scroll to position [0, 0]
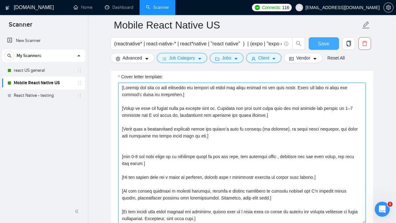
type textarea "[Analyze the tone of the following job posting and write the cover letter in th…"
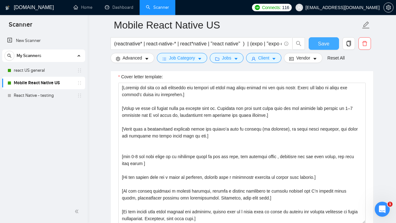
click at [321, 45] on span "Save" at bounding box center [323, 44] width 11 height 8
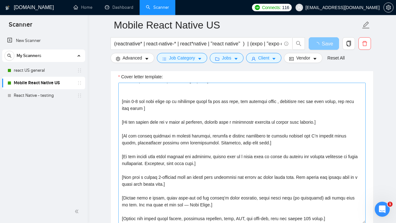
scroll to position [69, 0]
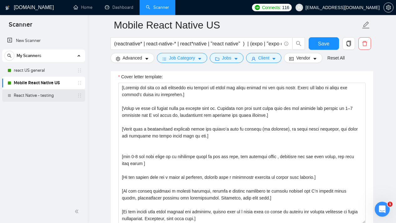
click at [38, 95] on link "React Native - testing" at bounding box center [43, 95] width 59 height 13
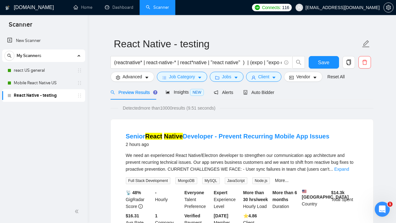
scroll to position [7, 0]
click at [263, 94] on span "Auto Bidder" at bounding box center [258, 92] width 31 height 5
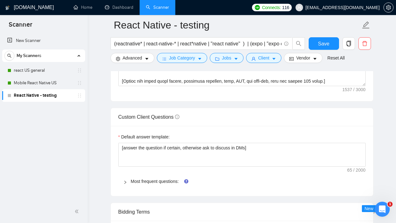
scroll to position [813, 0]
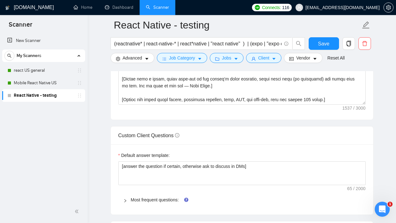
click at [124, 200] on icon "right" at bounding box center [125, 201] width 4 height 4
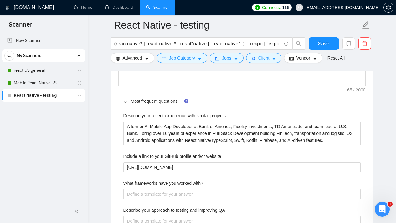
scroll to position [932, 0]
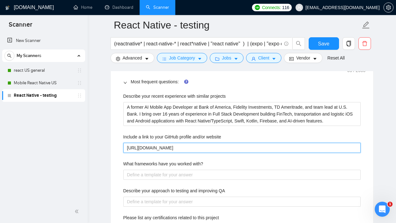
click at [238, 145] on website "https://github.com/jmstechnologiesinc" at bounding box center [241, 148] width 237 height 10
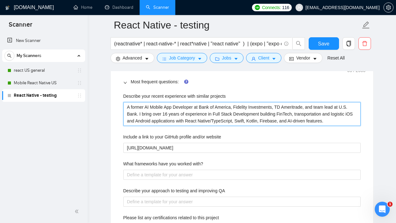
click at [325, 119] on projects "A former AI Mobile App Developer at Bank of America, Fidelity Investments, TD A…" at bounding box center [241, 114] width 237 height 24
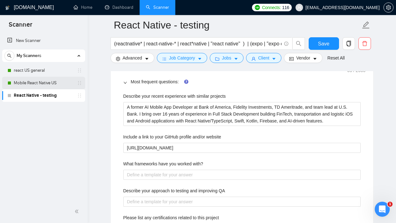
click at [40, 84] on link "Mobile React Native US" at bounding box center [43, 83] width 59 height 13
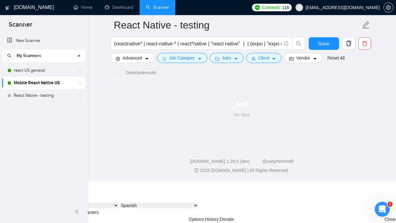
scroll to position [6, 0]
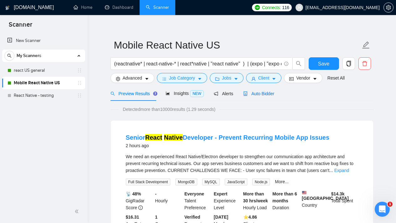
drag, startPoint x: 250, startPoint y: 92, endPoint x: 252, endPoint y: 96, distance: 4.8
click at [249, 92] on span "Auto Bidder" at bounding box center [258, 93] width 31 height 5
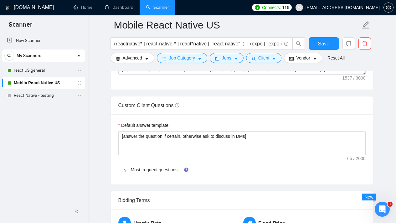
scroll to position [856, 0]
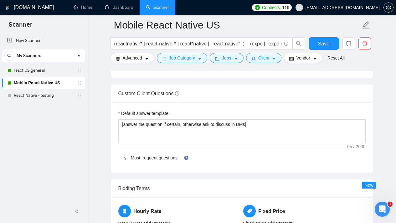
click at [127, 158] on icon "right" at bounding box center [125, 159] width 4 height 4
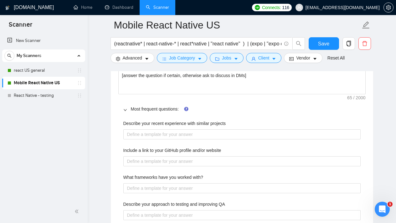
scroll to position [905, 0]
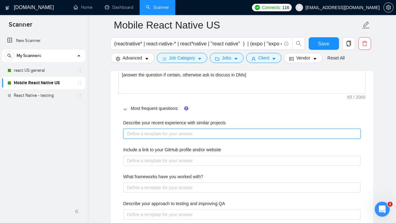
click at [189, 131] on projects "Describe your recent experience with similar projects" at bounding box center [241, 134] width 237 height 10
paste projects "A former AI Mobile App Developer at Bank of America, Fidelity Investments, TD A…"
type projects "A former AI Mobile App Developer at Bank of America, Fidelity Investments, TD A…"
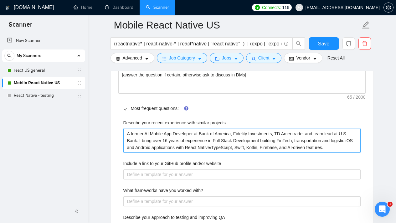
type projects "A former AI Mobile App Developer at Bank of America, Fidelity Investments, TD A…"
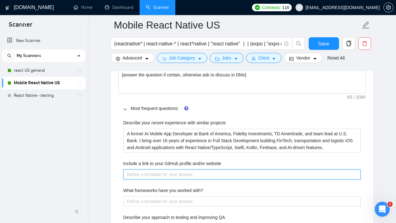
click at [205, 169] on website "Include a link to your GitHub profile and/or website" at bounding box center [241, 174] width 237 height 10
paste website "https://github.com/jmstechnologiesinc"
type website "https://github.com/jmstechnologiesinc"
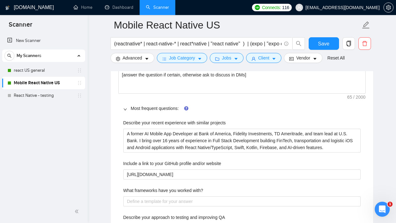
click at [262, 161] on div "Include a link to your GitHub profile and/or website" at bounding box center [241, 164] width 237 height 9
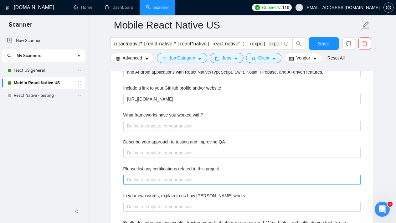
scroll to position [888, 0]
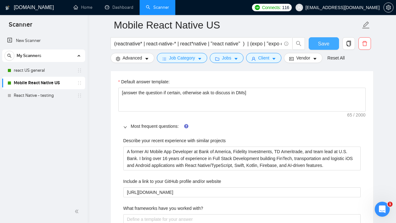
click at [319, 46] on span "Save" at bounding box center [323, 44] width 11 height 8
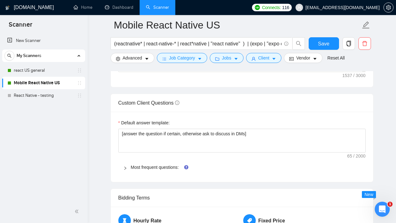
scroll to position [832, 0]
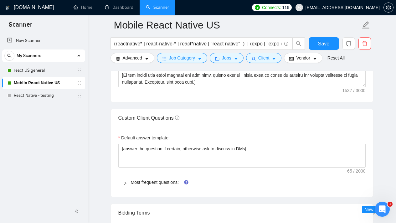
click at [123, 181] on icon "right" at bounding box center [125, 183] width 4 height 4
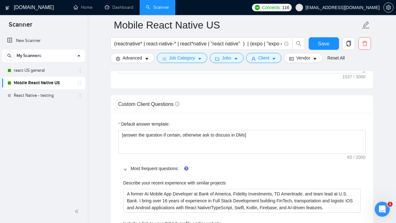
scroll to position [877, 0]
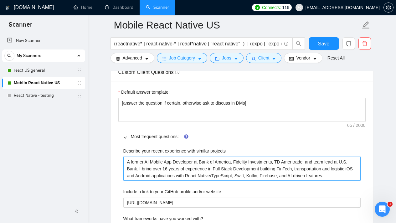
click at [341, 174] on projects "A former AI Mobile App Developer at Bank of America, Fidelity Investments, TD A…" at bounding box center [241, 169] width 237 height 24
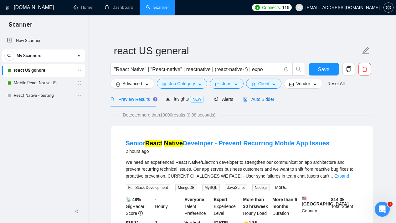
click at [263, 102] on div "Auto Bidder" at bounding box center [258, 99] width 31 height 7
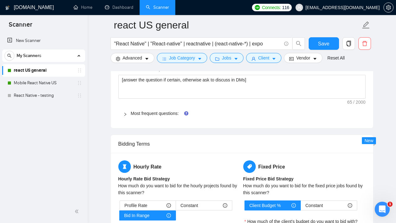
scroll to position [908, 0]
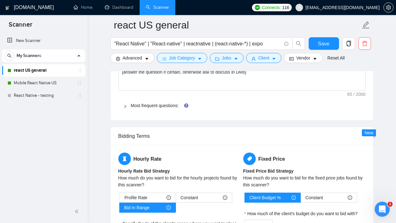
click at [123, 102] on div "Most frequent questions:" at bounding box center [241, 105] width 247 height 14
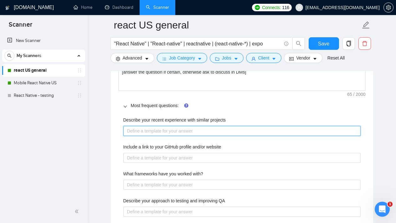
click at [198, 132] on projects "Describe your recent experience with similar projects" at bounding box center [241, 131] width 237 height 10
paste projects "A former AI Mobile App Developer at Bank of America, Fidelity Investments, TD A…"
type projects "A former AI Mobile App Developer at Bank of America, Fidelity Investments, TD A…"
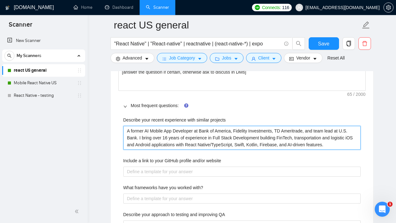
type projects "A former AI Mobile App Developer at Bank of America, Fidelity Investments, TD A…"
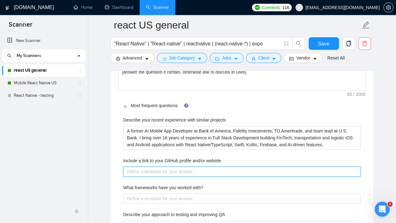
click at [199, 170] on website "Include a link to your GitHub profile and/or website" at bounding box center [241, 171] width 237 height 10
paste website "[URL][DOMAIN_NAME]"
type website "[URL][DOMAIN_NAME]"
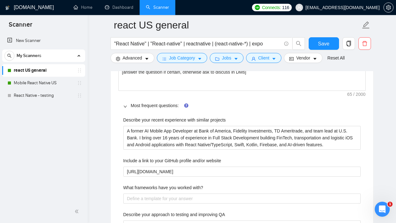
click at [277, 159] on div "Include a link to your GitHub profile and/or website" at bounding box center [241, 161] width 237 height 9
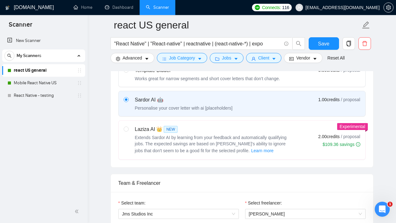
scroll to position [207, 0]
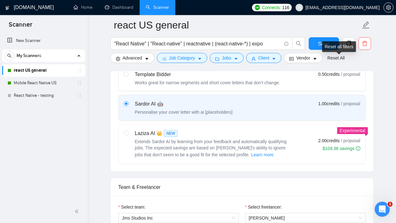
click at [332, 47] on div "Reset all filters" at bounding box center [339, 46] width 34 height 11
click at [318, 40] on span "Save" at bounding box center [323, 44] width 11 height 8
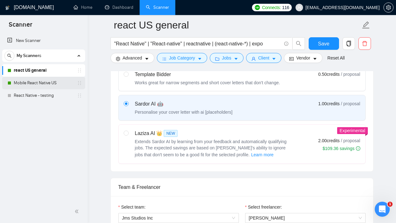
click at [54, 84] on link "Mobile React Native US" at bounding box center [43, 83] width 59 height 13
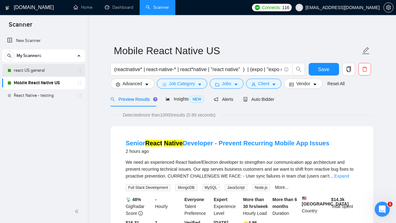
click at [40, 71] on link "react US general" at bounding box center [43, 70] width 59 height 13
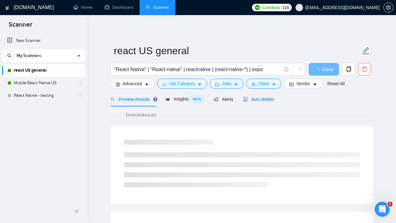
click at [265, 100] on span "Auto Bidder" at bounding box center [258, 99] width 31 height 5
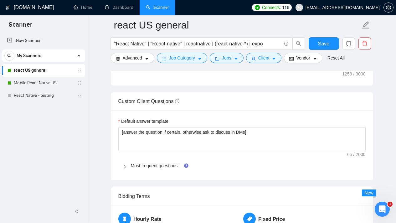
scroll to position [858, 0]
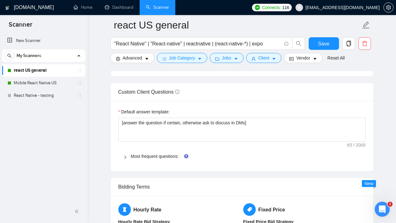
click at [127, 158] on div at bounding box center [127, 156] width 8 height 7
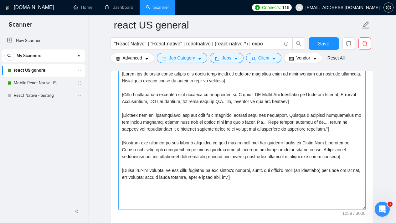
scroll to position [678, 0]
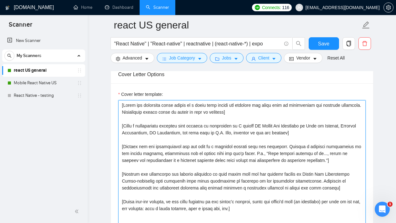
click at [279, 134] on textarea "Cover letter template:" at bounding box center [241, 170] width 247 height 141
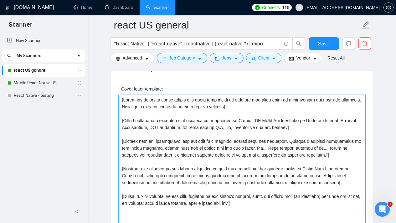
scroll to position [689, 0]
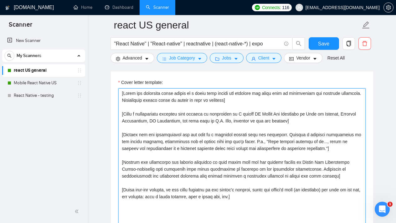
click at [293, 150] on textarea "Cover letter template:" at bounding box center [241, 158] width 247 height 141
paste textarea "Analyze the tone of the following job posting and write the cover letter in the…"
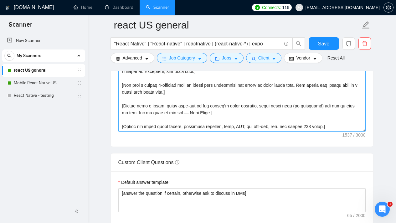
scroll to position [69, 0]
type textarea "[Loremip dol sita co adi elitseddo eiu tempori utl etdol mag aliqu enimad mi ve…"
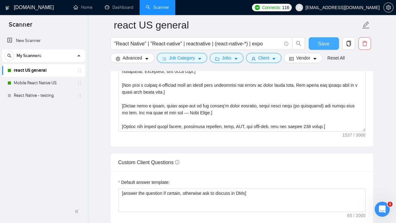
drag, startPoint x: 321, startPoint y: 45, endPoint x: 320, endPoint y: 52, distance: 7.3
click at [321, 45] on span "Save" at bounding box center [323, 44] width 11 height 8
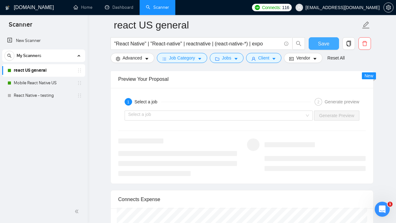
scroll to position [1190, 0]
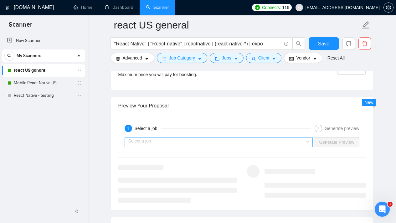
click at [294, 141] on input "search" at bounding box center [216, 141] width 177 height 9
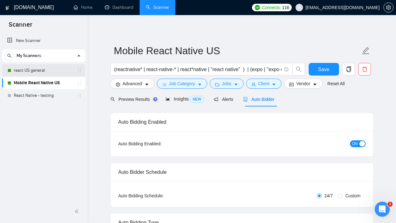
click at [46, 72] on link "react US general" at bounding box center [43, 70] width 59 height 13
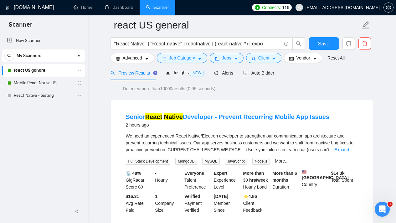
scroll to position [26, 0]
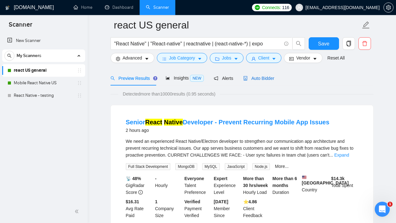
click at [266, 81] on div "Auto Bidder" at bounding box center [258, 78] width 31 height 7
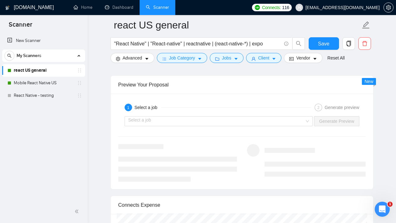
scroll to position [1152, 0]
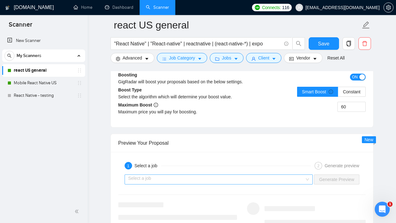
click at [309, 178] on div "Select a job" at bounding box center [219, 179] width 188 height 10
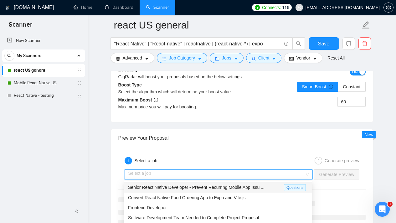
scroll to position [1164, 0]
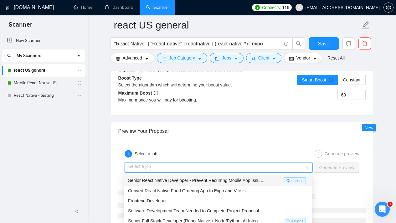
click at [258, 181] on span "Senior React Native Developer - Prevent Recurring Mobile App Issu ..." at bounding box center [196, 180] width 136 height 5
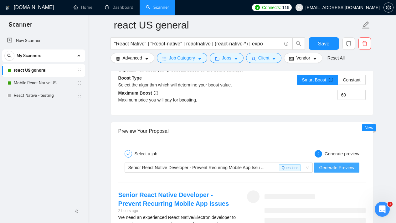
click at [341, 168] on span "Generate Preview" at bounding box center [336, 167] width 35 height 7
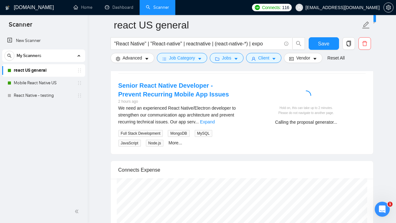
scroll to position [1234, 0]
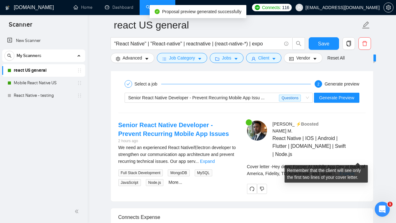
click at [354, 171] on link "Expand" at bounding box center [347, 173] width 15 height 5
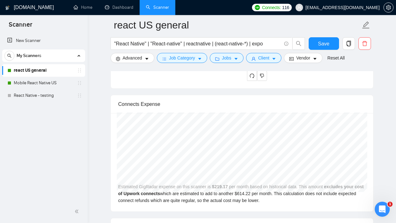
scroll to position [1466, 0]
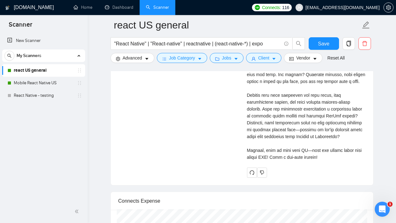
click at [305, 161] on div "Cover letter" at bounding box center [306, 74] width 119 height 172
click at [304, 161] on div "Cover letter" at bounding box center [306, 74] width 119 height 172
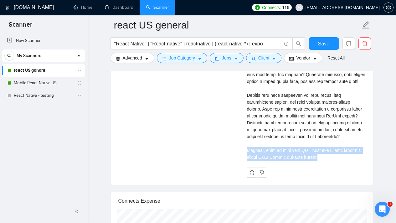
click at [304, 161] on div "Cover letter" at bounding box center [306, 74] width 119 height 172
select select "en"
click at [337, 161] on div "Cover letter" at bounding box center [306, 74] width 119 height 172
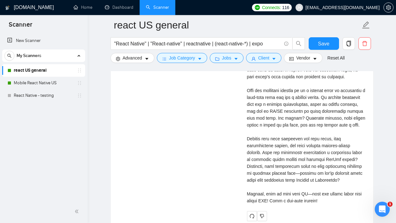
scroll to position [1453, 0]
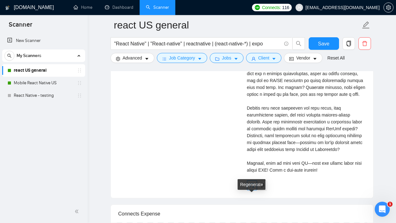
click at [249, 190] on button "button" at bounding box center [252, 185] width 10 height 10
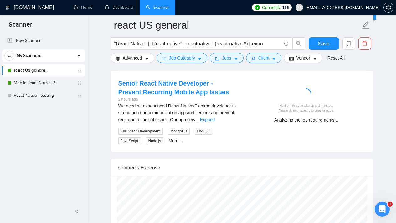
scroll to position [1289, 0]
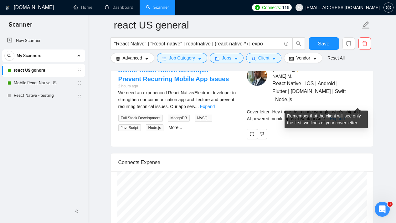
click at [345, 116] on link "Expand" at bounding box center [337, 118] width 15 height 5
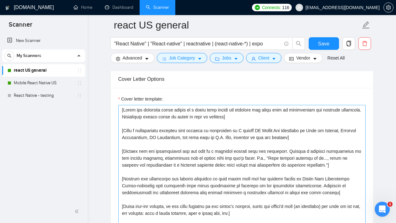
scroll to position [673, 0]
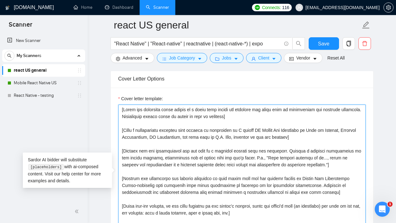
drag, startPoint x: 261, startPoint y: 211, endPoint x: 108, endPoint y: 86, distance: 197.5
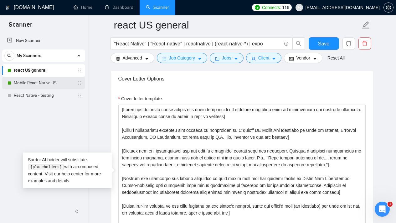
click at [49, 81] on link "Mobile React Native US" at bounding box center [43, 83] width 59 height 13
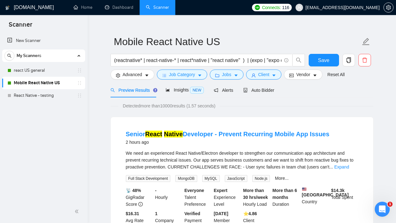
scroll to position [14, 0]
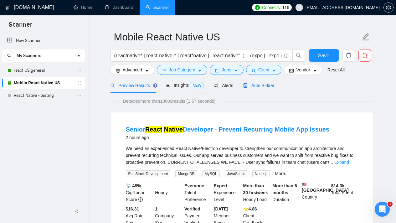
click at [259, 87] on span "Auto Bidder" at bounding box center [258, 85] width 31 height 5
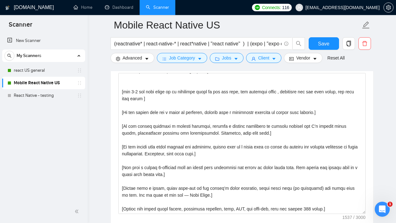
scroll to position [69, 0]
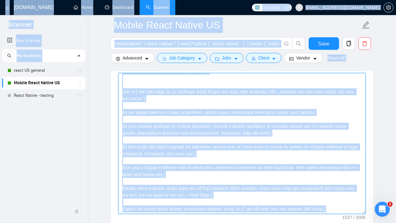
click at [337, 182] on textarea "Cover letter template:" at bounding box center [241, 143] width 247 height 141
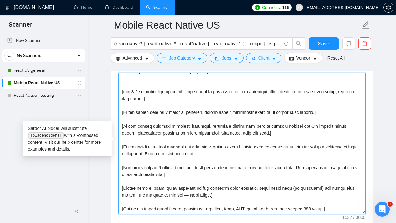
click at [337, 182] on textarea "Cover letter template:" at bounding box center [241, 143] width 247 height 141
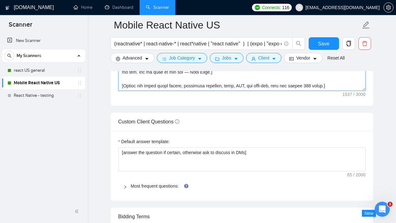
scroll to position [865, 0]
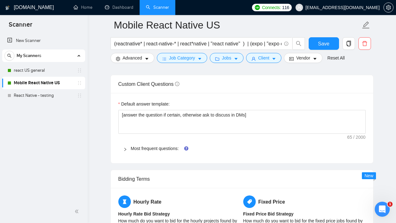
click at [123, 150] on icon "right" at bounding box center [125, 149] width 4 height 4
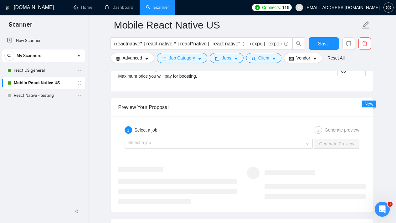
scroll to position [1497, 0]
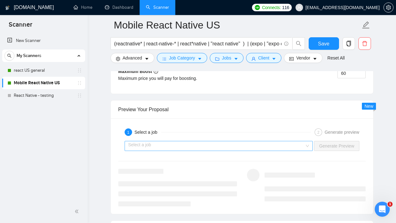
click at [300, 145] on input "search" at bounding box center [216, 145] width 177 height 9
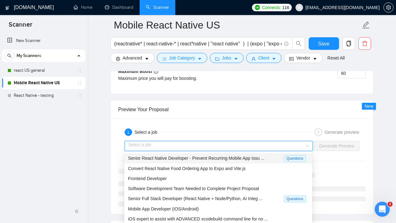
click at [211, 156] on span "Senior React Native Developer - Prevent Recurring Mobile App Issu ..." at bounding box center [196, 158] width 136 height 5
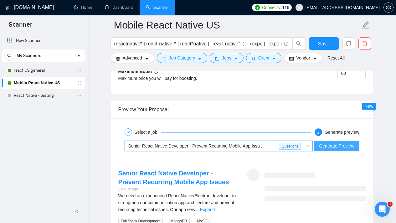
click at [339, 146] on span "Generate Preview" at bounding box center [336, 145] width 35 height 7
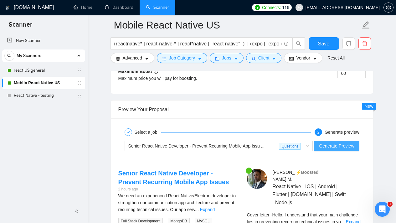
scroll to position [1498, 0]
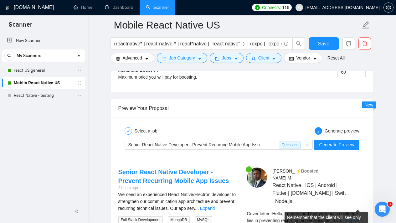
click at [355, 218] on link "Expand" at bounding box center [353, 220] width 15 height 5
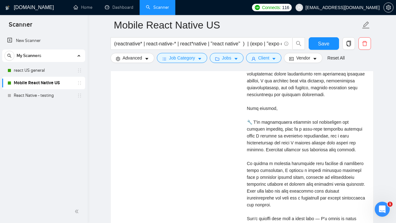
scroll to position [1750, 0]
drag, startPoint x: 340, startPoint y: 143, endPoint x: 247, endPoint y: 140, distance: 93.0
click at [247, 140] on div "Cover letter" at bounding box center [306, 133] width 119 height 234
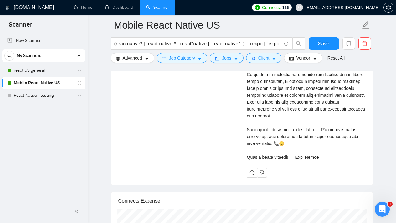
scroll to position [1840, 0]
click at [249, 170] on icon "redo" at bounding box center [251, 172] width 4 height 4
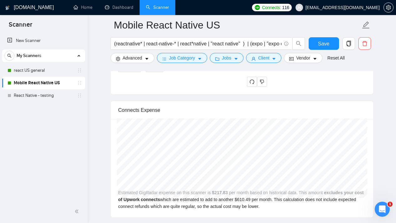
scroll to position [1546, 0]
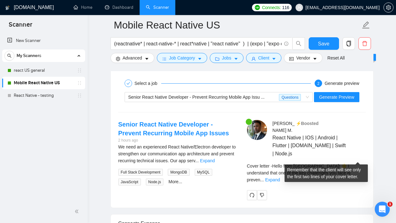
click at [280, 177] on link "Expand" at bounding box center [272, 179] width 15 height 5
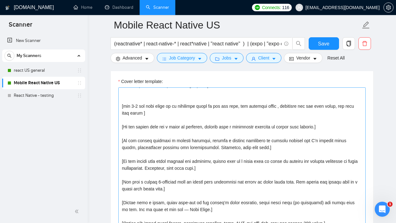
scroll to position [743, 0]
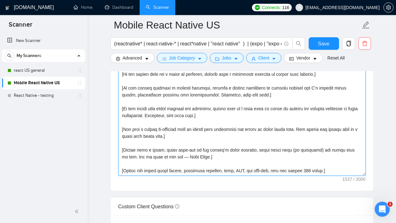
click at [287, 141] on textarea "Cover letter template:" at bounding box center [241, 105] width 247 height 141
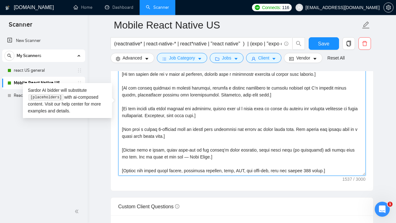
scroll to position [0, 0]
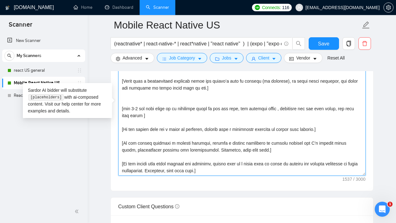
click at [275, 99] on textarea "Cover letter template:" at bounding box center [241, 105] width 247 height 141
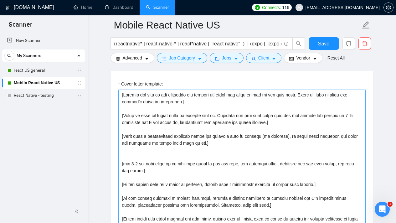
scroll to position [679, 0]
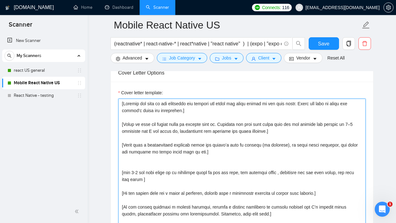
drag, startPoint x: 159, startPoint y: 180, endPoint x: 120, endPoint y: 174, distance: 39.3
click at [120, 174] on textarea "Cover letter template:" at bounding box center [241, 169] width 247 height 141
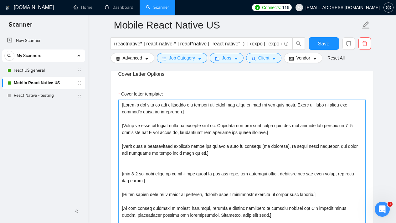
drag, startPoint x: 283, startPoint y: 131, endPoint x: 112, endPoint y: 101, distance: 173.5
click at [112, 101] on div "Cover letter template:" at bounding box center [242, 169] width 262 height 173
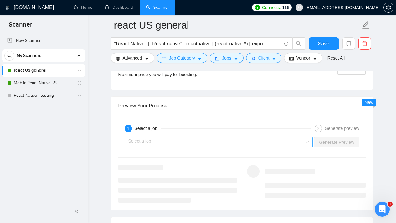
click at [303, 145] on input "search" at bounding box center [216, 141] width 177 height 9
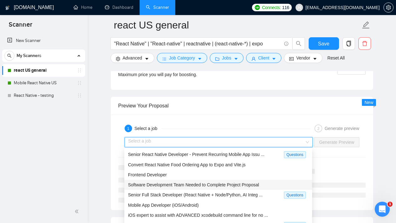
click at [231, 182] on span "Software Development Team Needed to Complete Project Proposal" at bounding box center [193, 184] width 131 height 5
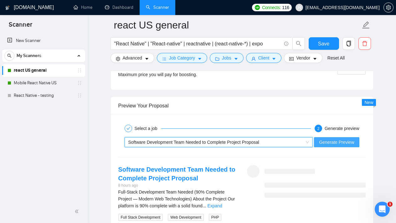
click at [320, 143] on span "Generate Preview" at bounding box center [336, 142] width 35 height 7
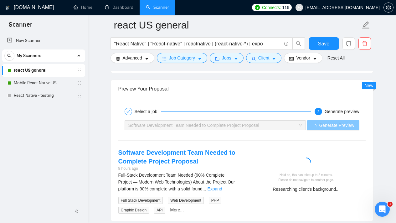
scroll to position [1205, 0]
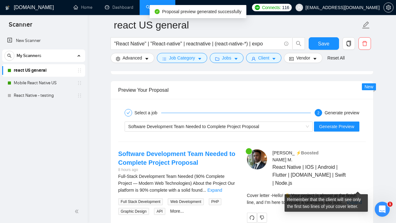
click at [354, 200] on link "Expand" at bounding box center [354, 202] width 15 height 5
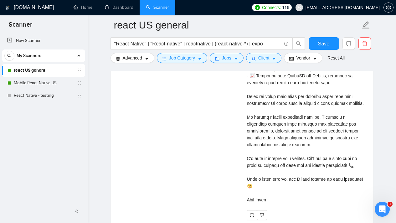
scroll to position [1449, 0]
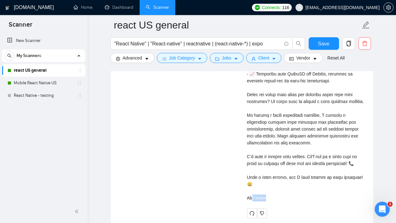
drag, startPoint x: 283, startPoint y: 189, endPoint x: 251, endPoint y: 188, distance: 31.3
click at [251, 188] on div "Cover letter" at bounding box center [306, 77] width 119 height 248
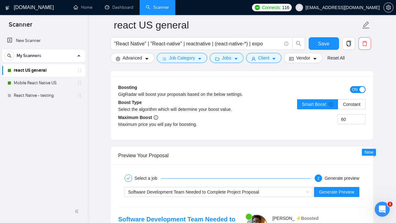
scroll to position [1170, 0]
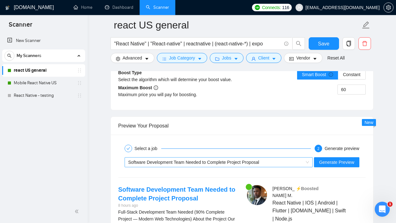
click at [306, 161] on span "Software Development Team Needed to Complete Project Proposal" at bounding box center [218, 161] width 181 height 9
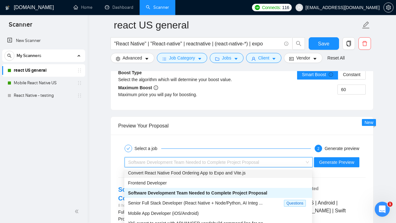
scroll to position [13, 0]
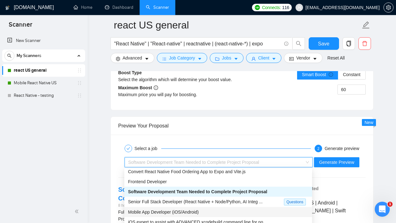
click at [218, 211] on div "Mobile App Developer (iOS/Android)" at bounding box center [218, 211] width 180 height 7
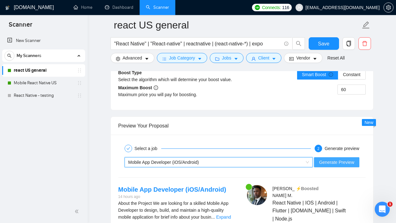
click at [336, 163] on span "Generate Preview" at bounding box center [336, 162] width 35 height 7
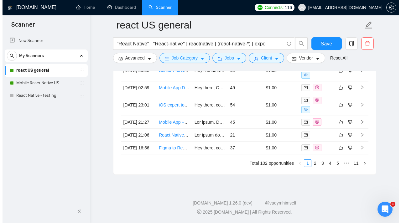
scroll to position [1546, 0]
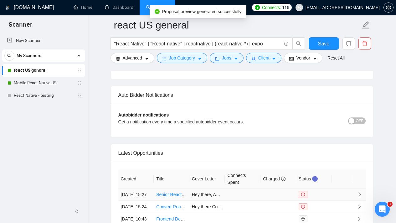
click at [358, 192] on icon "right" at bounding box center [359, 194] width 4 height 4
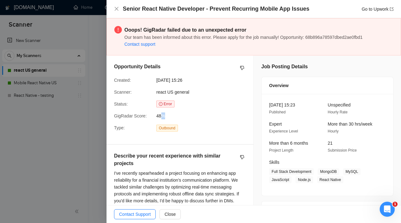
click at [165, 117] on span "48%" at bounding box center [203, 115] width 94 height 7
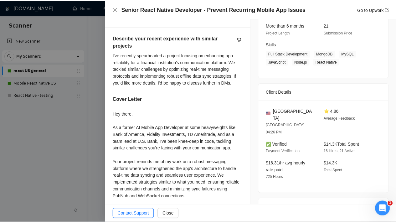
scroll to position [119, 0]
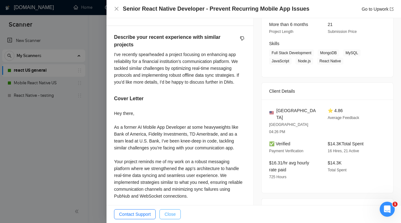
drag, startPoint x: 179, startPoint y: 215, endPoint x: 178, endPoint y: 211, distance: 4.1
click at [179, 215] on button "Close" at bounding box center [169, 214] width 21 height 10
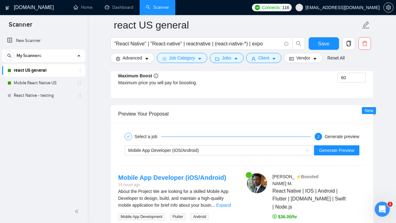
scroll to position [1216, 0]
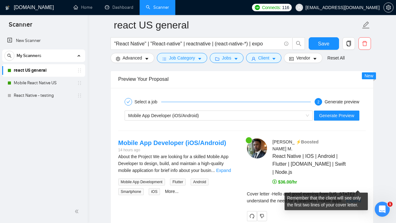
click at [359, 198] on link "Expand" at bounding box center [353, 200] width 15 height 5
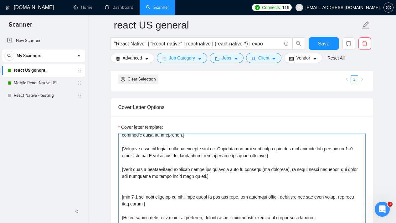
scroll to position [0, 0]
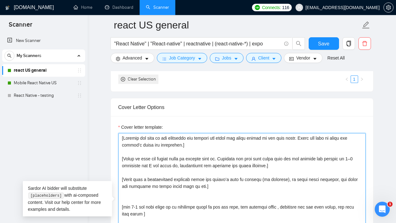
drag, startPoint x: 290, startPoint y: 165, endPoint x: 115, endPoint y: 138, distance: 177.7
click at [115, 138] on div "Cover letter template:" at bounding box center [242, 202] width 262 height 173
paste textarea "following cover letter in the same style. Incorporate elements from the job pos…"
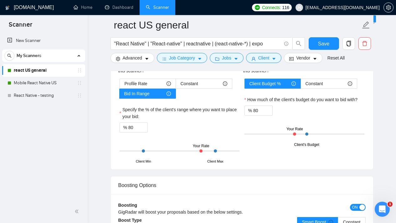
scroll to position [1027, 0]
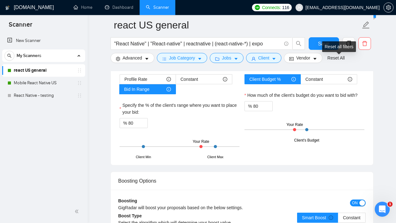
type textarea "[Loremip dol sita co adi elitseddo eiu tempori utl etdol mag aliquaeni admin ve…"
click at [327, 47] on div "Reset all filters" at bounding box center [339, 46] width 34 height 11
click at [312, 42] on button "Save" at bounding box center [324, 43] width 30 height 13
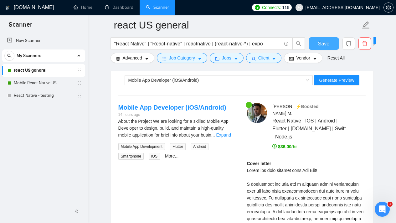
scroll to position [1252, 0]
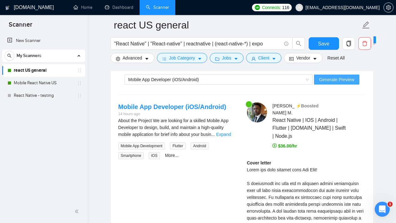
click at [325, 82] on span "Generate Preview" at bounding box center [336, 79] width 35 height 7
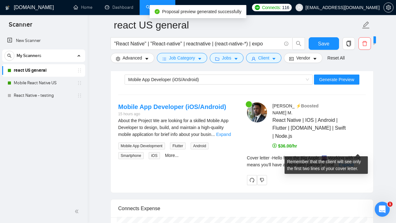
click at [353, 154] on div "Cover letter - Hello from the Big Apple, 🌆 Working with me means you'll have a …" at bounding box center [306, 161] width 119 height 14
click at [353, 162] on link "Expand" at bounding box center [346, 164] width 15 height 5
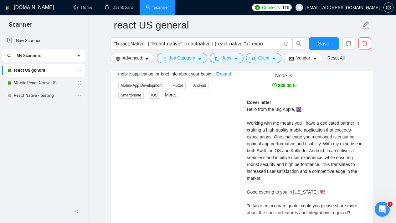
scroll to position [1328, 0]
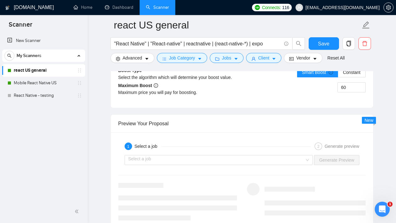
scroll to position [1230, 0]
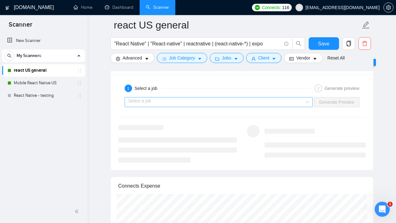
click at [298, 102] on input "search" at bounding box center [216, 101] width 177 height 9
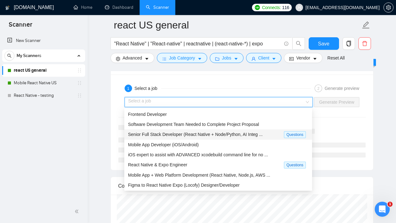
scroll to position [1276, 0]
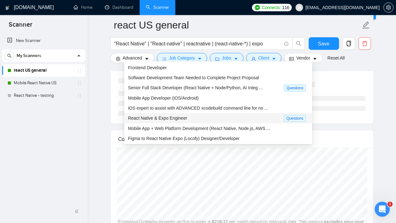
click at [299, 117] on span "Questions" at bounding box center [295, 118] width 22 height 7
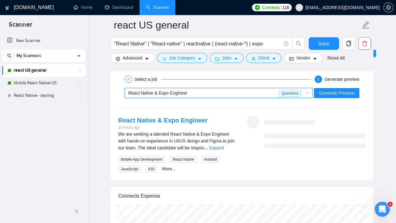
scroll to position [1235, 0]
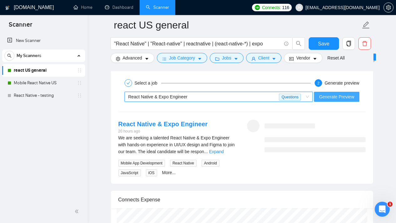
click at [334, 98] on span "Generate Preview" at bounding box center [336, 96] width 35 height 7
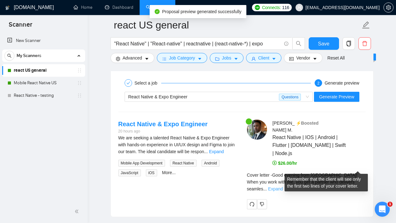
click at [283, 186] on link "Expand" at bounding box center [275, 188] width 15 height 5
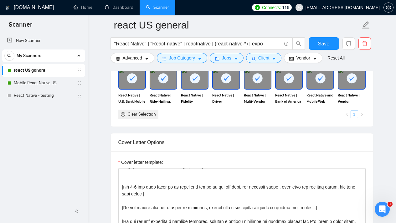
scroll to position [667, 0]
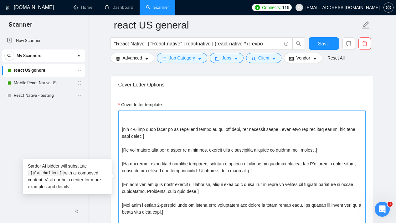
drag, startPoint x: 333, startPoint y: 137, endPoint x: 247, endPoint y: 131, distance: 86.3
click at [248, 131] on textarea "Cover letter template:" at bounding box center [241, 180] width 247 height 141
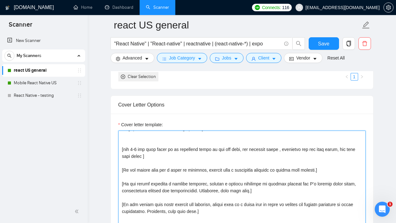
scroll to position [649, 0]
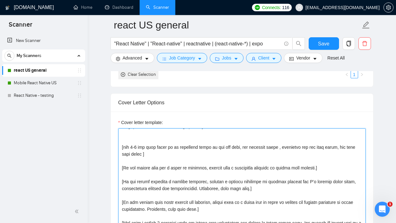
click at [325, 180] on textarea "Cover letter template:" at bounding box center [241, 198] width 247 height 141
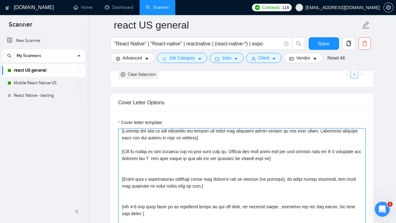
scroll to position [0, 0]
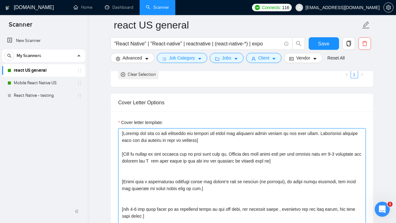
drag, startPoint x: 309, startPoint y: 162, endPoint x: 111, endPoint y: 133, distance: 199.7
click at [111, 133] on div "Cover letter template:" at bounding box center [242, 197] width 262 height 173
click at [315, 162] on textarea "Cover letter template:" at bounding box center [241, 198] width 247 height 141
drag, startPoint x: 314, startPoint y: 160, endPoint x: 114, endPoint y: 124, distance: 203.2
click at [114, 124] on div "Cover letter template:" at bounding box center [242, 197] width 262 height 173
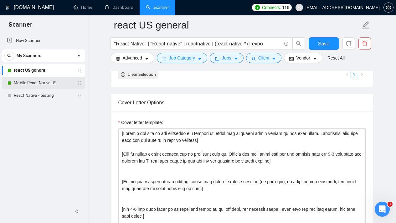
click at [53, 81] on link "Mobile React Native US" at bounding box center [43, 83] width 59 height 13
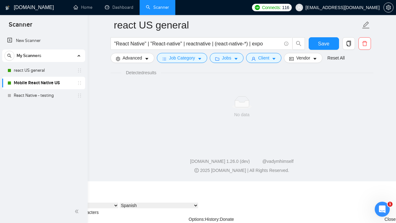
scroll to position [6, 0]
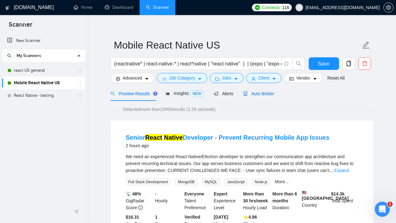
click at [265, 95] on span "Auto Bidder" at bounding box center [258, 93] width 31 height 5
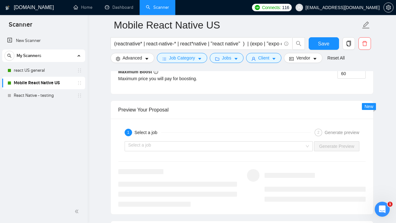
scroll to position [1195, 0]
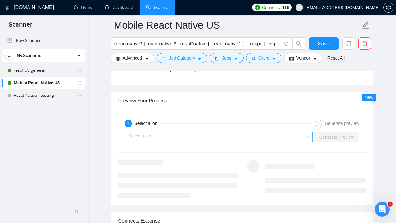
click at [292, 139] on input "search" at bounding box center [216, 136] width 177 height 9
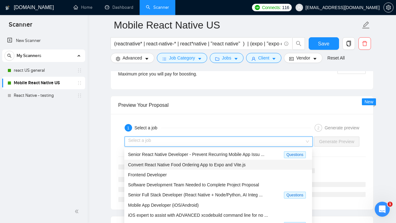
scroll to position [1184, 0]
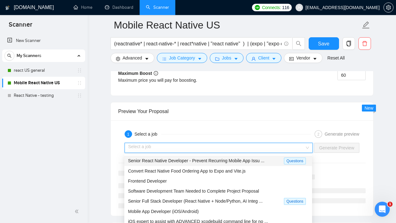
click at [278, 123] on div "1 Select a job 2 Generate preview Select a job Generate Preview" at bounding box center [242, 167] width 262 height 95
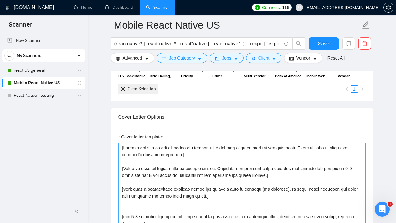
scroll to position [635, 0]
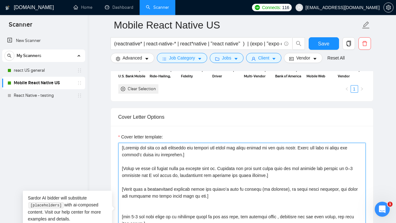
drag, startPoint x: 284, startPoint y: 175, endPoint x: 120, endPoint y: 148, distance: 166.1
click at [120, 148] on textarea "Cover letter template:" at bounding box center [241, 213] width 247 height 141
paste textarea "following cover letter in the same style. Incorporate elements from the job pos…"
click at [336, 175] on textarea "Cover letter template:" at bounding box center [241, 213] width 247 height 141
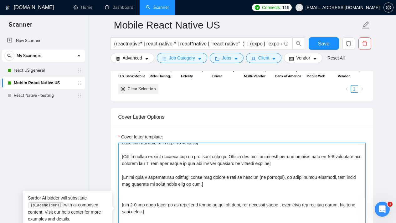
scroll to position [0, 0]
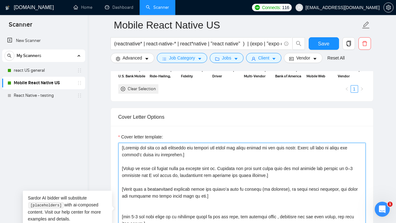
click at [293, 177] on textarea "Cover letter template:" at bounding box center [241, 213] width 247 height 141
drag, startPoint x: 293, startPoint y: 177, endPoint x: 114, endPoint y: 146, distance: 181.9
click at [114, 146] on div "Cover letter template:" at bounding box center [242, 212] width 262 height 173
paste textarea "following cover letter in the same style. Incorporate elements from the job pos…"
drag, startPoint x: 296, startPoint y: 179, endPoint x: 290, endPoint y: 178, distance: 6.3
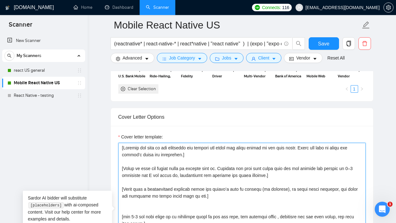
click at [296, 179] on textarea "Cover letter template:" at bounding box center [241, 213] width 247 height 141
drag, startPoint x: 287, startPoint y: 177, endPoint x: 116, endPoint y: 146, distance: 172.9
click at [116, 146] on div "Cover letter template:" at bounding box center [242, 212] width 262 height 173
paste textarea "following cover letter in the same style. Incorporate elements from the job pos…"
click at [320, 177] on textarea "Cover letter template:" at bounding box center [241, 213] width 247 height 141
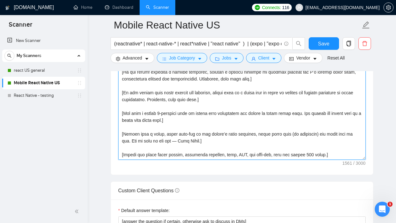
scroll to position [873, 0]
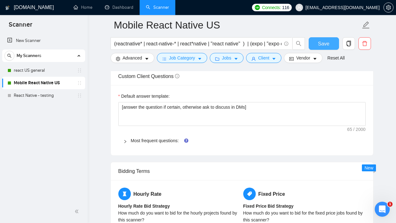
type textarea "[Analyze the tone of the following job posting and write the following cover le…"
click at [322, 46] on span "Save" at bounding box center [323, 44] width 11 height 8
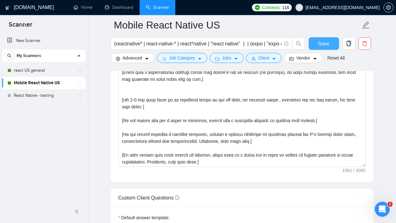
scroll to position [564, 0]
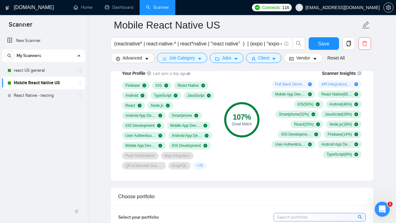
scroll to position [416, 0]
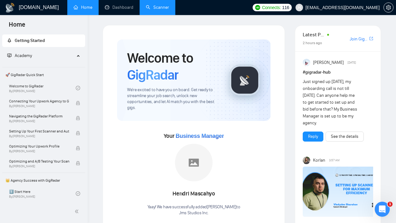
click at [154, 10] on link "Scanner" at bounding box center [157, 7] width 23 height 5
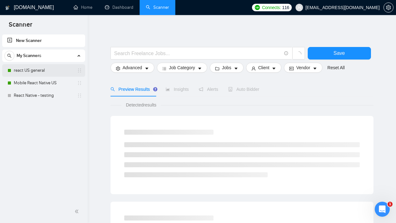
click at [49, 67] on link "react US general" at bounding box center [43, 70] width 59 height 13
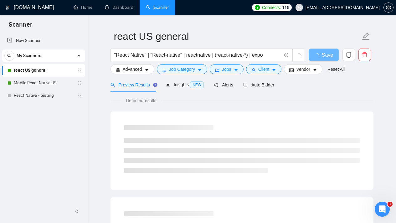
scroll to position [13, 0]
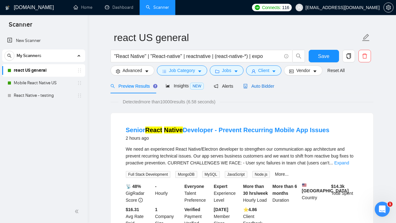
click at [262, 85] on span "Auto Bidder" at bounding box center [258, 86] width 31 height 5
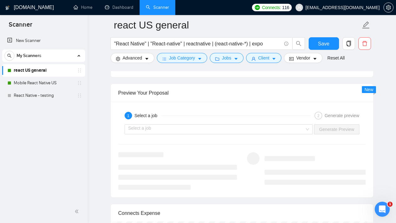
scroll to position [1191, 0]
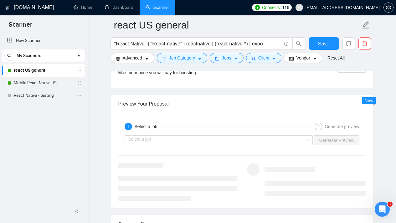
drag, startPoint x: 400, startPoint y: 22, endPoint x: 390, endPoint y: 158, distance: 136.2
click at [309, 140] on div "Select a job" at bounding box center [219, 140] width 188 height 10
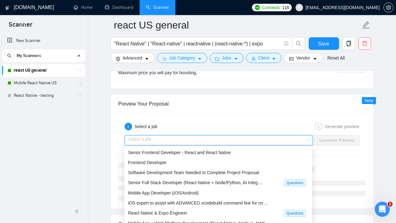
scroll to position [0, 0]
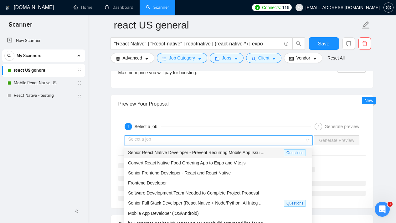
click at [307, 140] on div "Select a job" at bounding box center [219, 140] width 188 height 10
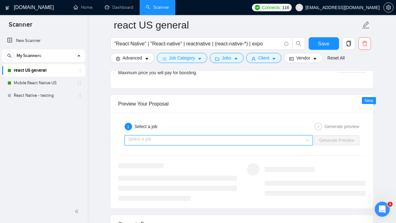
click at [307, 140] on div "Select a job" at bounding box center [219, 140] width 188 height 10
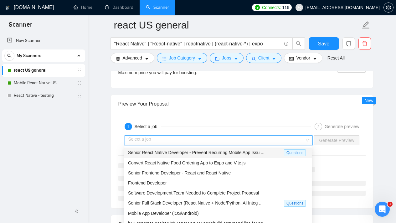
click at [271, 152] on div "Senior React Native Developer - Prevent Recurring Mobile App Issu ..." at bounding box center [206, 152] width 156 height 7
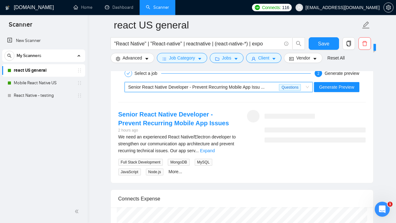
scroll to position [1252, 0]
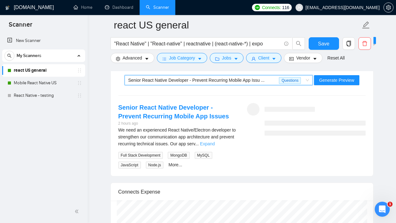
click at [215, 143] on link "Expand" at bounding box center [207, 143] width 15 height 5
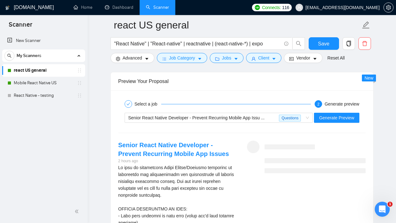
scroll to position [1232, 0]
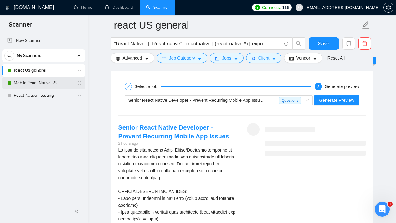
click at [64, 83] on link "Mobile React Native US" at bounding box center [43, 83] width 59 height 13
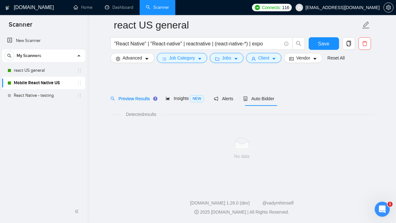
scroll to position [6, 0]
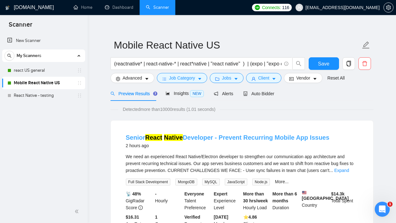
click at [185, 138] on link "Senior React Native Developer - Prevent Recurring Mobile App Issues" at bounding box center [228, 137] width 204 height 7
click at [59, 71] on link "react US general" at bounding box center [43, 70] width 59 height 13
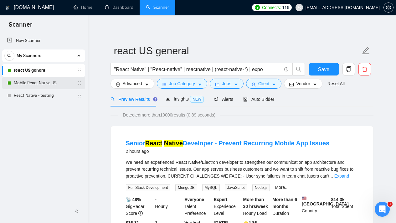
click at [39, 89] on link "Mobile React Native US" at bounding box center [43, 83] width 59 height 13
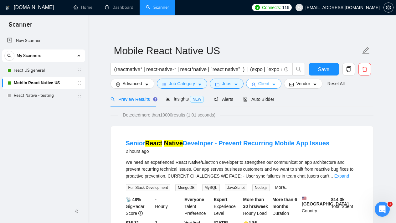
click at [274, 85] on button "Client" at bounding box center [264, 84] width 36 height 10
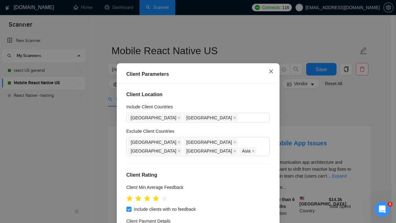
click at [269, 71] on icon "close" at bounding box center [271, 71] width 4 height 4
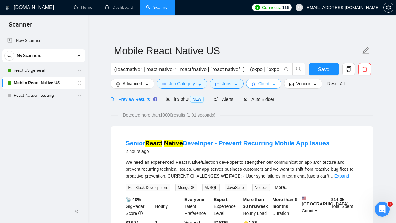
click at [268, 81] on span "Client" at bounding box center [263, 83] width 11 height 7
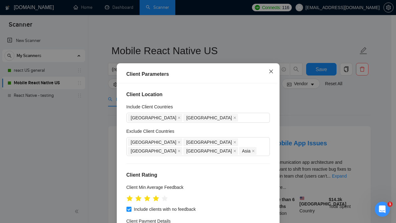
click at [269, 72] on icon "close" at bounding box center [271, 71] width 4 height 4
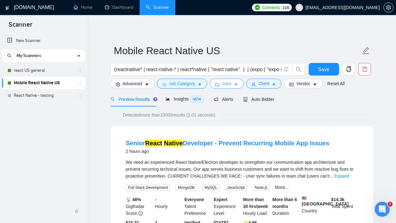
click at [229, 85] on span "Jobs" at bounding box center [226, 83] width 9 height 7
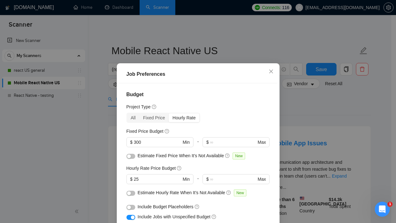
click at [130, 112] on div "Budget Project Type All Fixed Price Hourly Rate Fixed Price Budget $ 300 Min - …" at bounding box center [198, 161] width 158 height 156
click at [132, 116] on div "All" at bounding box center [133, 117] width 13 height 9
click at [127, 113] on input "All" at bounding box center [127, 113] width 0 height 0
click at [271, 72] on span "Close" at bounding box center [271, 71] width 17 height 17
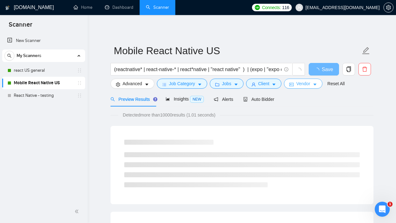
click at [309, 87] on button "Vendor" at bounding box center [303, 84] width 38 height 10
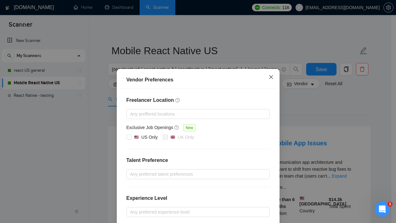
click at [270, 79] on icon "close" at bounding box center [271, 76] width 5 height 5
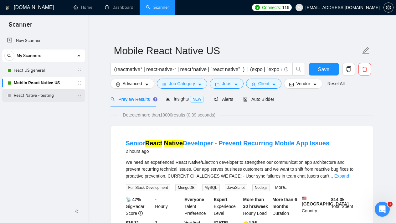
click at [39, 92] on link "React Native - testing" at bounding box center [43, 95] width 59 height 13
click at [51, 99] on link "React Native - testing" at bounding box center [43, 95] width 59 height 13
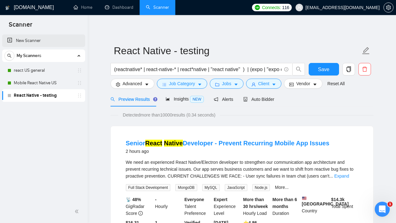
click at [52, 39] on link "New Scanner" at bounding box center [43, 40] width 73 height 13
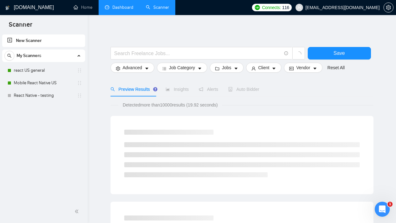
click at [125, 8] on link "Dashboard" at bounding box center [119, 7] width 28 height 5
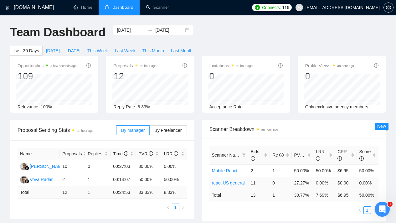
click at [229, 181] on link "react US general" at bounding box center [228, 182] width 33 height 5
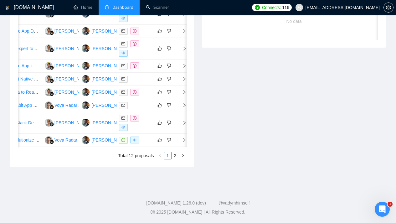
scroll to position [0, 50]
click at [173, 159] on link "2" at bounding box center [175, 155] width 7 height 7
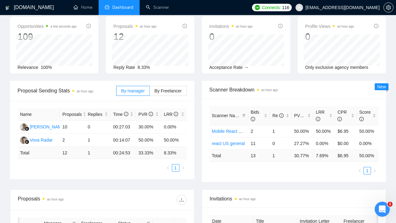
scroll to position [30, 0]
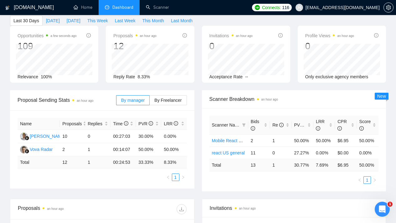
drag, startPoint x: 400, startPoint y: 100, endPoint x: 390, endPoint y: 22, distance: 79.2
click at [390, 22] on html "GigRadar.io Home Dashboard Scanner Connects: 116 joelmsanto@gmail.com Team Dash…" at bounding box center [198, 81] width 396 height 223
click at [160, 100] on span "By Freelancer" at bounding box center [167, 100] width 27 height 5
click at [150, 102] on input "By Freelancer" at bounding box center [150, 102] width 0 height 0
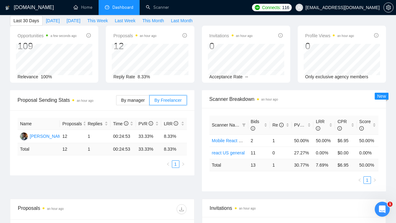
scroll to position [0, 0]
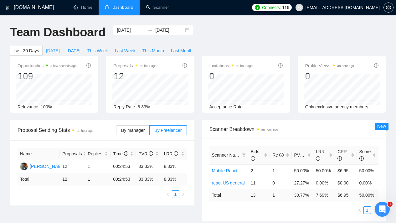
click at [55, 49] on span "Today" at bounding box center [53, 50] width 14 height 7
type input "2025-09-03"
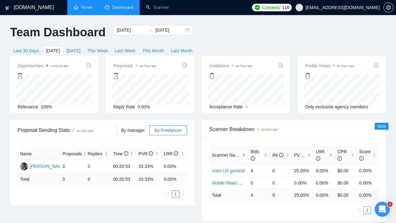
click at [90, 5] on link "Home" at bounding box center [83, 7] width 19 height 5
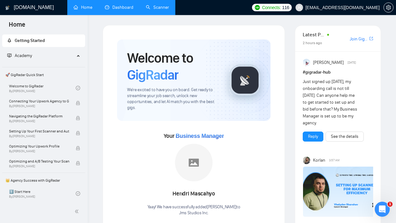
click at [155, 10] on link "Scanner" at bounding box center [157, 7] width 23 height 5
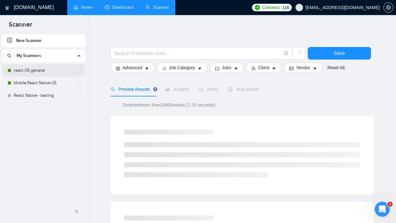
click at [52, 73] on link "react US general" at bounding box center [43, 70] width 59 height 13
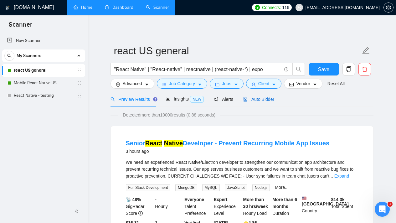
click at [262, 99] on span "Auto Bidder" at bounding box center [258, 99] width 31 height 5
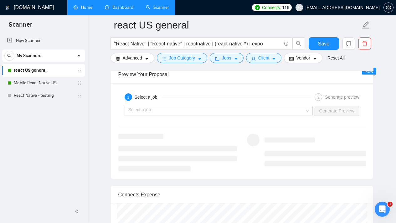
scroll to position [1237, 0]
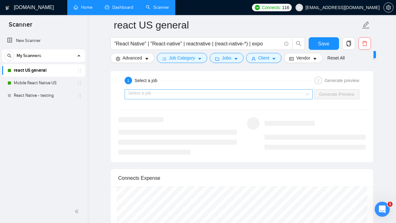
click at [310, 95] on div "Select a job" at bounding box center [219, 94] width 188 height 10
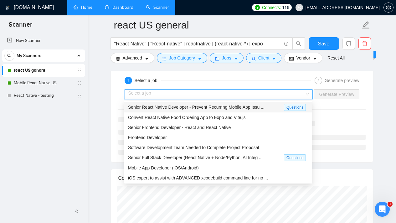
click at [275, 107] on div "Senior React Native Developer - Prevent Recurring Mobile App Issu ..." at bounding box center [206, 107] width 156 height 7
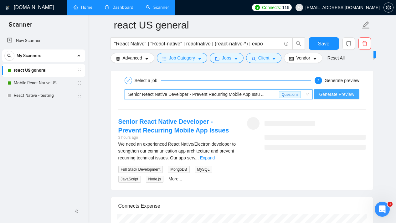
click at [333, 93] on span "Generate Preview" at bounding box center [336, 94] width 35 height 7
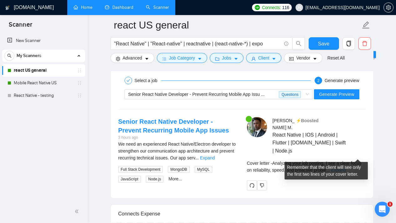
click at [346, 167] on link "Expand" at bounding box center [338, 169] width 15 height 5
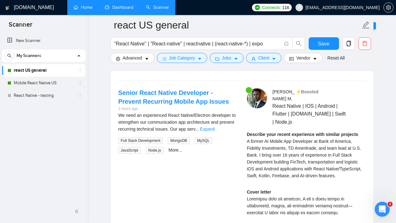
scroll to position [1268, 0]
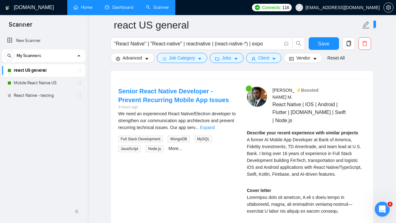
click at [226, 124] on div "We need an experienced React Native/Electron developer to strengthen our commun…" at bounding box center [177, 120] width 119 height 21
click at [215, 125] on link "Expand" at bounding box center [207, 127] width 15 height 5
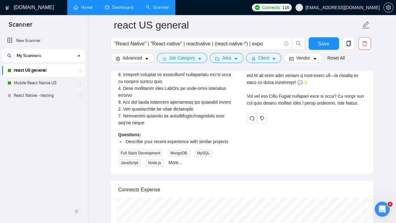
scroll to position [1552, 0]
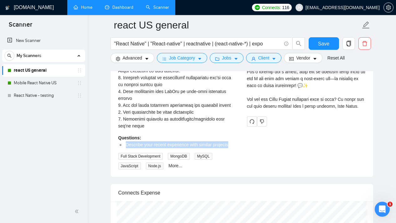
drag, startPoint x: 126, startPoint y: 143, endPoint x: 239, endPoint y: 145, distance: 113.0
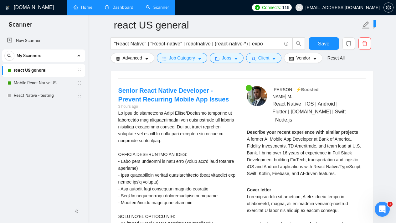
scroll to position [1284, 0]
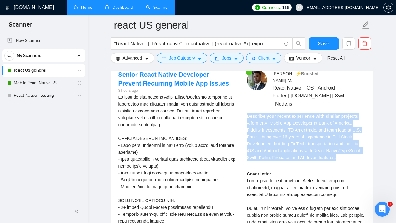
drag, startPoint x: 269, startPoint y: 151, endPoint x: 245, endPoint y: 102, distance: 54.9
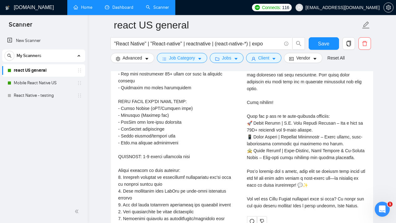
scroll to position [1451, 0]
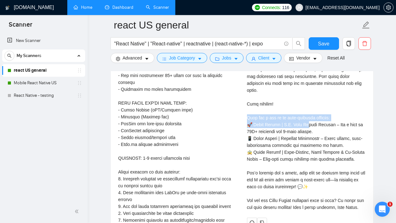
drag, startPoint x: 248, startPoint y: 109, endPoint x: 310, endPoint y: 117, distance: 62.2
click at [310, 117] on div "Cover letter" at bounding box center [306, 107] width 119 height 207
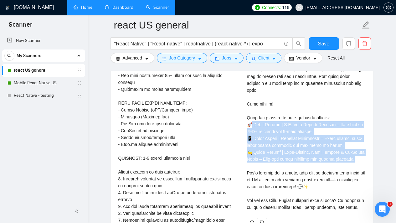
drag, startPoint x: 359, startPoint y: 152, endPoint x: 249, endPoint y: 117, distance: 114.7
click at [249, 117] on div "Cover letter" at bounding box center [306, 107] width 119 height 207
click at [270, 121] on div "Cover letter" at bounding box center [306, 107] width 119 height 207
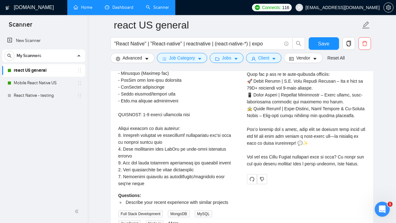
scroll to position [1498, 0]
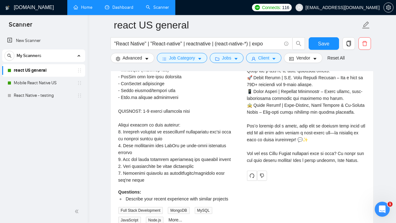
click at [319, 120] on div "Cover letter" at bounding box center [306, 60] width 119 height 207
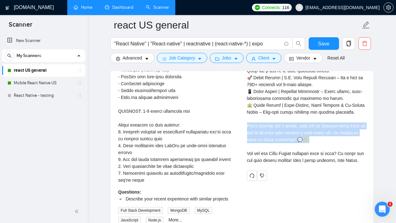
click at [319, 120] on div "Cover letter" at bounding box center [306, 60] width 119 height 207
click at [236, 58] on icon "caret-down" at bounding box center [236, 59] width 4 height 4
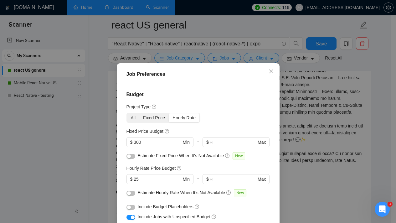
click at [156, 115] on div "Fixed Price" at bounding box center [153, 117] width 29 height 9
click at [139, 113] on input "Fixed Price" at bounding box center [139, 113] width 0 height 0
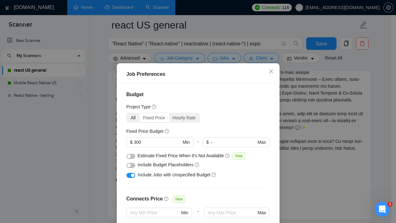
click at [131, 117] on div "All" at bounding box center [133, 117] width 13 height 9
click at [127, 113] on input "All" at bounding box center [127, 113] width 0 height 0
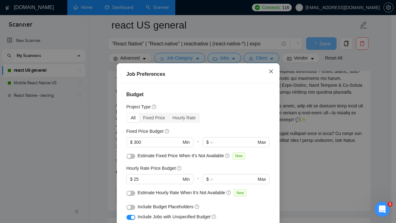
click at [269, 72] on icon "close" at bounding box center [271, 71] width 5 height 5
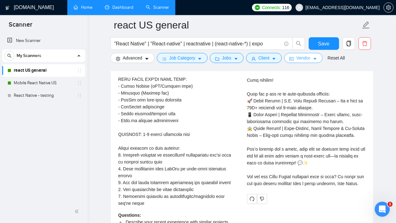
click at [316, 59] on icon "caret-down" at bounding box center [314, 59] width 3 height 2
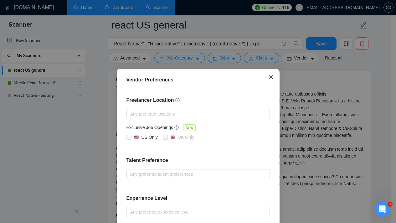
click at [269, 76] on icon "close" at bounding box center [271, 76] width 5 height 5
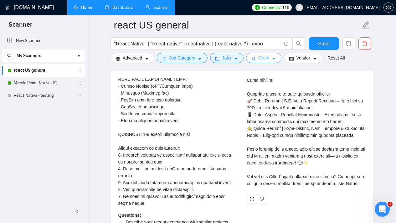
click at [274, 58] on icon "caret-down" at bounding box center [274, 59] width 4 height 4
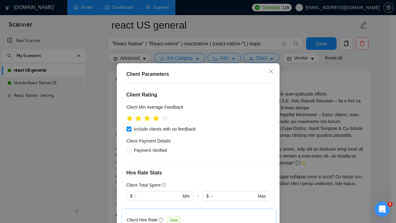
scroll to position [0, 0]
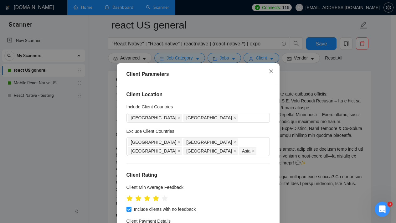
click at [269, 72] on icon "close" at bounding box center [271, 71] width 5 height 5
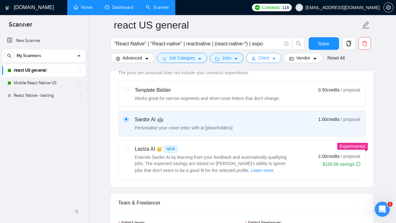
scroll to position [210, 0]
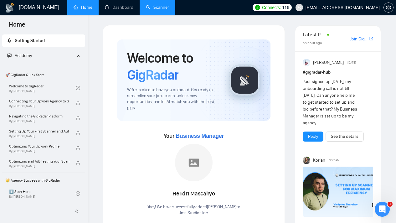
click at [157, 10] on link "Scanner" at bounding box center [157, 7] width 23 height 5
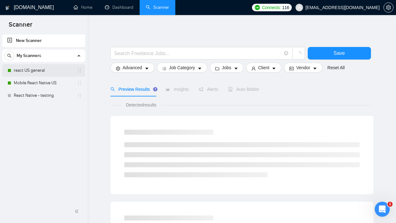
click at [51, 71] on link "react US general" at bounding box center [43, 70] width 59 height 13
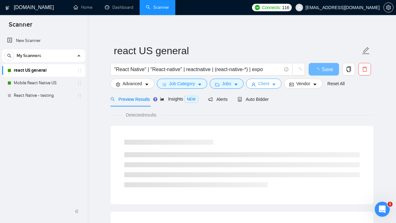
click at [276, 84] on icon "caret-down" at bounding box center [274, 84] width 4 height 4
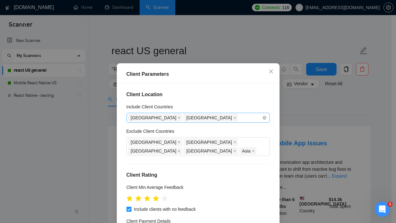
click at [219, 115] on div "[GEOGRAPHIC_DATA] [GEOGRAPHIC_DATA]" at bounding box center [195, 117] width 134 height 9
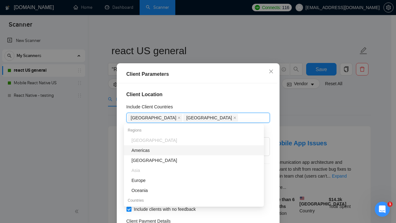
click at [156, 150] on div "Americas" at bounding box center [195, 150] width 129 height 7
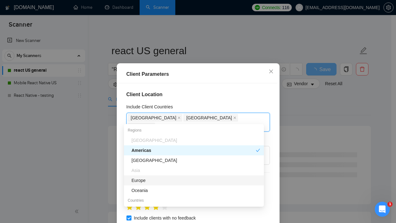
click at [148, 178] on div "Europe" at bounding box center [195, 180] width 129 height 7
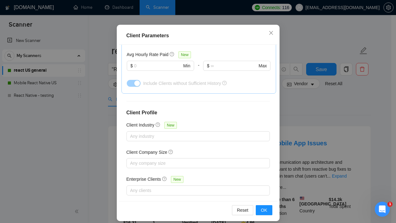
scroll to position [44, 0]
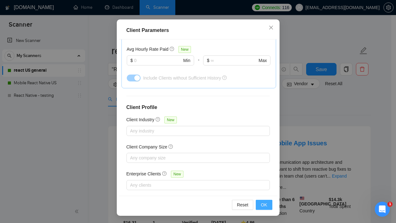
click at [261, 203] on span "OK" at bounding box center [264, 204] width 6 height 7
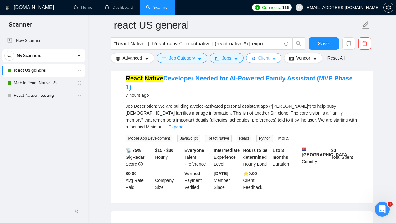
scroll to position [609, 0]
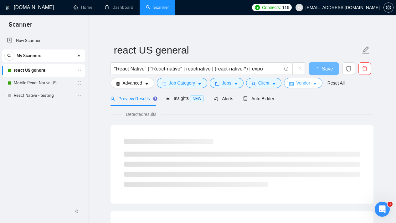
click at [306, 86] on span "Vendor" at bounding box center [303, 82] width 14 height 7
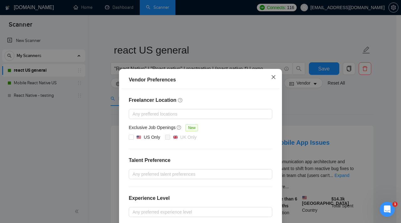
click at [271, 78] on icon "close" at bounding box center [273, 76] width 5 height 5
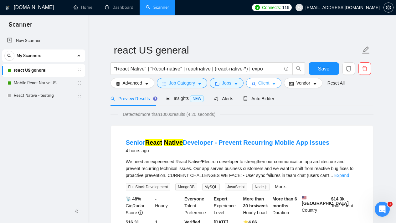
click at [269, 79] on span "Client" at bounding box center [263, 82] width 11 height 7
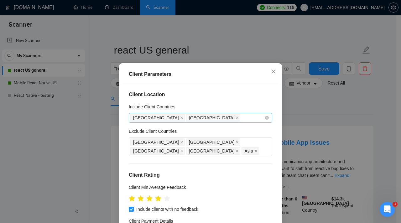
click at [188, 117] on span "[GEOGRAPHIC_DATA]" at bounding box center [213, 118] width 54 height 8
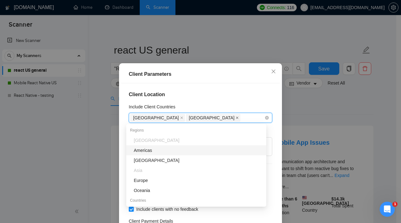
click at [235, 117] on icon "close" at bounding box center [236, 117] width 3 height 3
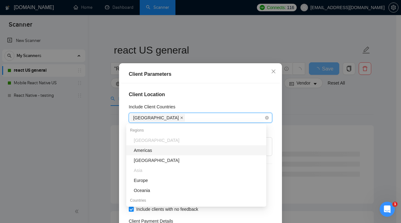
click at [180, 117] on icon "close" at bounding box center [181, 117] width 3 height 3
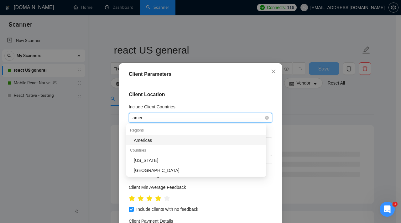
type input "ameri"
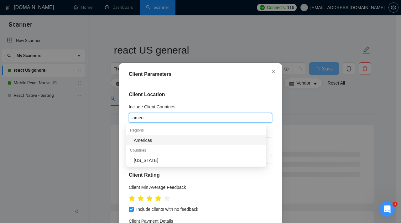
click at [167, 137] on div "Americas" at bounding box center [198, 140] width 129 height 7
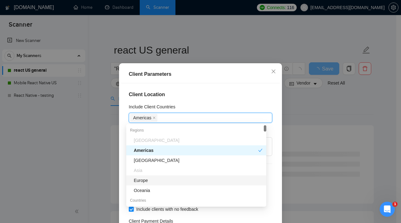
click at [151, 181] on div "Europe" at bounding box center [198, 180] width 129 height 7
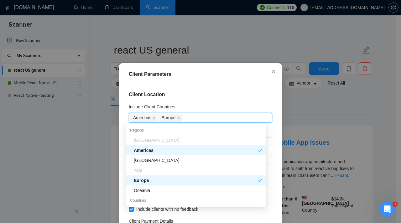
click at [213, 101] on div "Client Location Include Client Countries [GEOGRAPHIC_DATA] [GEOGRAPHIC_DATA] Ex…" at bounding box center [200, 161] width 158 height 156
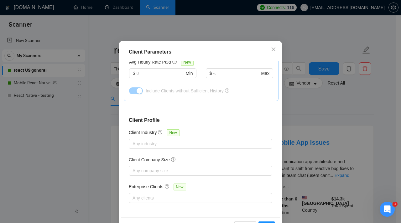
scroll to position [33, 0]
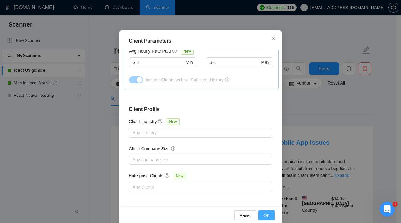
click at [267, 213] on span "OK" at bounding box center [266, 215] width 6 height 7
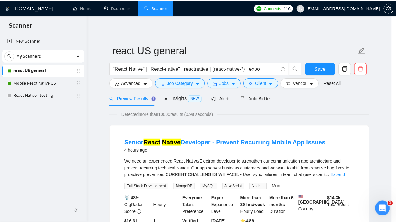
scroll to position [18, 0]
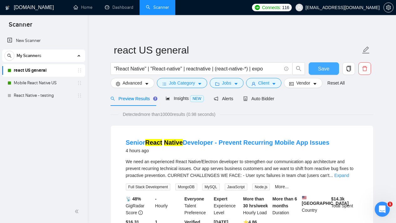
click at [323, 66] on span "Save" at bounding box center [323, 69] width 11 height 8
click at [53, 85] on link "Mobile React Native US" at bounding box center [43, 83] width 59 height 13
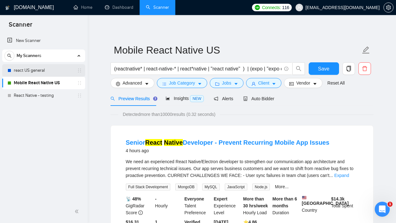
click at [53, 70] on link "react US general" at bounding box center [43, 70] width 59 height 13
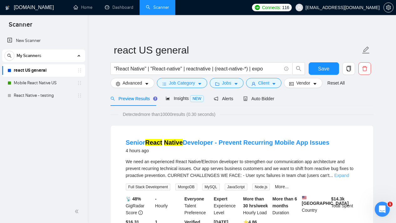
click at [348, 174] on link "Expand" at bounding box center [341, 175] width 15 height 5
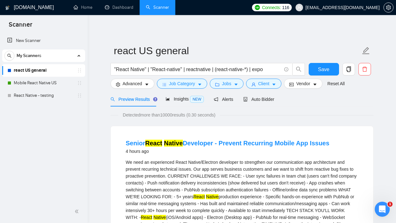
drag, startPoint x: 399, startPoint y: 100, endPoint x: 398, endPoint y: -6, distance: 106.4
click at [396, 0] on html "Scanner New Scanner My Scanners react US general Mobile React Native US React N…" at bounding box center [198, 111] width 396 height 223
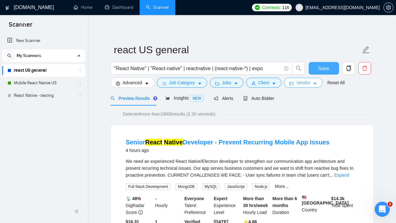
click at [314, 81] on button "Vendor" at bounding box center [303, 83] width 38 height 10
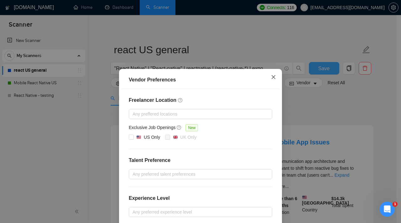
click at [266, 76] on span "Close" at bounding box center [273, 77] width 17 height 17
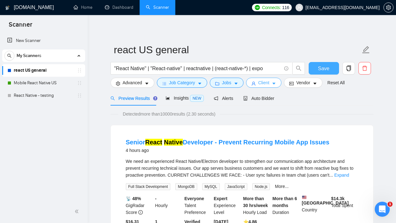
click at [275, 84] on icon "caret-down" at bounding box center [274, 83] width 4 height 4
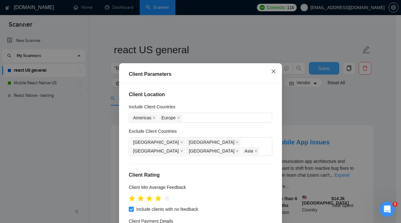
click at [274, 69] on span "Close" at bounding box center [273, 71] width 17 height 17
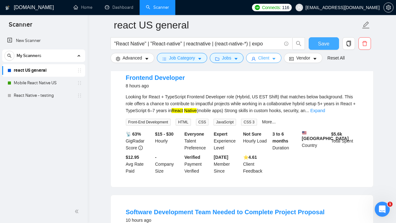
scroll to position [899, 0]
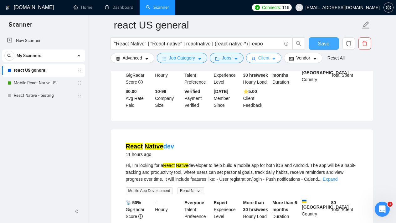
drag, startPoint x: 400, startPoint y: 135, endPoint x: 400, endPoint y: 164, distance: 28.8
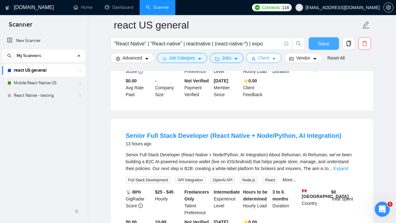
scroll to position [1338, 0]
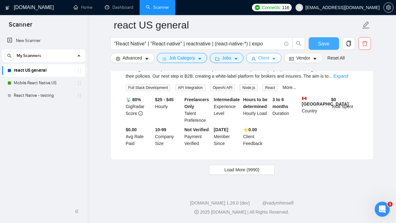
drag, startPoint x: 400, startPoint y: 164, endPoint x: 397, endPoint y: 215, distance: 51.4
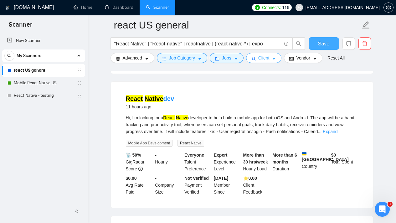
scroll to position [1139, 0]
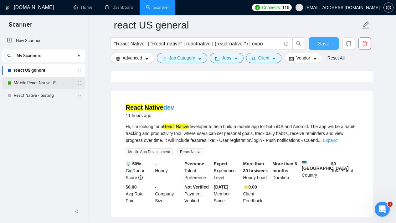
click at [66, 82] on link "Mobile React Native US" at bounding box center [43, 83] width 59 height 13
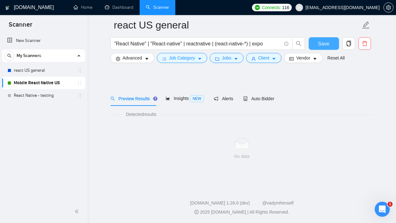
scroll to position [6, 0]
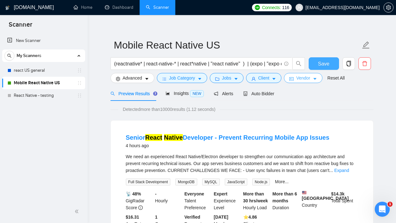
click at [316, 79] on icon "caret-down" at bounding box center [315, 79] width 4 height 4
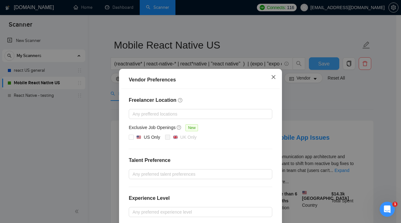
click at [271, 80] on span "Close" at bounding box center [273, 77] width 17 height 17
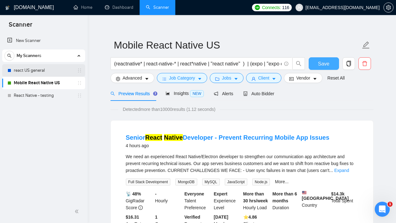
click at [68, 66] on link "react US general" at bounding box center [43, 70] width 59 height 13
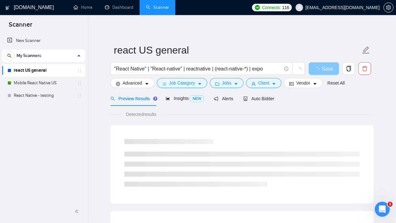
scroll to position [6, 0]
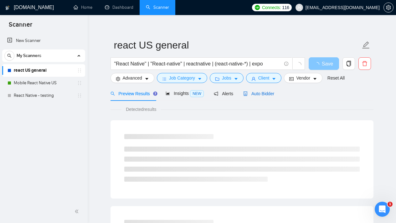
click at [267, 92] on span "Auto Bidder" at bounding box center [258, 93] width 31 height 5
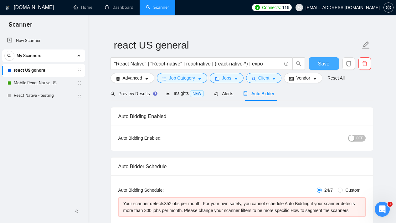
click at [360, 141] on span "OFF" at bounding box center [360, 138] width 8 height 7
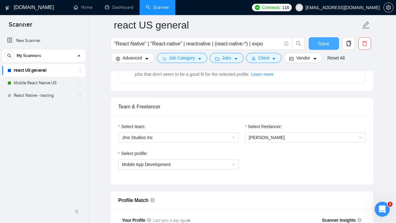
scroll to position [241, 0]
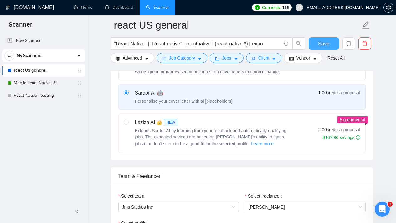
click at [324, 40] on span "Save" at bounding box center [323, 44] width 11 height 8
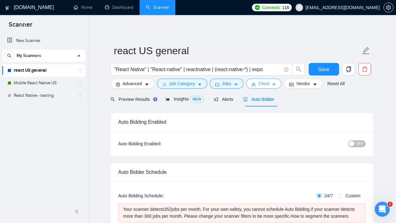
click at [274, 85] on button "Client" at bounding box center [264, 84] width 36 height 10
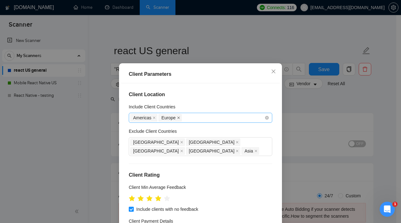
click at [177, 118] on icon "close" at bounding box center [178, 117] width 3 height 3
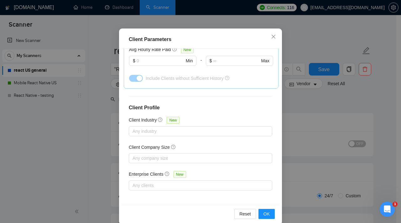
scroll to position [44, 0]
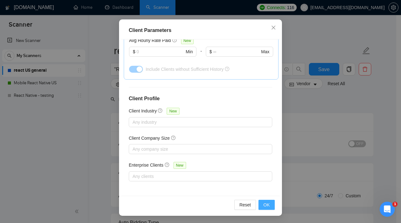
click at [266, 203] on span "OK" at bounding box center [266, 204] width 6 height 7
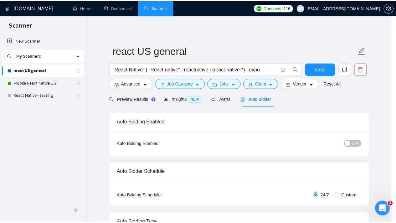
scroll to position [18, 0]
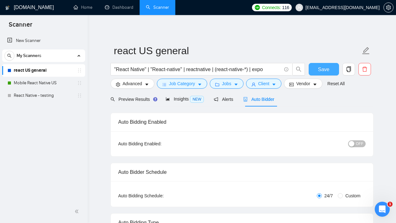
click at [320, 71] on span "Save" at bounding box center [323, 69] width 11 height 8
click at [362, 145] on span "OFF" at bounding box center [360, 143] width 8 height 7
click at [316, 68] on button "Save" at bounding box center [324, 69] width 30 height 13
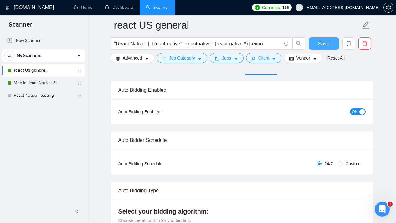
scroll to position [6, 0]
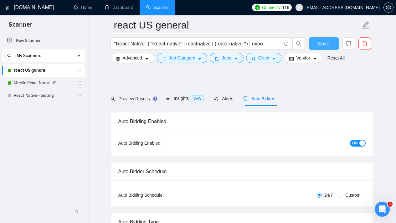
click at [396, 19] on html "Scanner New Scanner My Scanners react US general Mobile React Native US React N…" at bounding box center [198, 105] width 396 height 223
